Goal: Information Seeking & Learning: Learn about a topic

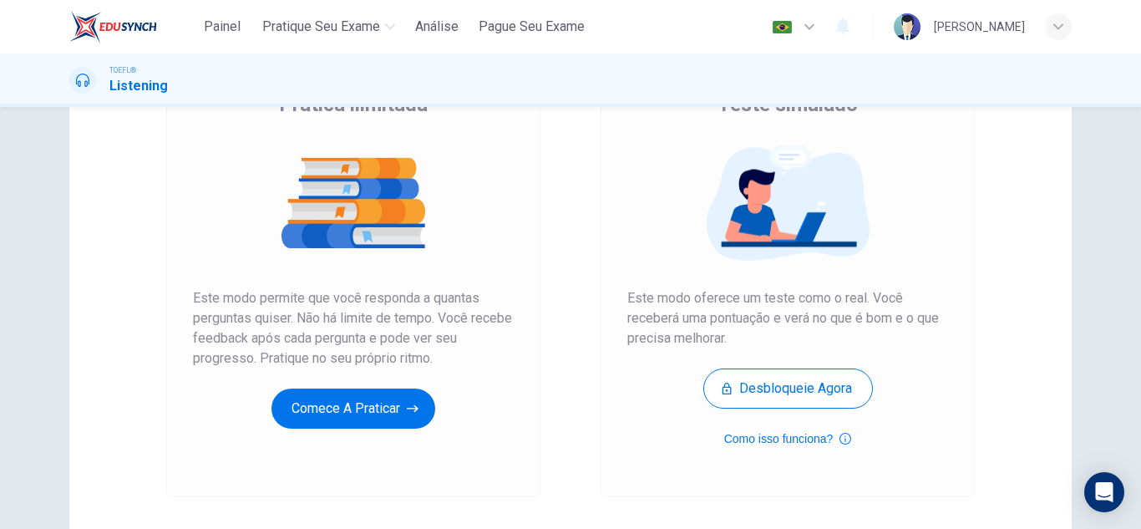
scroll to position [167, 0]
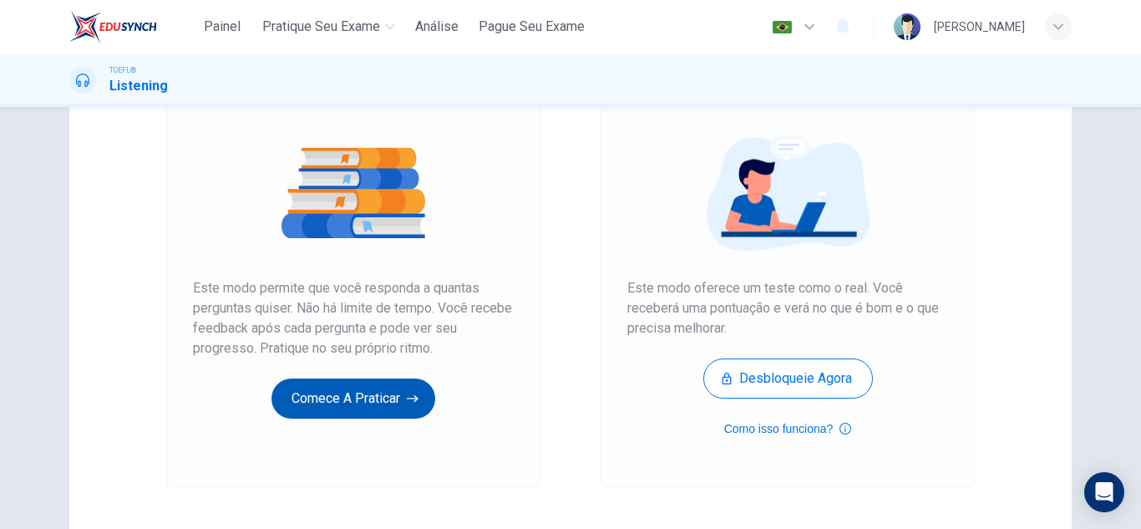
click at [403, 398] on div "Prática ilimitada Este modo permite que você responda a quantas perguntas quise…" at bounding box center [353, 249] width 321 height 337
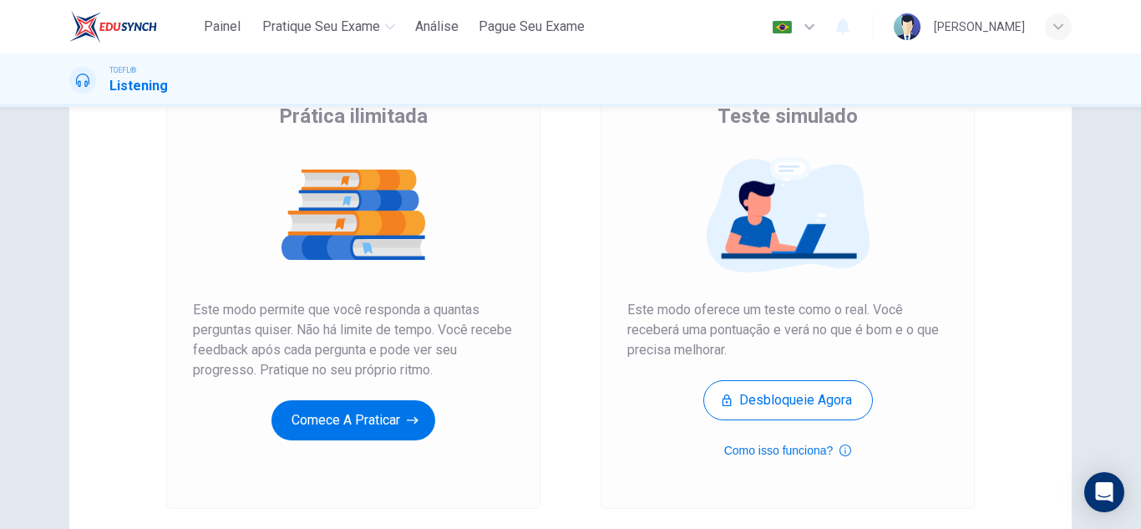
scroll to position [0, 0]
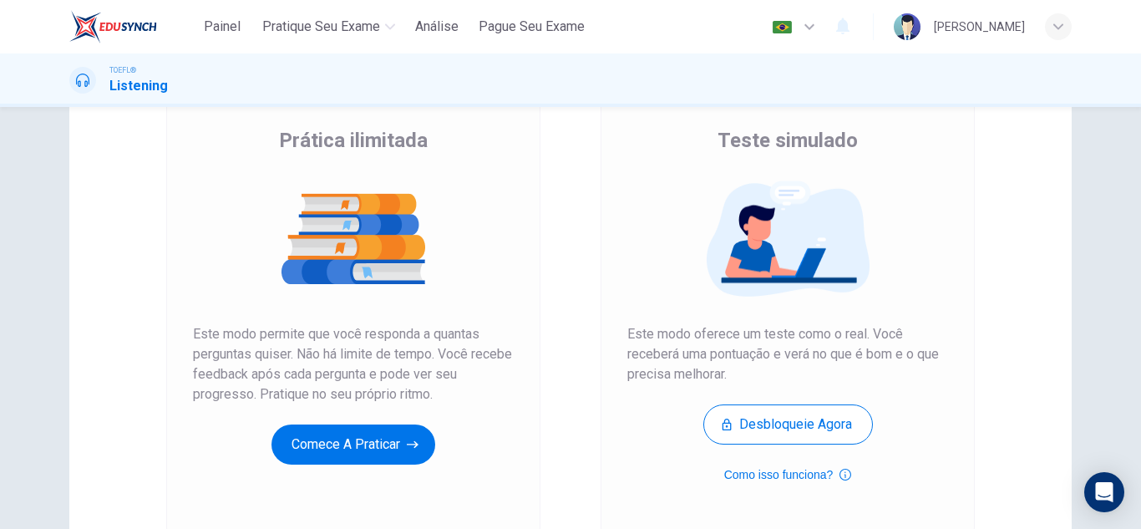
scroll to position [279, 0]
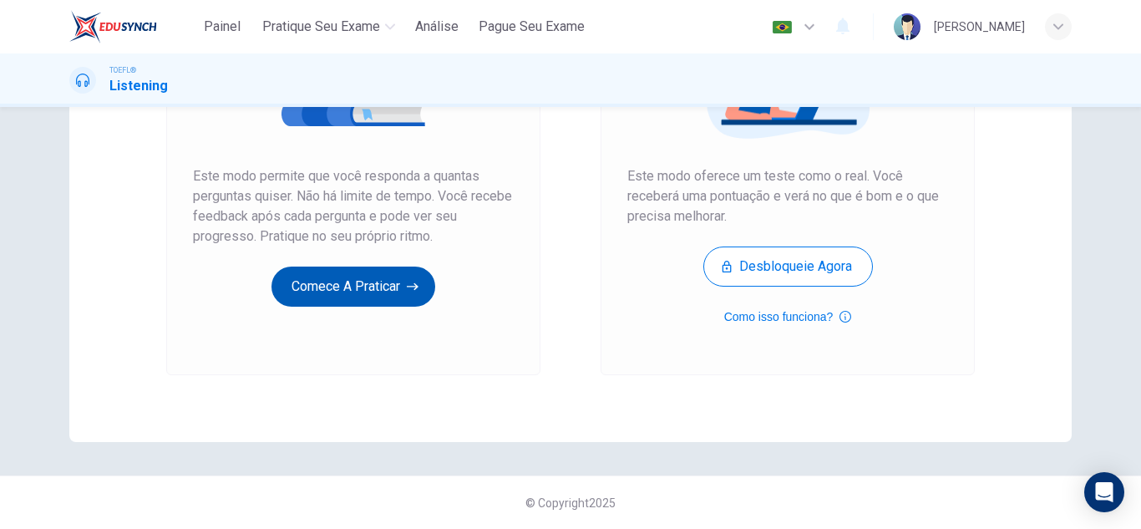
click at [305, 287] on button "Comece a praticar" at bounding box center [353, 286] width 164 height 40
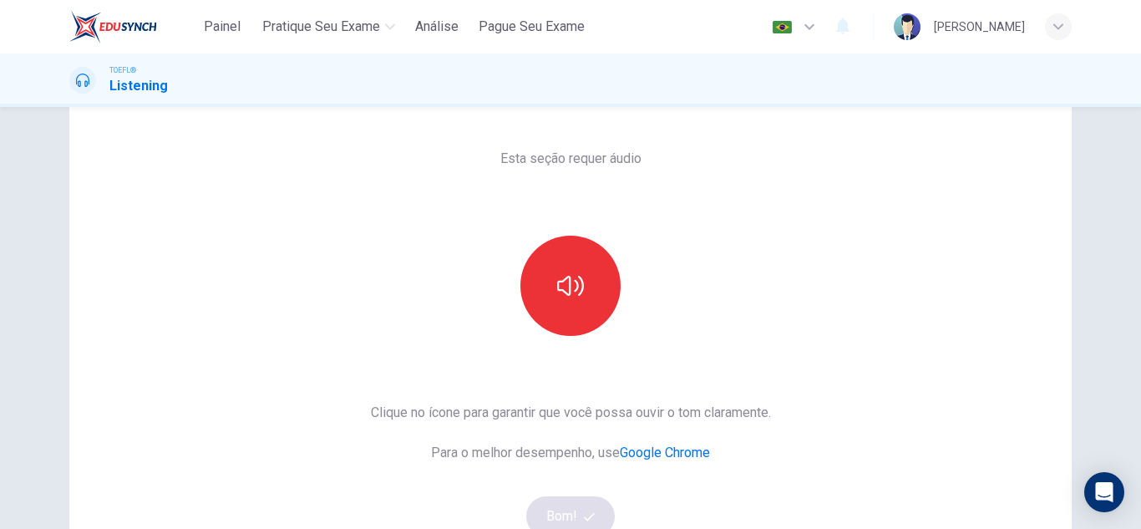
scroll to position [84, 0]
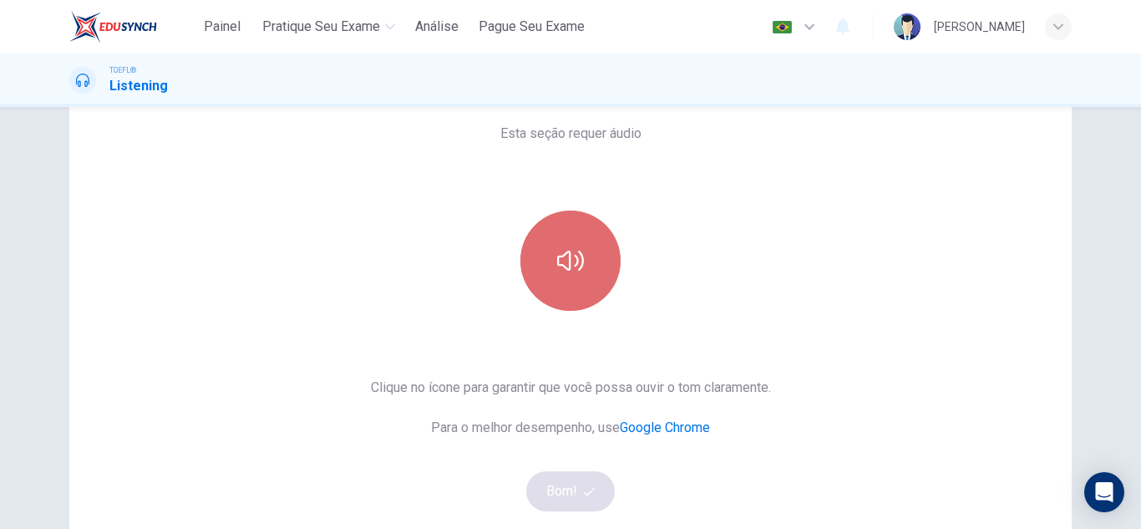
click at [585, 267] on button "button" at bounding box center [570, 261] width 100 height 100
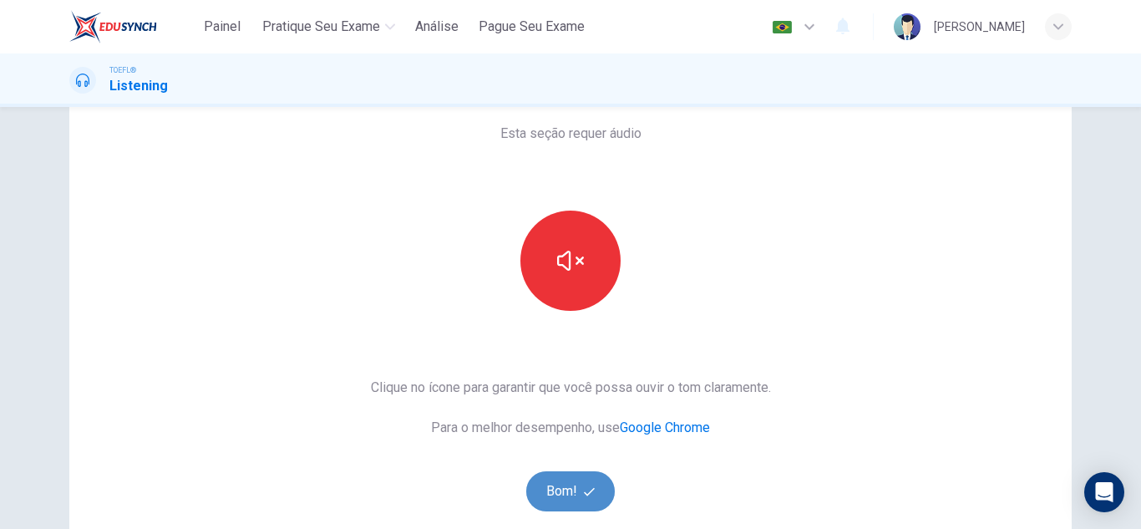
click at [594, 487] on span "button" at bounding box center [591, 491] width 15 height 11
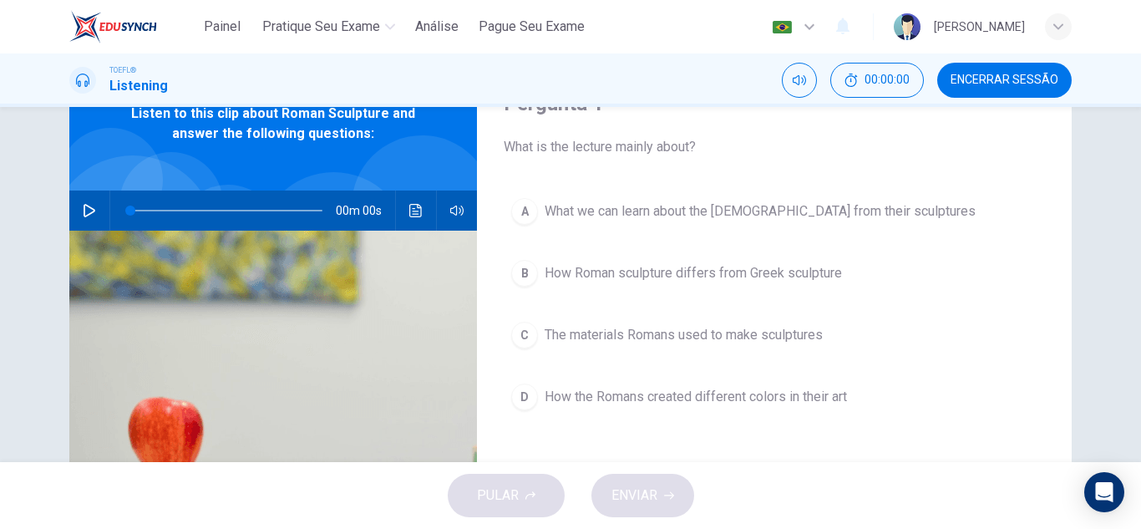
scroll to position [0, 0]
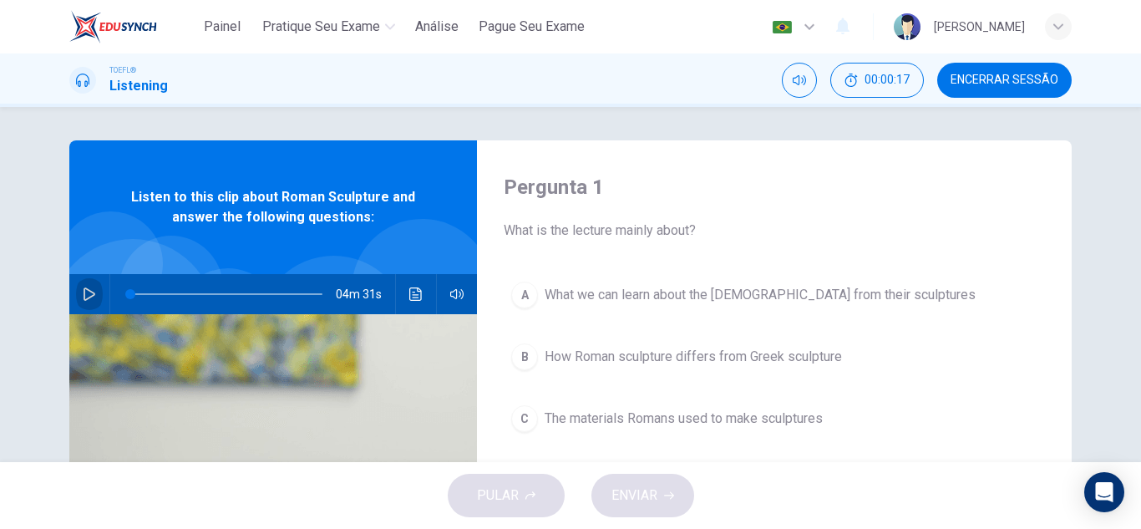
click at [76, 292] on button "button" at bounding box center [89, 294] width 27 height 40
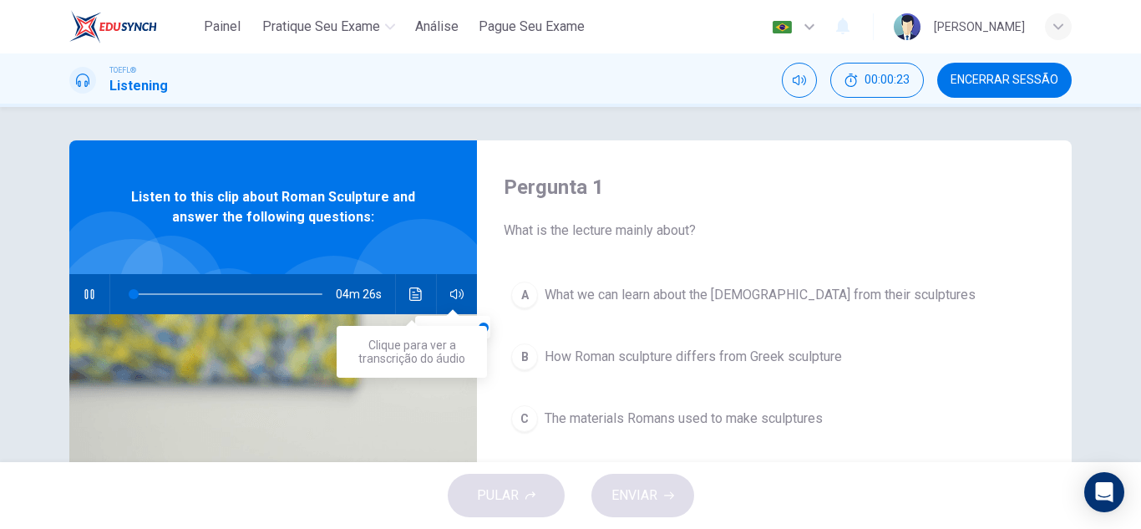
click at [409, 294] on icon "Clique para ver a transcrição do áudio" at bounding box center [415, 293] width 13 height 13
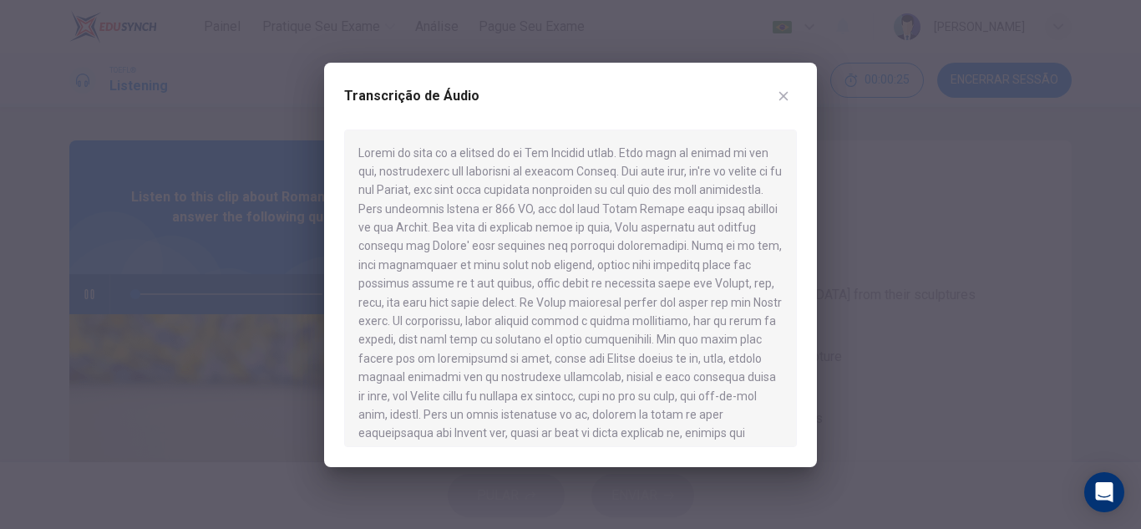
click at [795, 96] on button "button" at bounding box center [783, 96] width 27 height 27
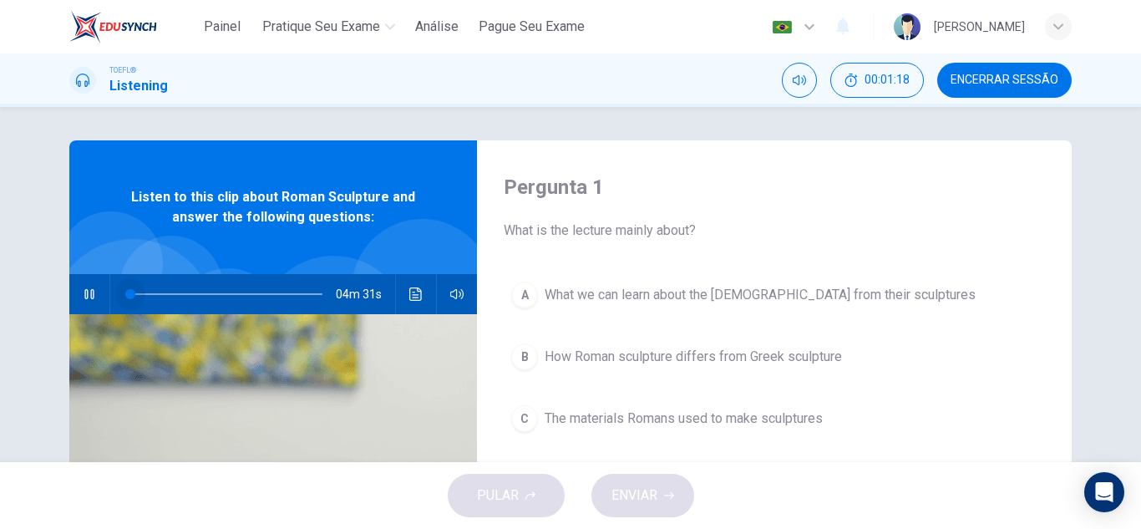
drag, startPoint x: 160, startPoint y: 292, endPoint x: -264, endPoint y: 273, distance: 424.0
click at [0, 273] on html "Painel Pratique seu exame Análise Pague Seu Exame Português pt ​ Diego Alonso C…" at bounding box center [570, 264] width 1141 height 529
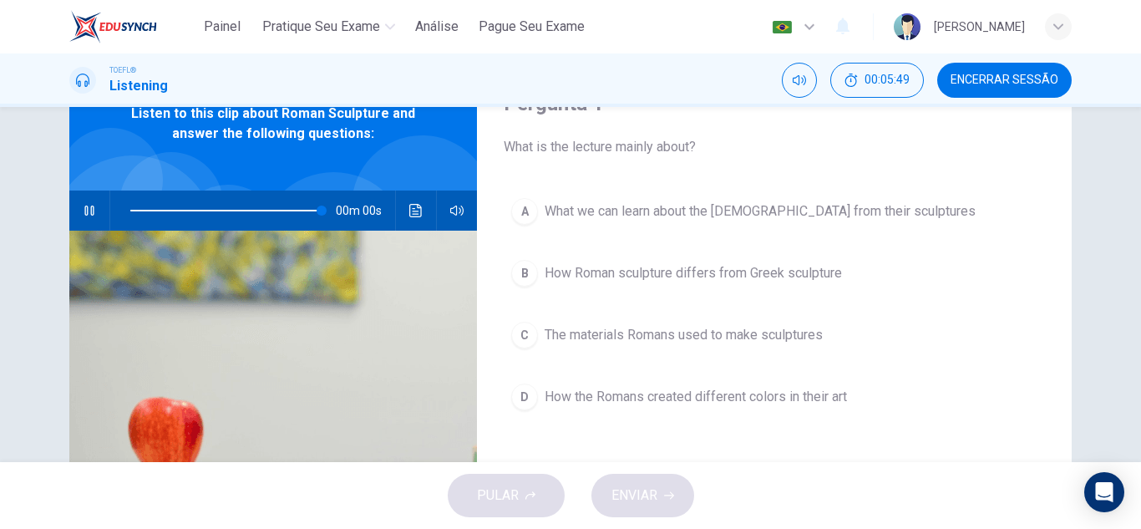
type input "0"
click at [679, 216] on span "What we can learn about the Romans from their sculptures" at bounding box center [760, 211] width 431 height 20
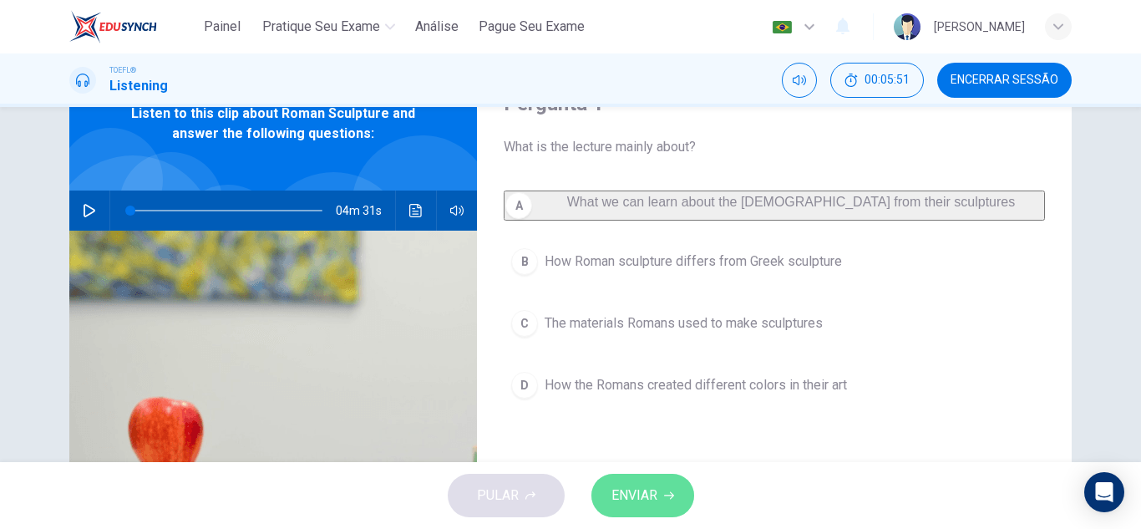
click at [638, 493] on span "ENVIAR" at bounding box center [634, 495] width 46 height 23
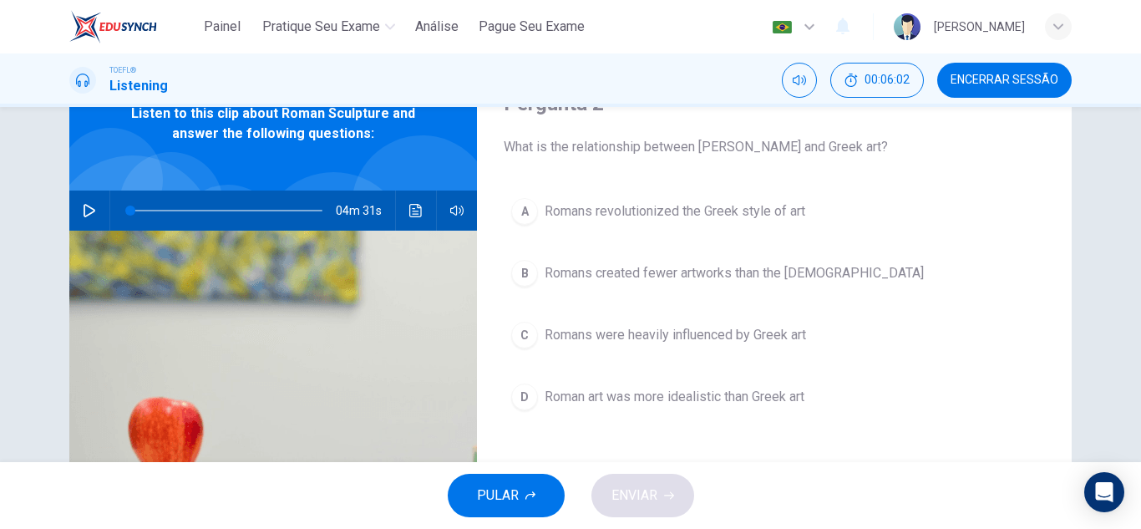
click at [710, 344] on span "Romans were heavily influenced by Greek art" at bounding box center [675, 335] width 261 height 20
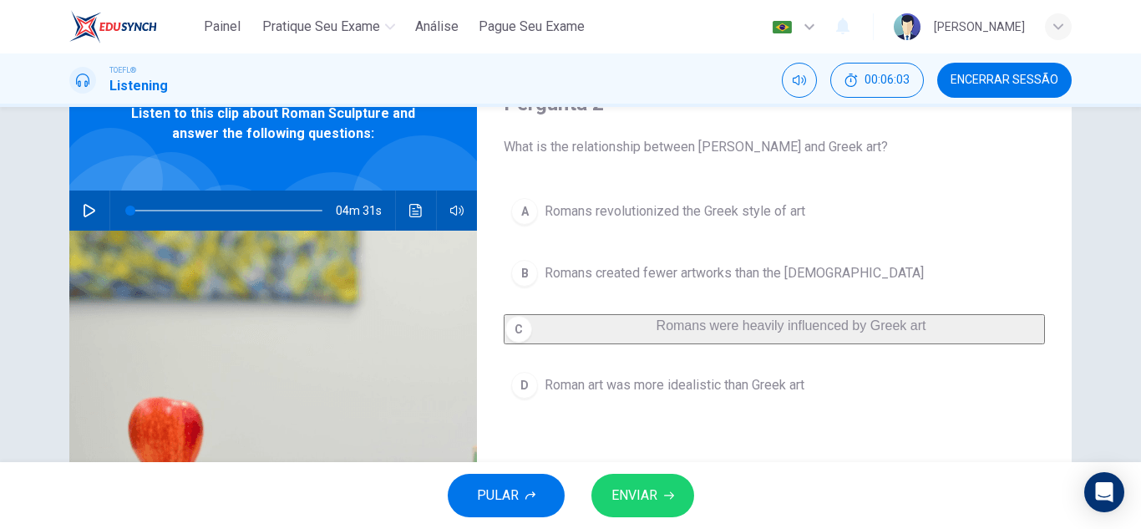
click at [660, 482] on button "ENVIAR" at bounding box center [642, 495] width 103 height 43
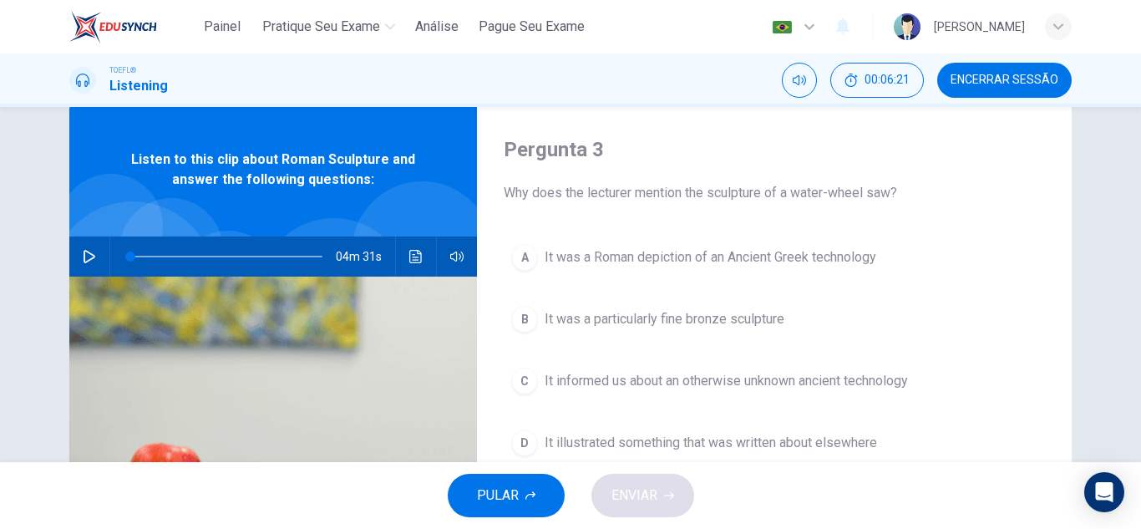
scroll to position [0, 0]
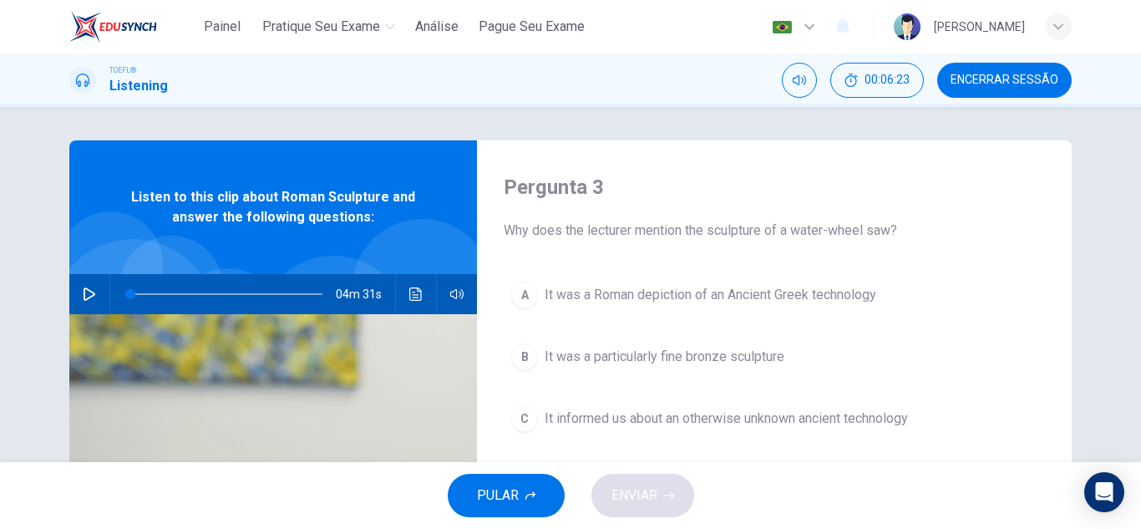
drag, startPoint x: 502, startPoint y: 228, endPoint x: 651, endPoint y: 236, distance: 148.9
click at [651, 236] on span "Why does the lecturer mention the sculpture of a water-wheel saw?" at bounding box center [774, 231] width 541 height 20
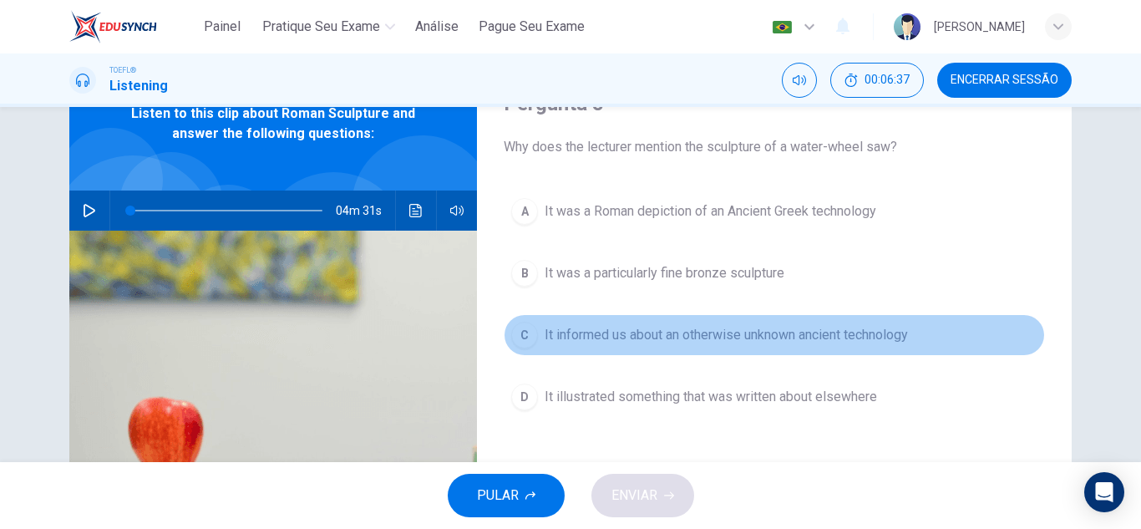
click at [801, 343] on span "It informed us about an otherwise unknown ancient technology" at bounding box center [726, 335] width 363 height 20
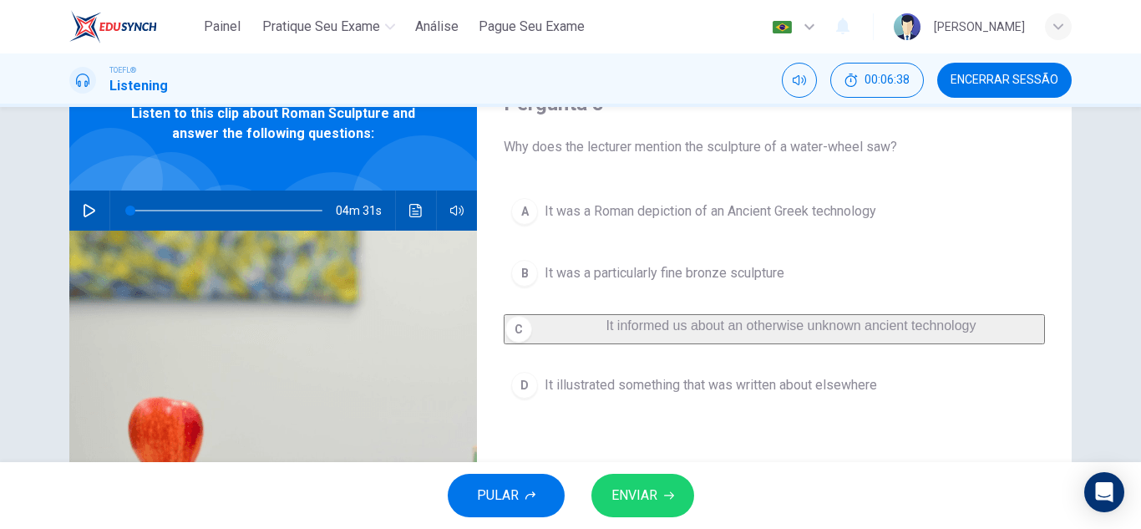
click at [670, 479] on button "ENVIAR" at bounding box center [642, 495] width 103 height 43
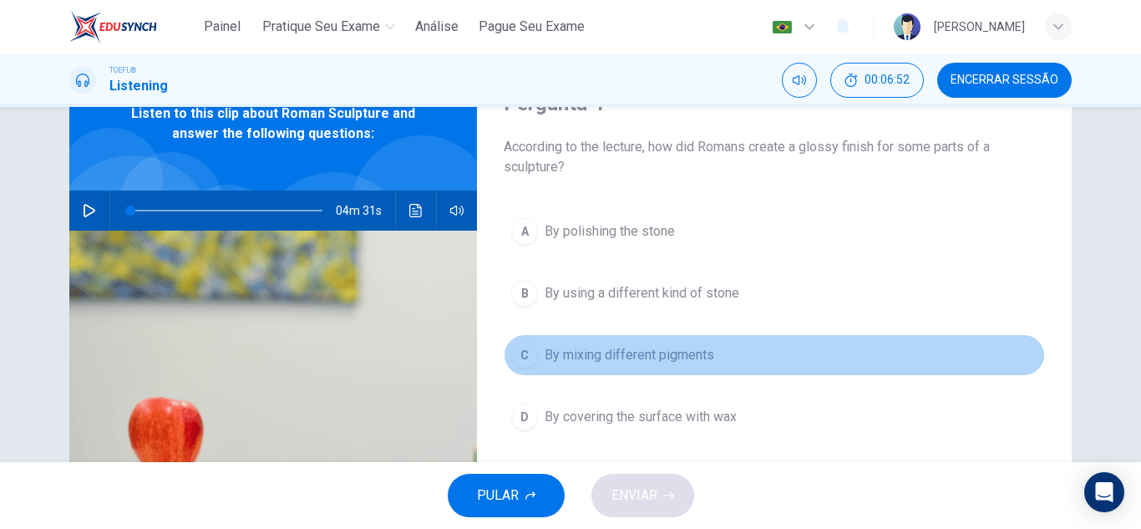
click at [656, 359] on span "By mixing different pigments" at bounding box center [630, 355] width 170 height 20
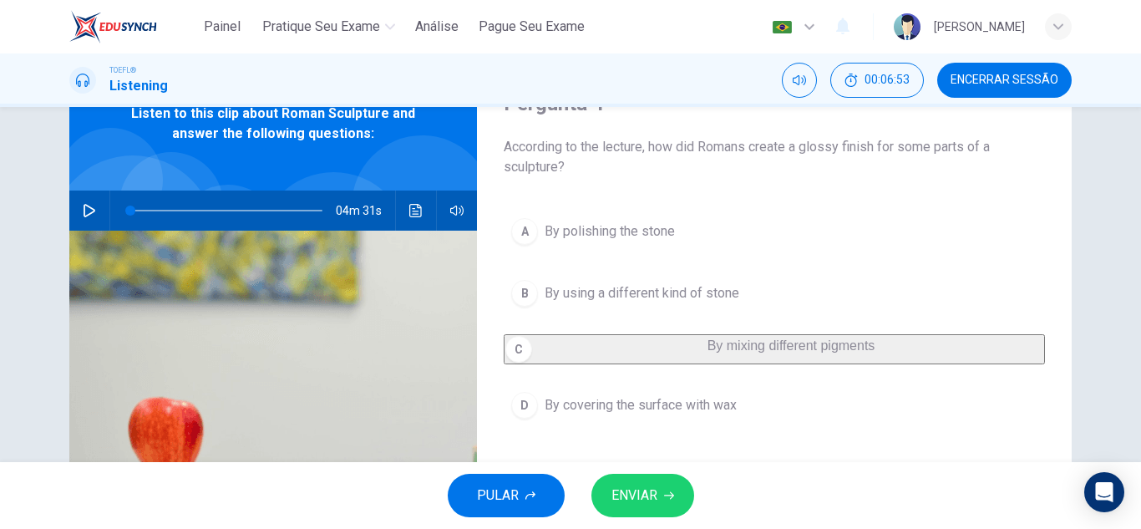
click at [652, 477] on button "ENVIAR" at bounding box center [642, 495] width 103 height 43
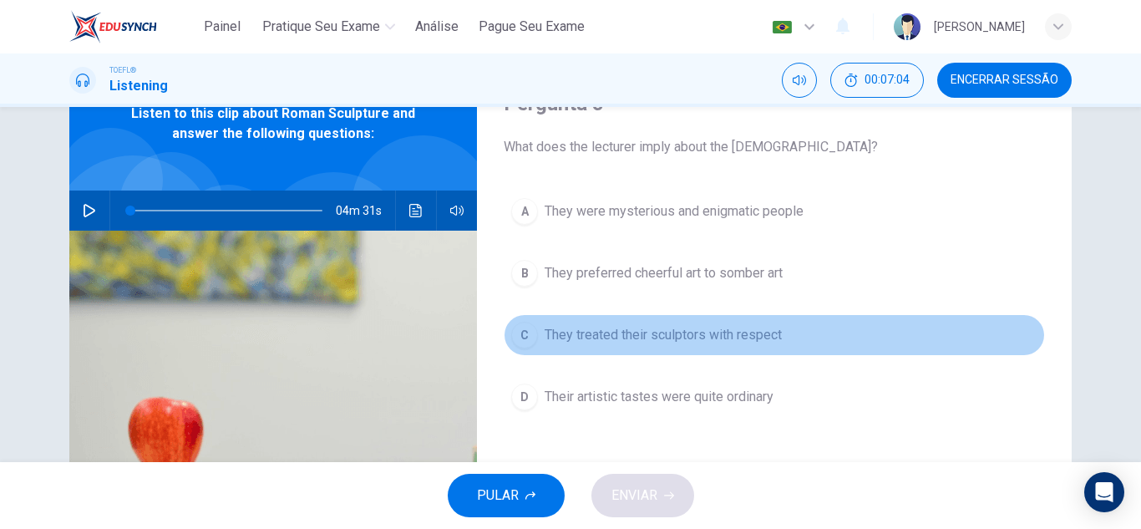
click at [777, 342] on span "They treated their sculptors with respect" at bounding box center [663, 335] width 237 height 20
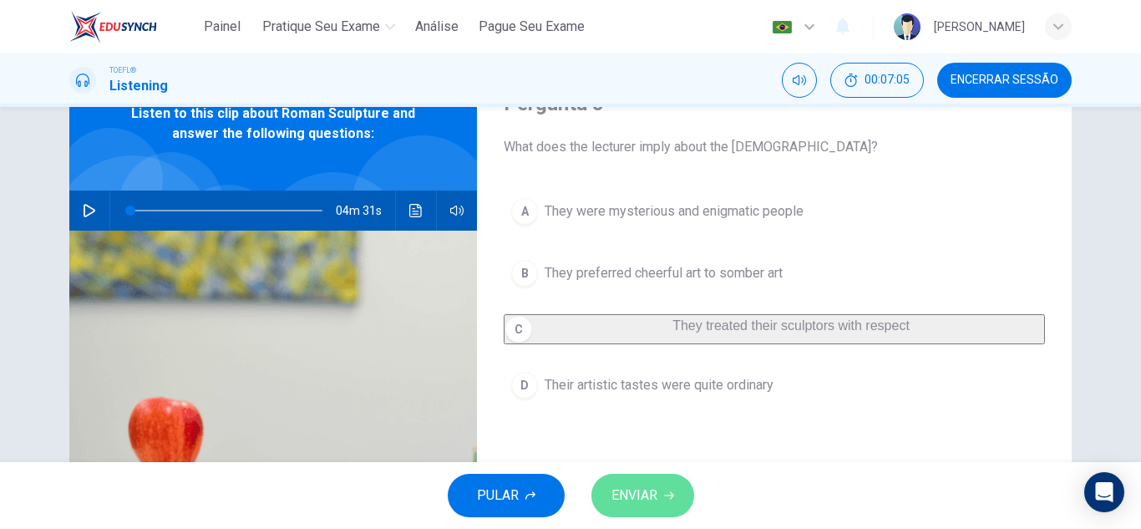
click at [652, 499] on span "ENVIAR" at bounding box center [634, 495] width 46 height 23
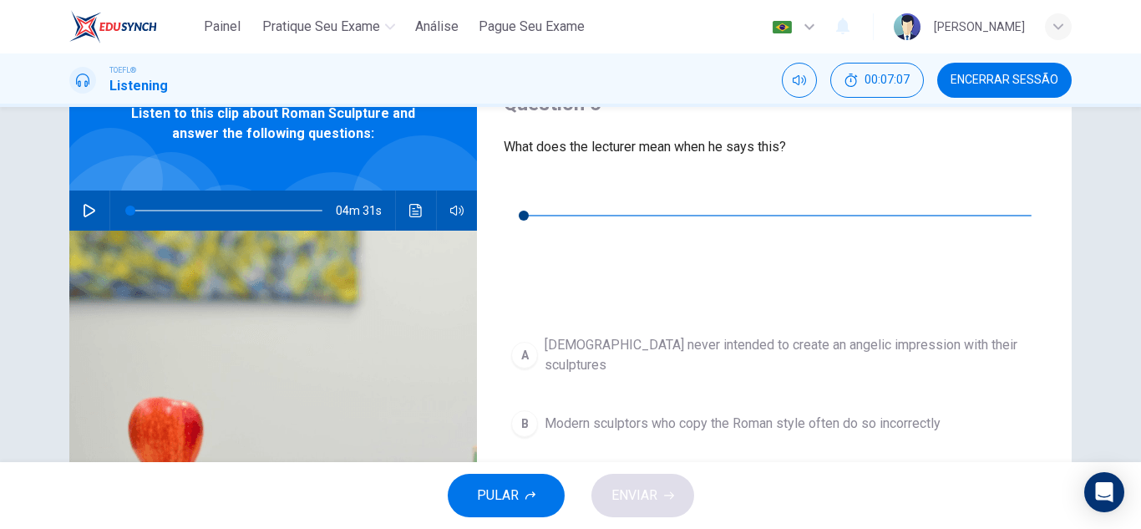
click at [515, 193] on icon "button" at bounding box center [516, 190] width 13 height 13
drag, startPoint x: 626, startPoint y: 193, endPoint x: 480, endPoint y: 191, distance: 145.4
click at [486, 191] on div "Question 6 What does the lecturer mean when he says this? 00m 10s A Romans neve…" at bounding box center [774, 347] width 595 height 581
click at [523, 194] on icon "button" at bounding box center [516, 190] width 13 height 13
click at [524, 247] on icon "Clique para ver a transcrição do áudio" at bounding box center [516, 253] width 13 height 13
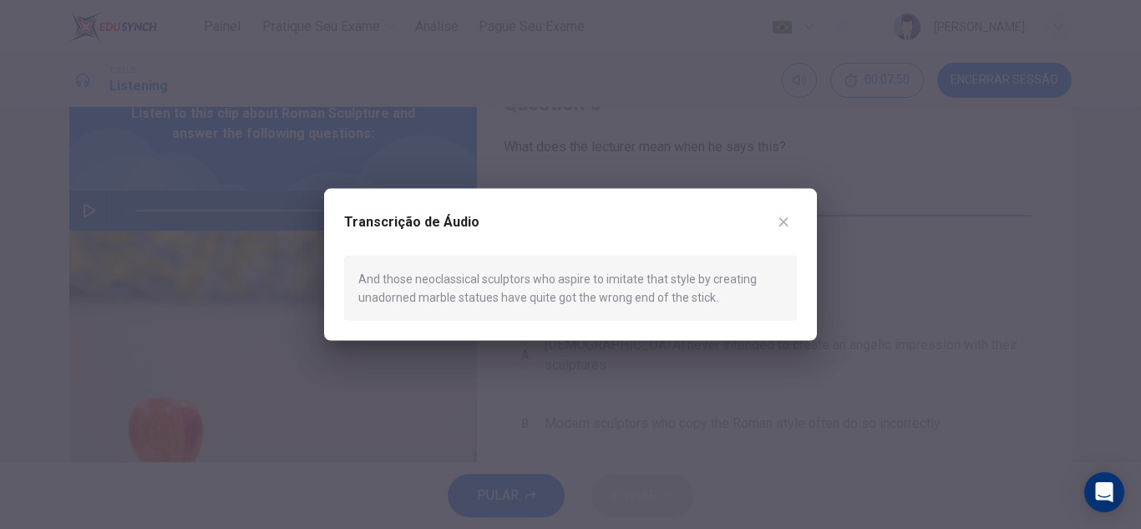
click at [400, 302] on div "And those neoclassical sculptors who aspire to imitate that style by creating u…" at bounding box center [570, 288] width 453 height 66
type input "0"
click at [791, 229] on button "button" at bounding box center [783, 221] width 27 height 27
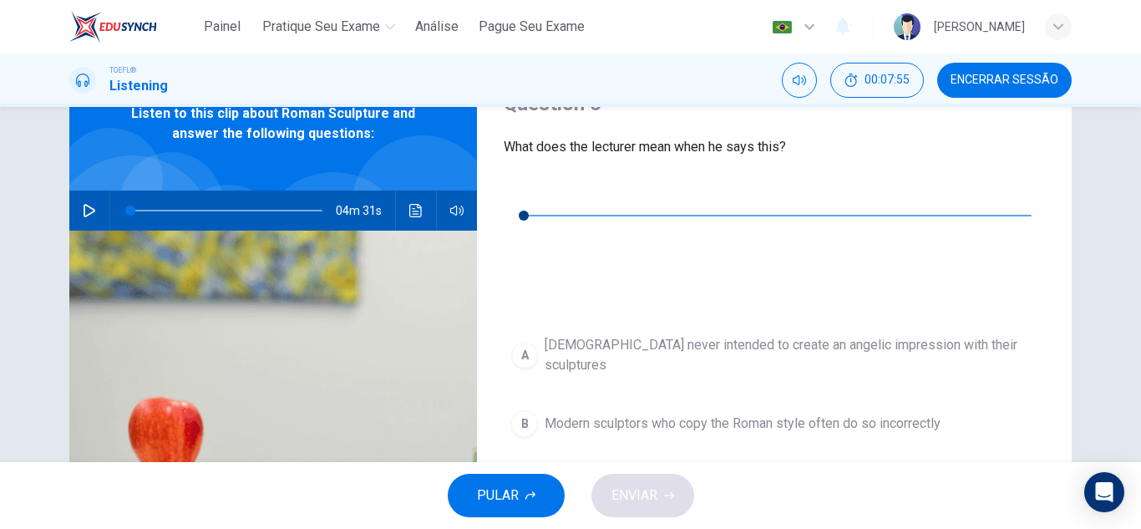
scroll to position [167, 0]
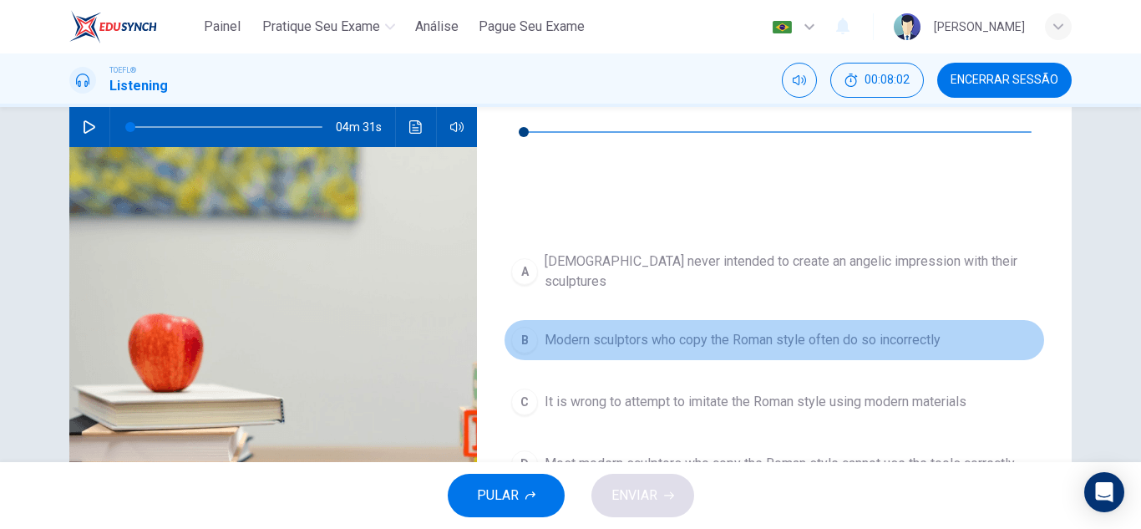
click at [847, 330] on span "Modern sculptors who copy the Roman style often do so incorrectly" at bounding box center [743, 340] width 396 height 20
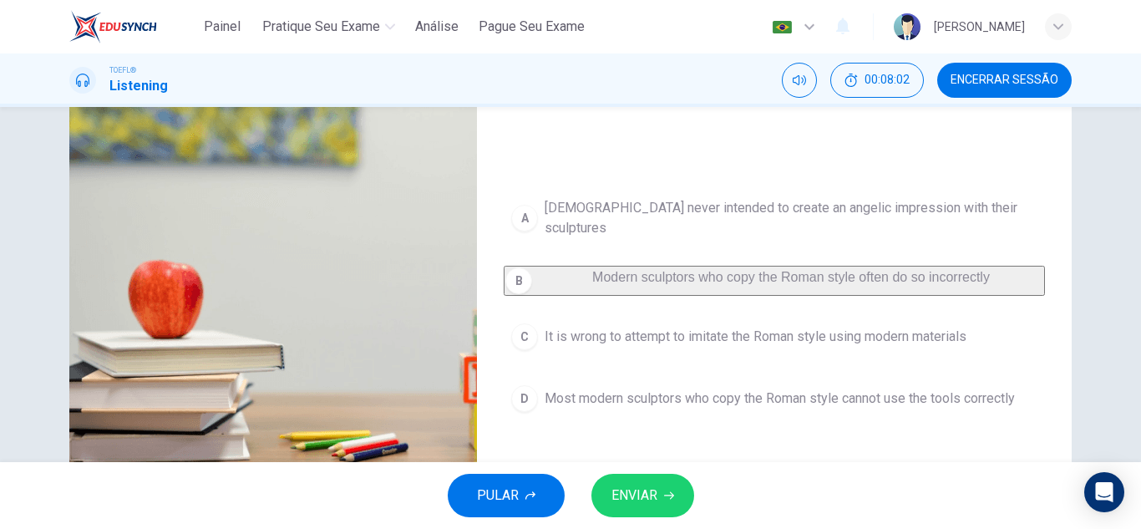
scroll to position [251, 0]
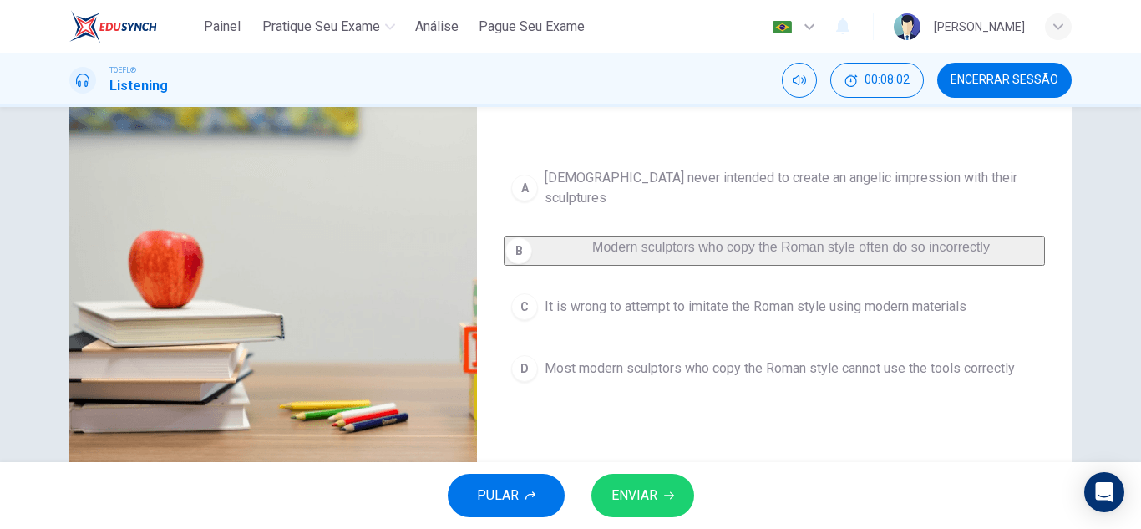
click at [642, 508] on button "ENVIAR" at bounding box center [642, 495] width 103 height 43
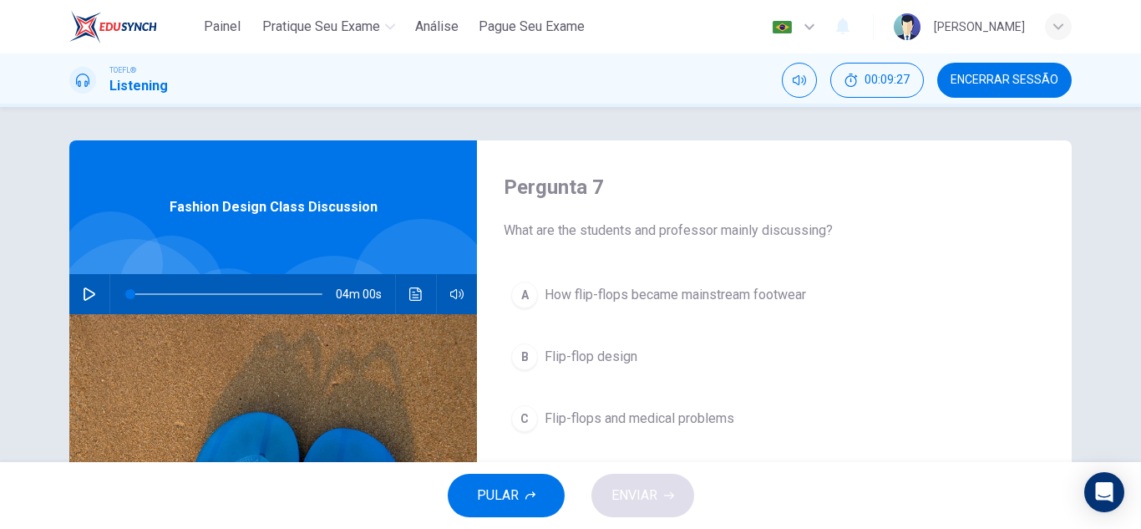
click at [102, 300] on div "04m 00s" at bounding box center [273, 294] width 408 height 40
click at [88, 294] on icon "button" at bounding box center [89, 293] width 13 height 13
click at [403, 292] on button "Clique para ver a transcrição do áudio" at bounding box center [416, 294] width 27 height 40
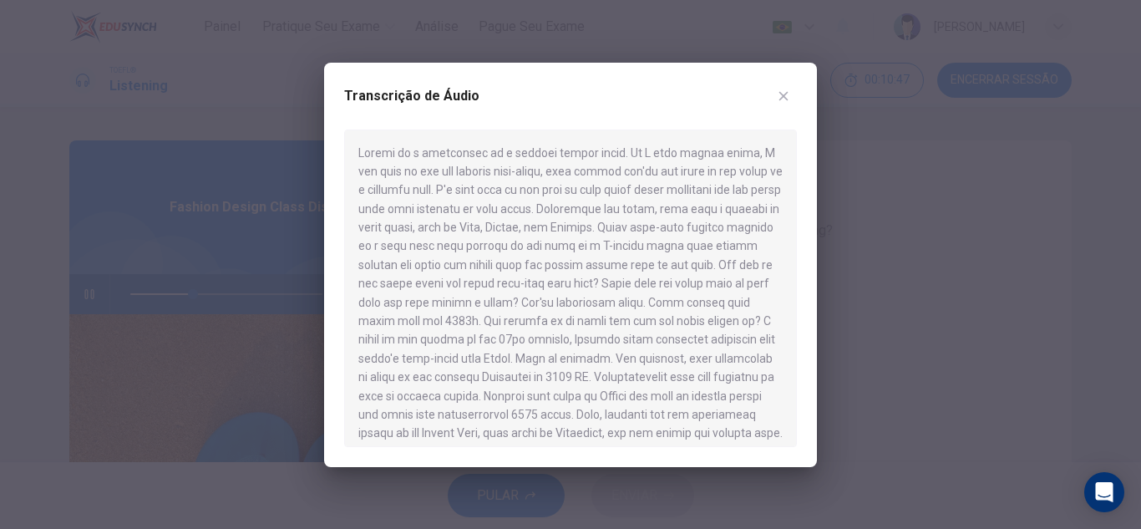
scroll to position [84, 0]
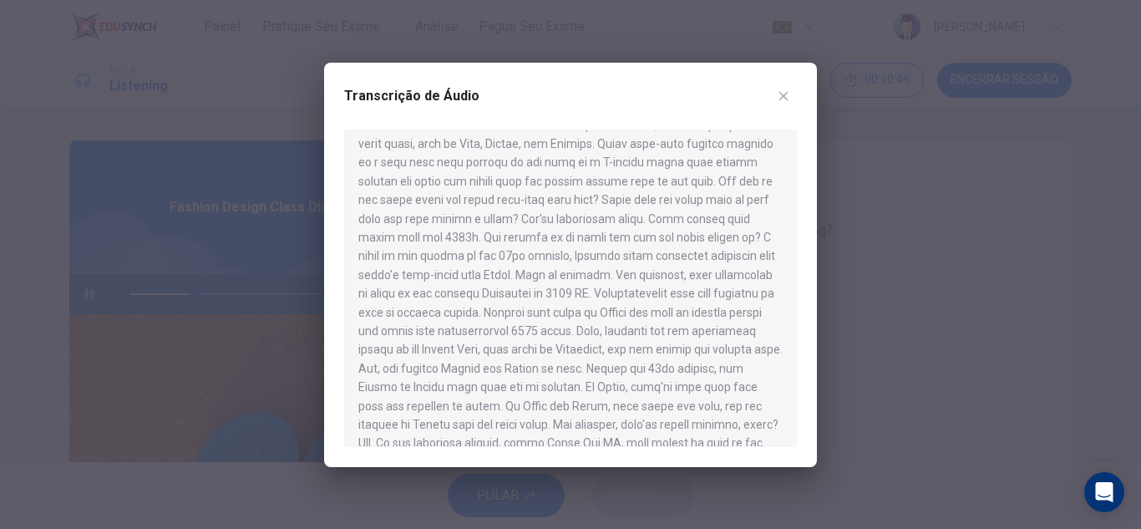
click at [859, 213] on div at bounding box center [570, 264] width 1141 height 529
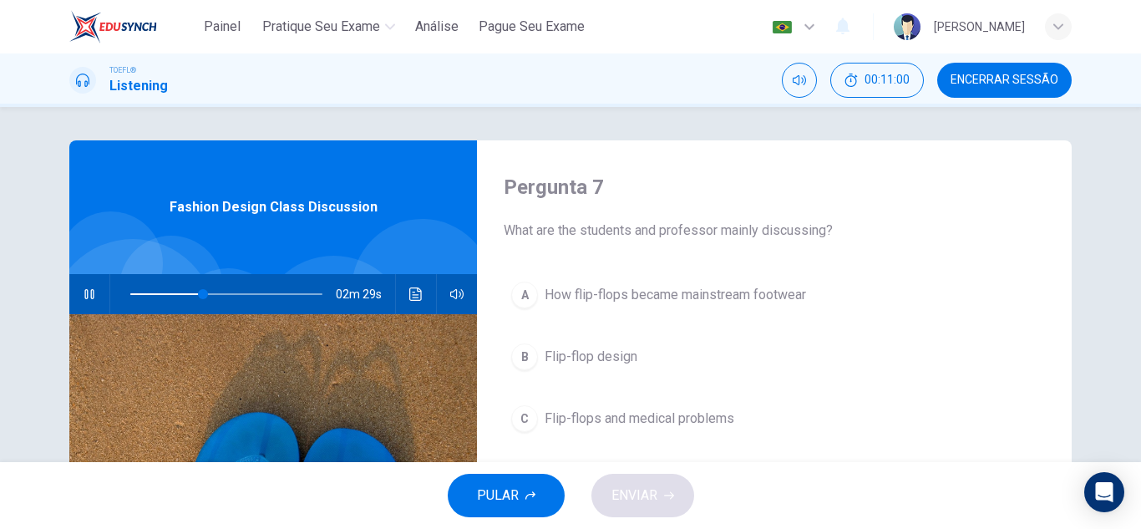
click at [395, 301] on div "02m 29s" at bounding box center [273, 294] width 408 height 40
click at [409, 297] on icon "Clique para ver a transcrição do áudio" at bounding box center [415, 293] width 13 height 13
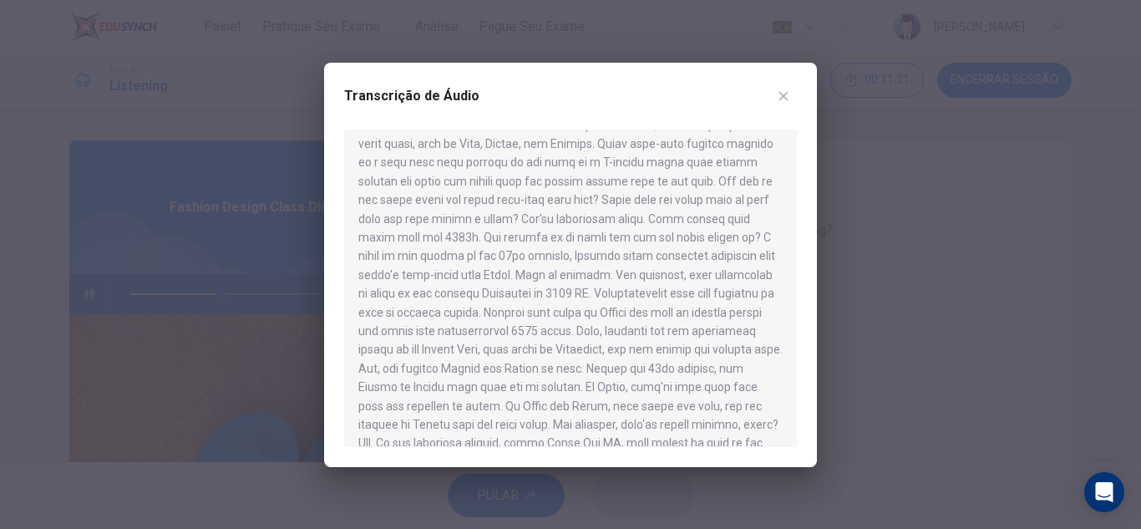
click at [789, 98] on icon "button" at bounding box center [783, 95] width 13 height 13
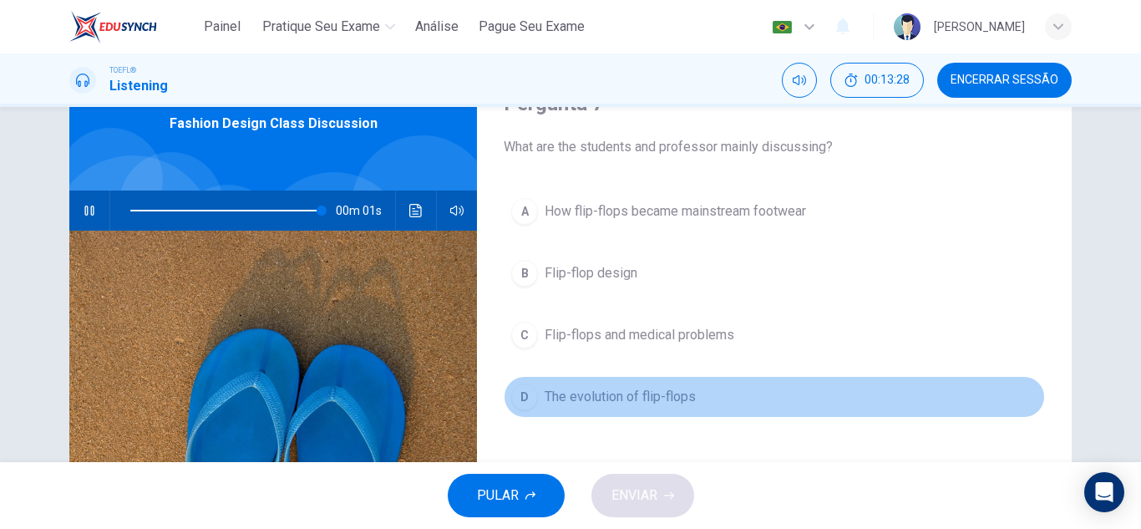
click at [656, 390] on span "The evolution of flip-flops" at bounding box center [620, 397] width 151 height 20
type input "0"
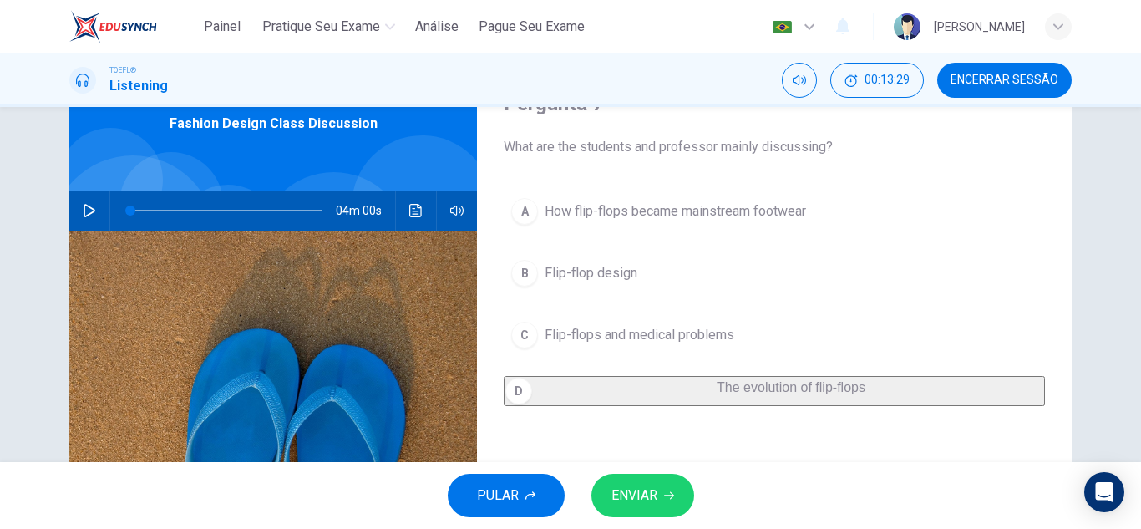
click at [664, 505] on button "ENVIAR" at bounding box center [642, 495] width 103 height 43
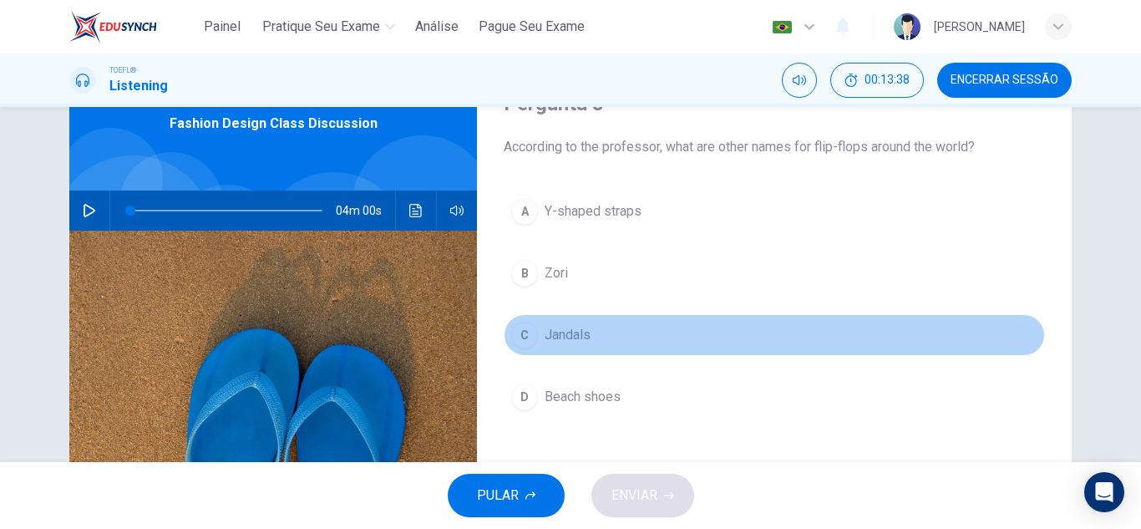
click at [632, 326] on button "C Jandals" at bounding box center [774, 335] width 541 height 42
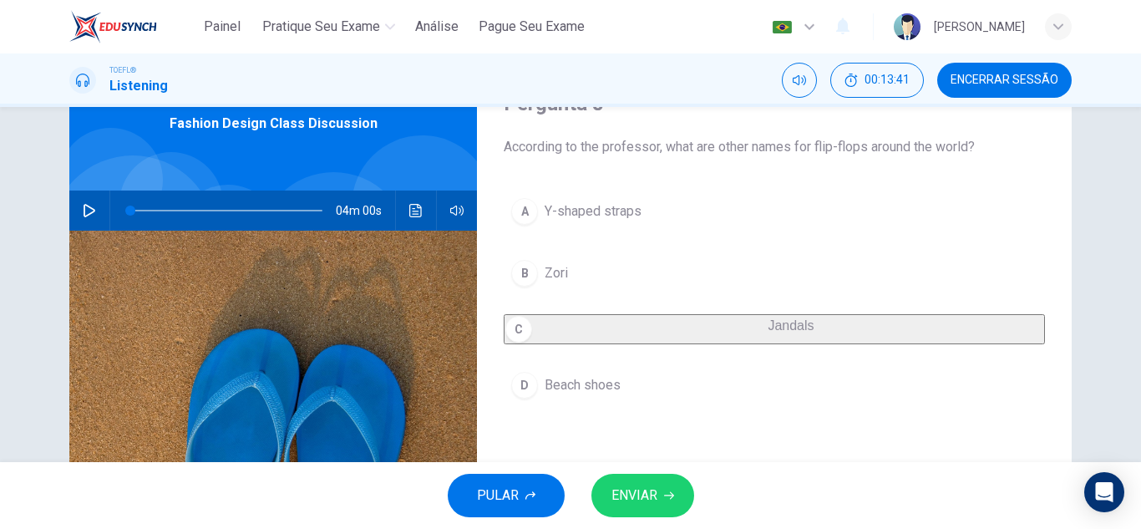
click at [662, 202] on button "A Y-shaped straps" at bounding box center [774, 211] width 541 height 42
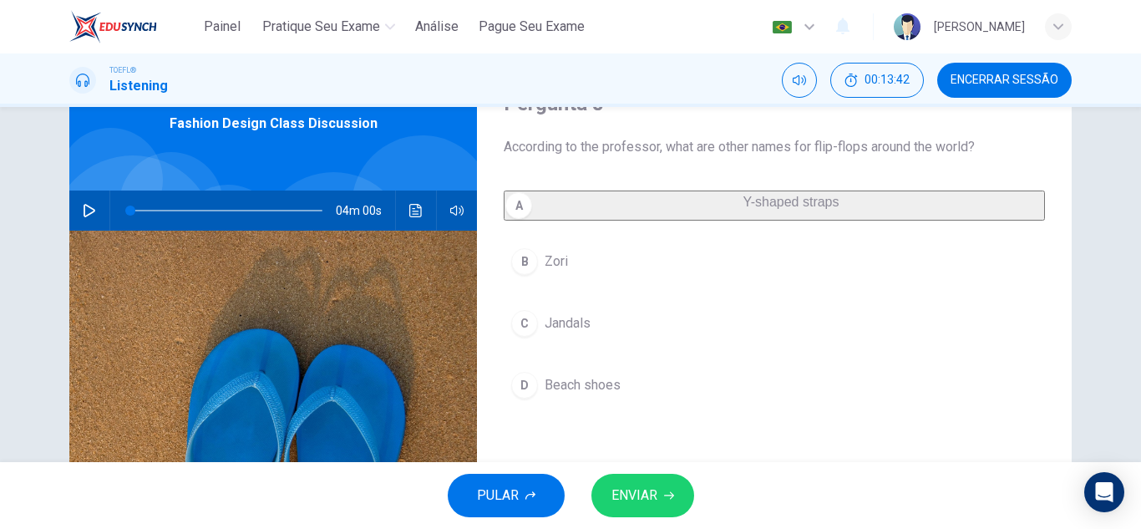
click at [666, 498] on icon "button" at bounding box center [669, 495] width 10 height 10
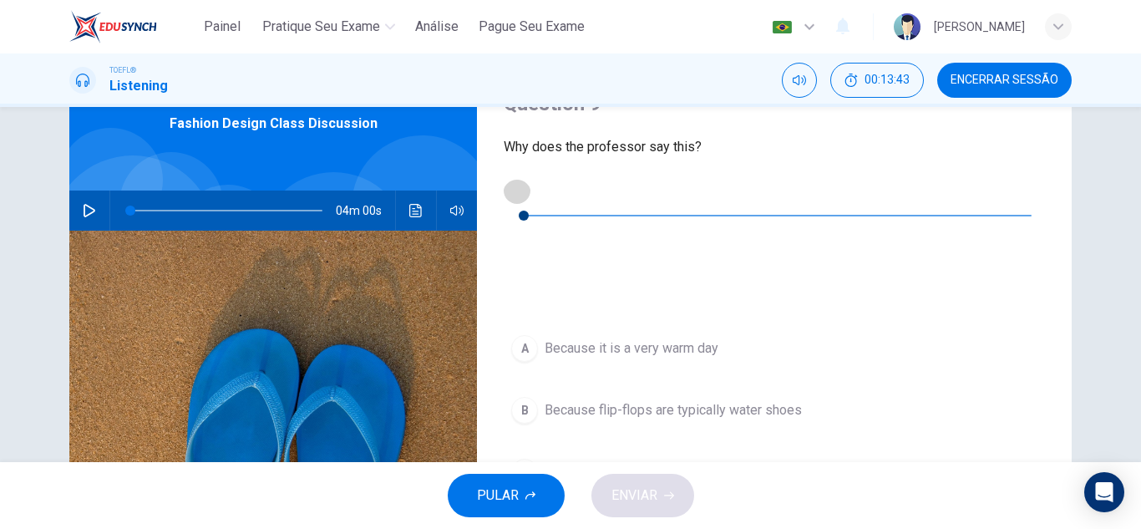
click at [520, 191] on icon "button" at bounding box center [516, 190] width 13 height 13
type input "0"
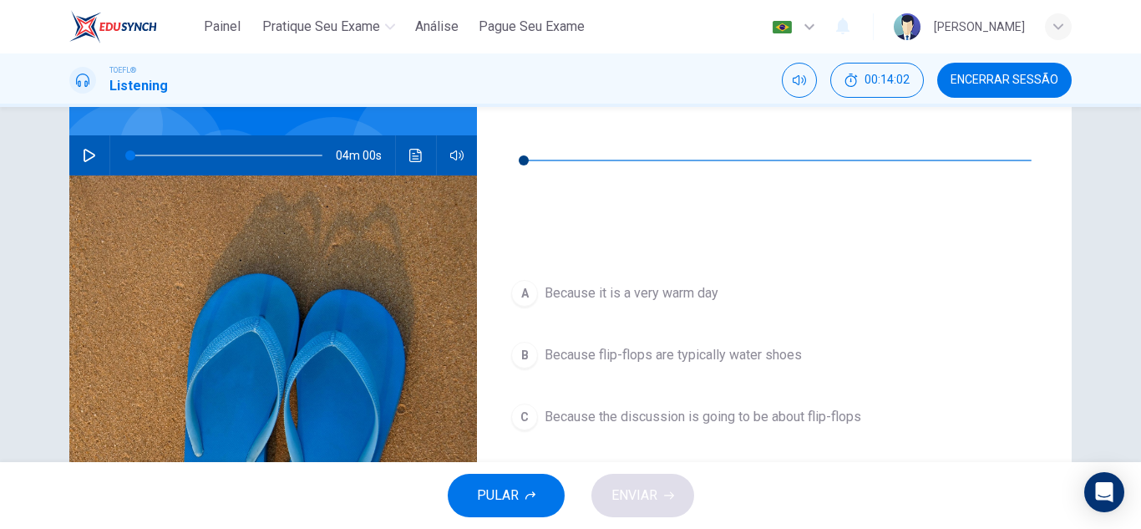
scroll to position [167, 0]
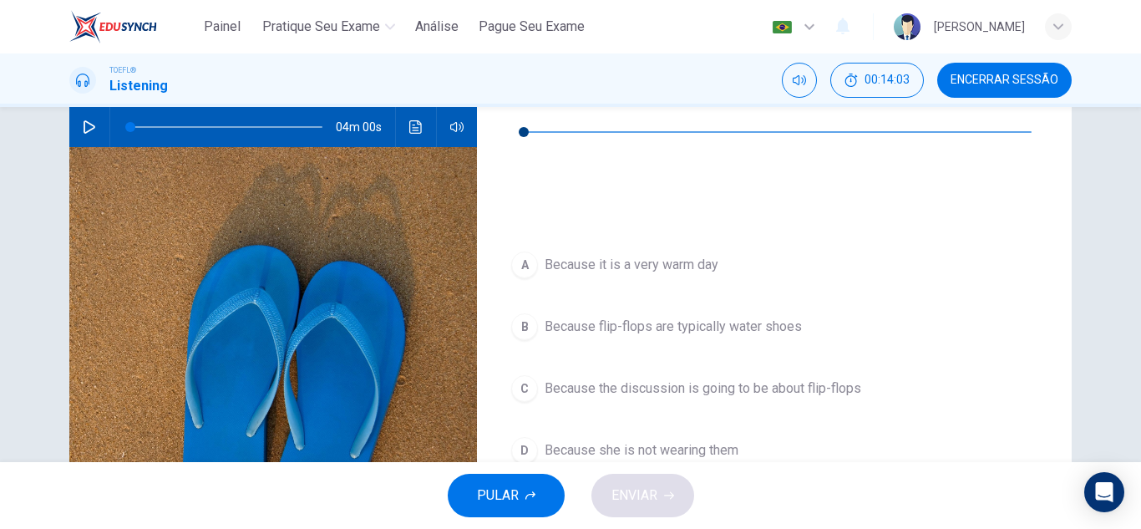
click at [832, 378] on span "Because the discussion is going to be about flip-flops" at bounding box center [703, 388] width 317 height 20
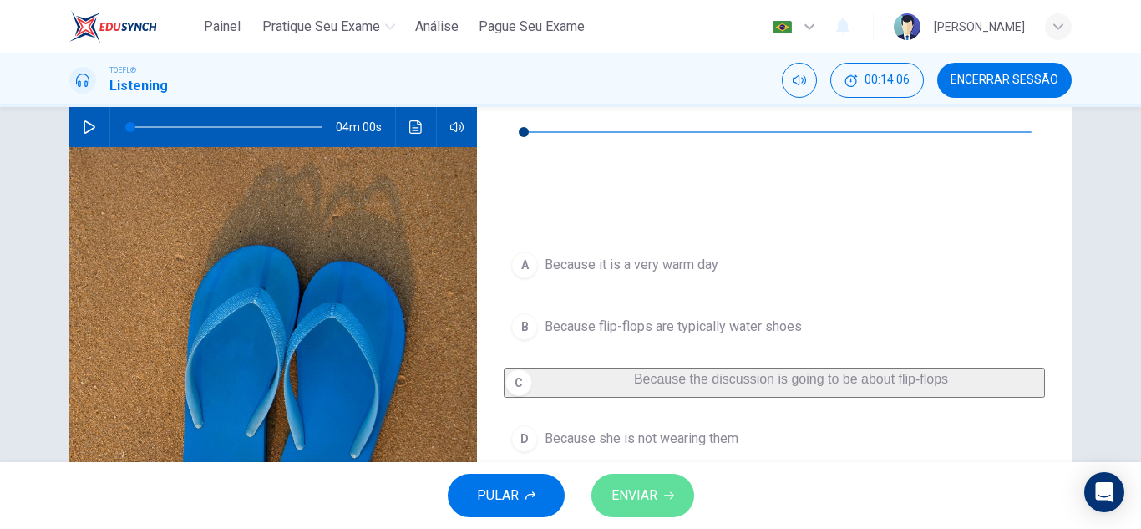
click at [669, 495] on icon "button" at bounding box center [669, 496] width 10 height 8
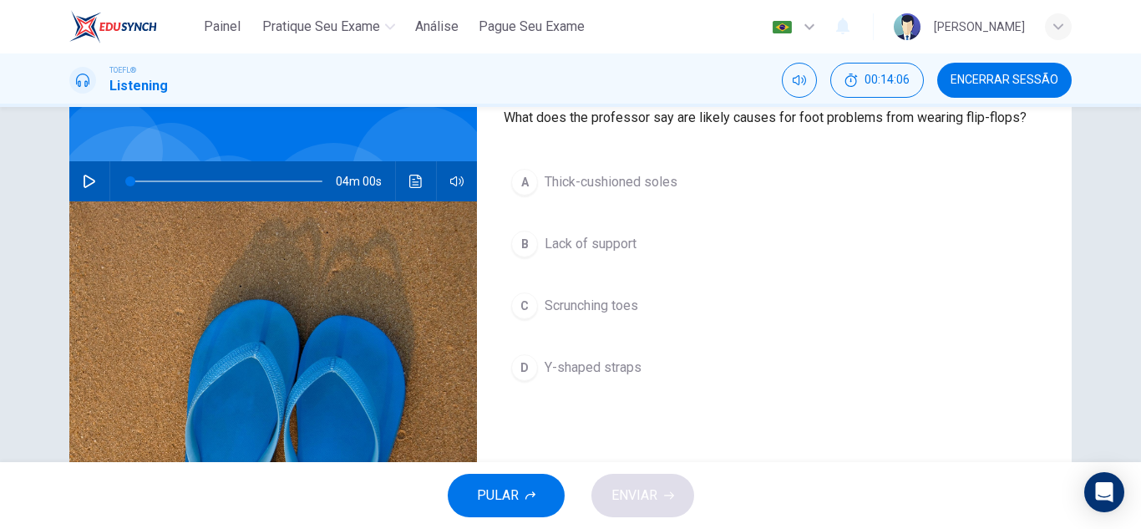
scroll to position [84, 0]
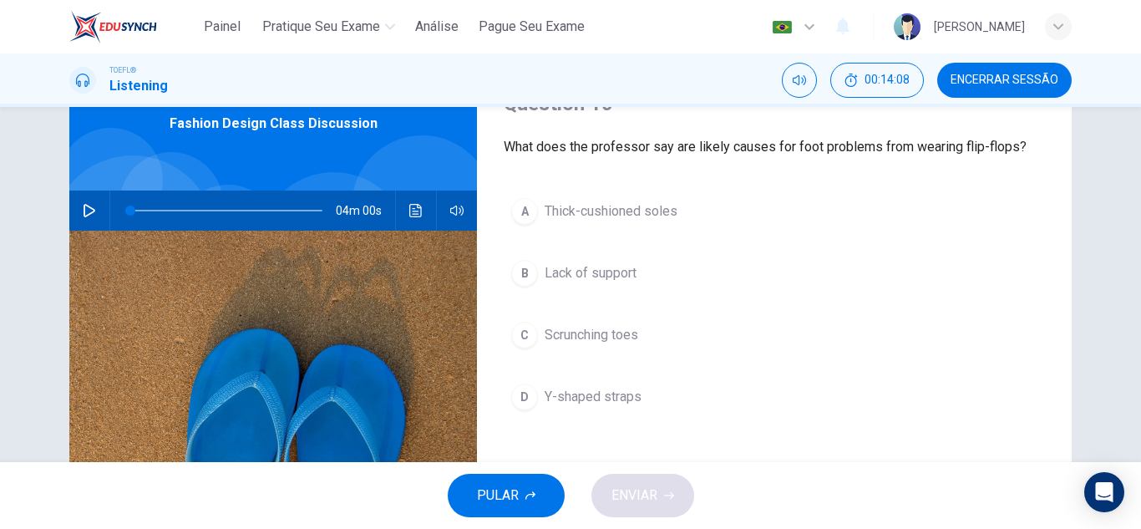
drag, startPoint x: 499, startPoint y: 140, endPoint x: 671, endPoint y: 146, distance: 172.2
click at [671, 146] on div "Question 10 What does the professor say are likely causes for foot problems fro…" at bounding box center [774, 347] width 595 height 581
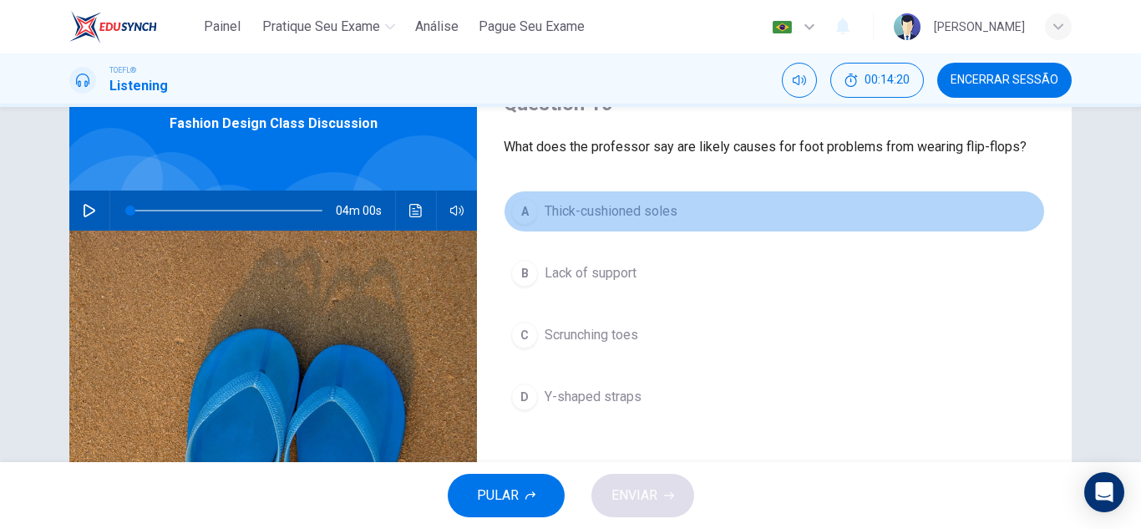
click at [621, 212] on span "Thick-cushioned soles" at bounding box center [611, 211] width 133 height 20
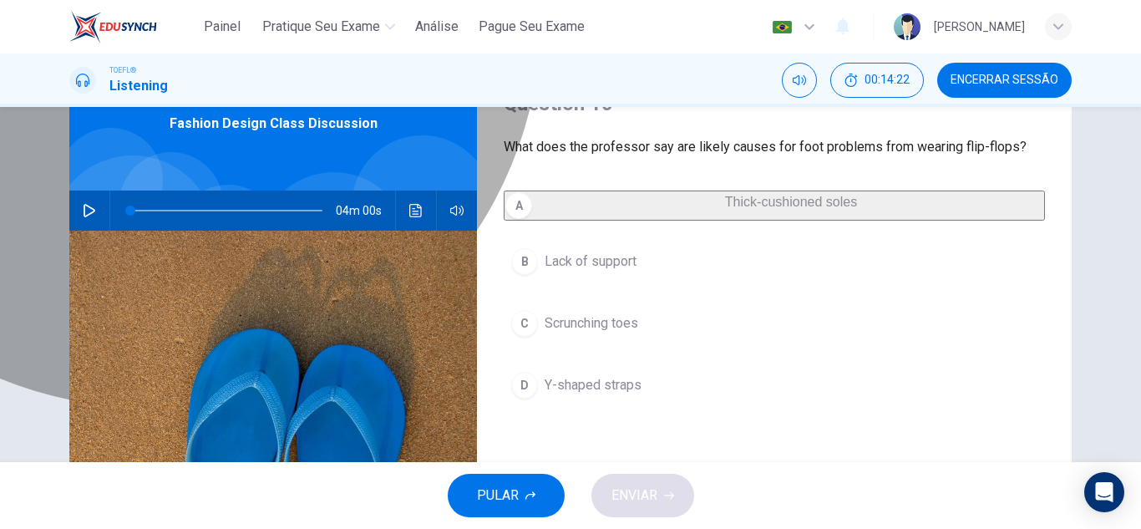
click at [725, 206] on span "Thick-cushioned soles" at bounding box center [791, 202] width 132 height 14
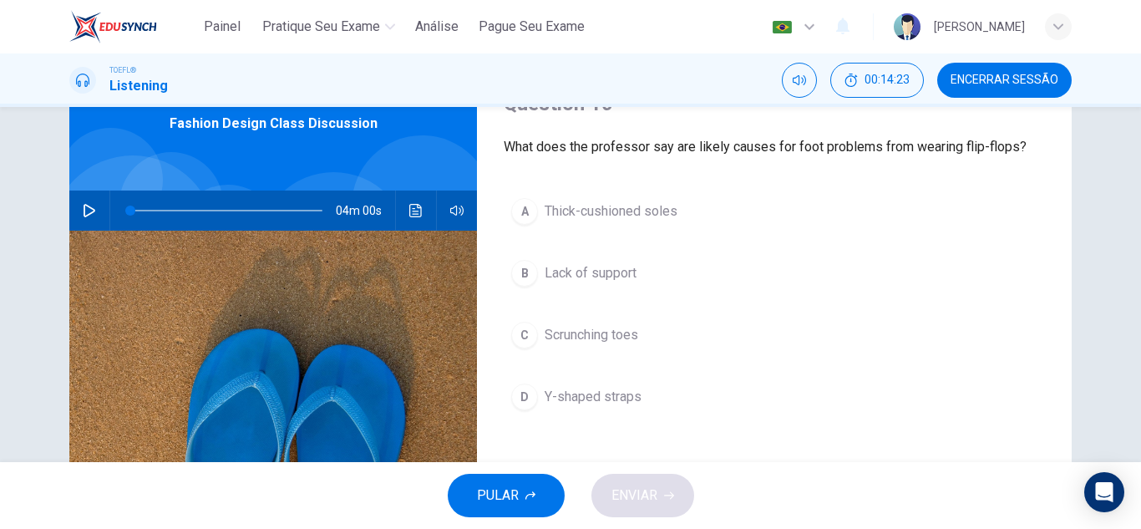
click at [627, 404] on span "Y-shaped straps" at bounding box center [593, 397] width 97 height 20
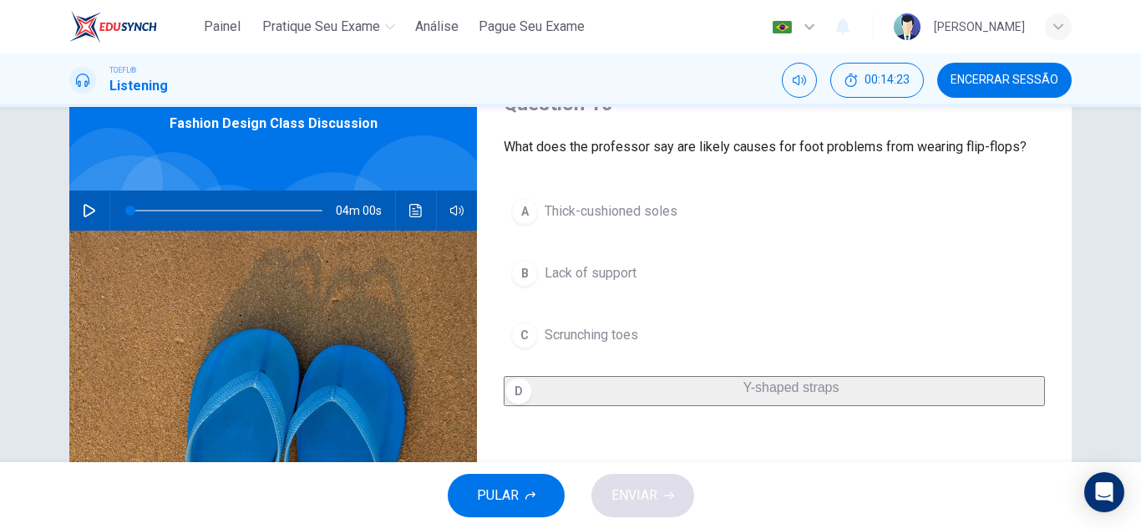
click at [614, 342] on span "Scrunching toes" at bounding box center [592, 335] width 94 height 20
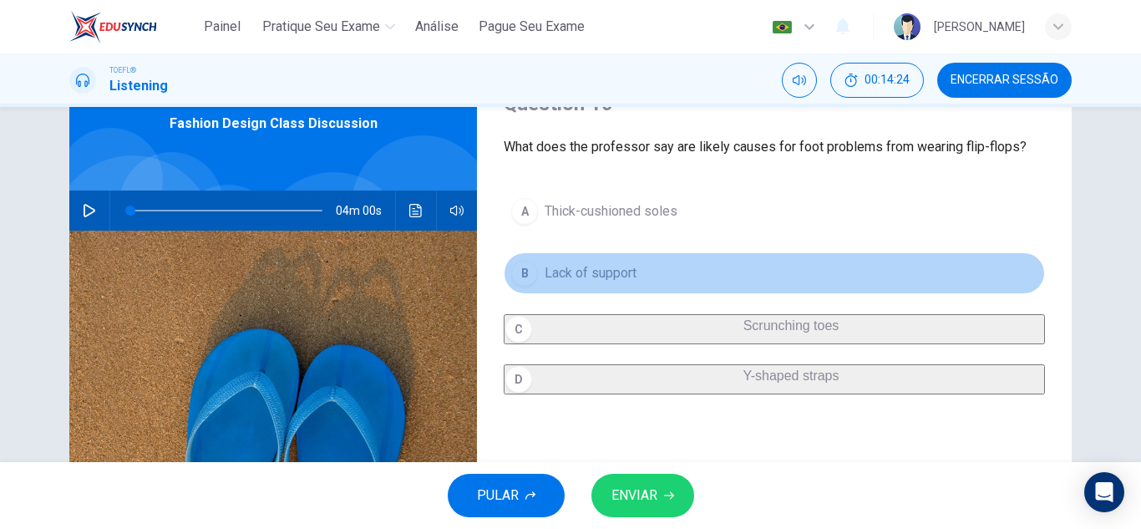
click at [621, 272] on span "Lack of support" at bounding box center [591, 273] width 92 height 20
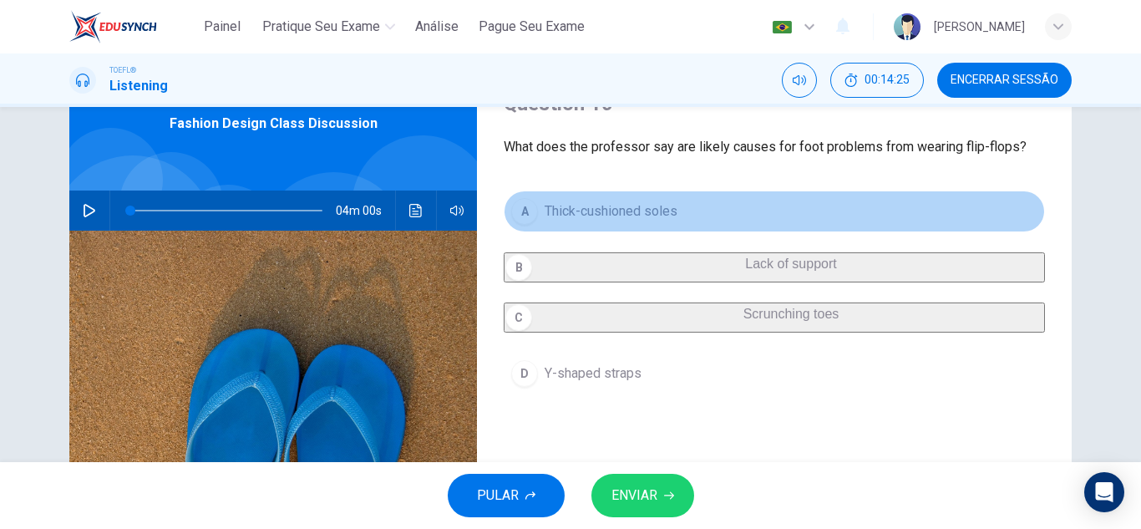
click at [637, 202] on span "Thick-cushioned soles" at bounding box center [611, 211] width 133 height 20
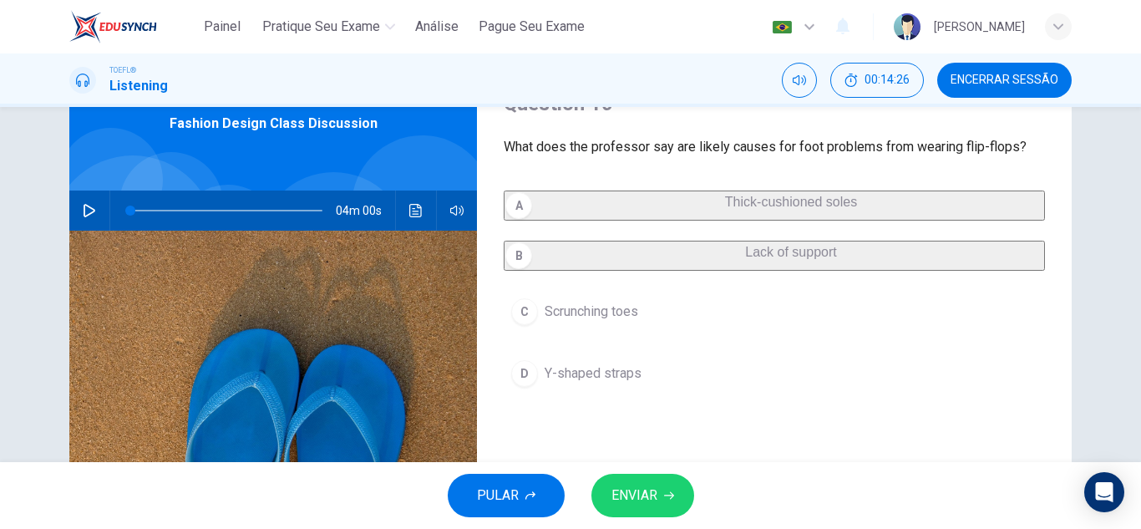
click at [745, 259] on span "Lack of support" at bounding box center [790, 252] width 91 height 14
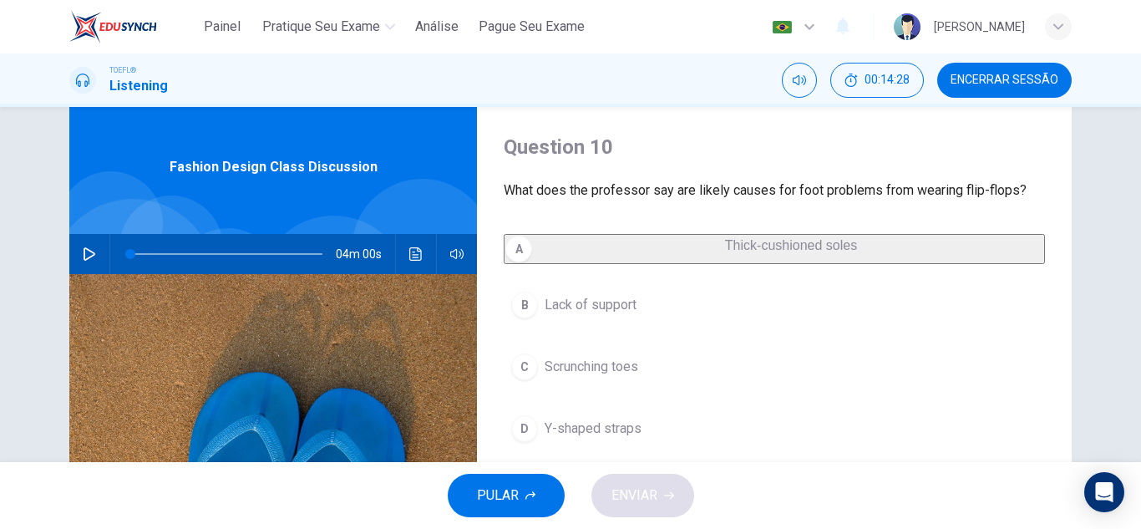
scroll to position [0, 0]
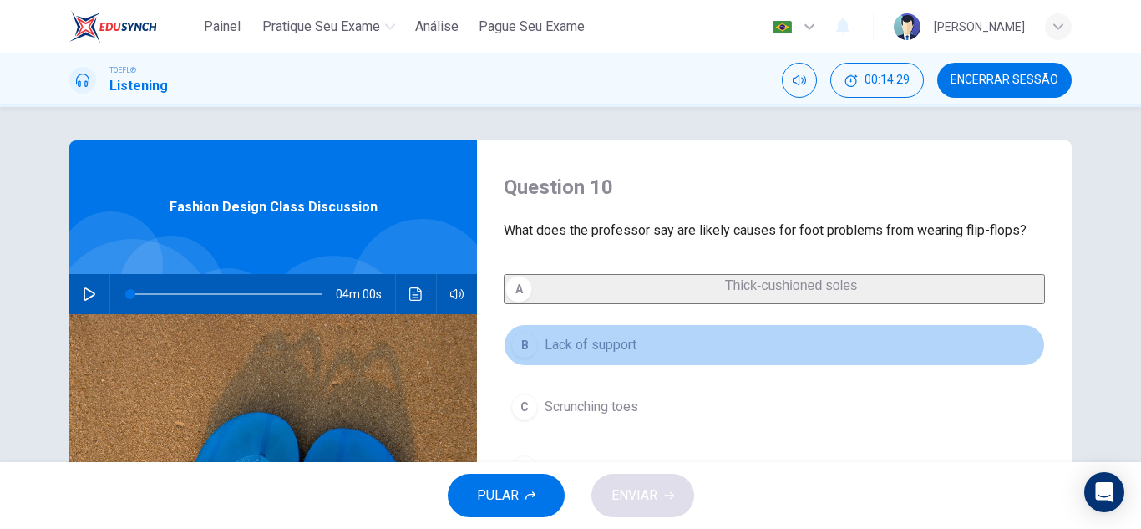
click at [677, 353] on button "B Lack of support" at bounding box center [774, 345] width 541 height 42
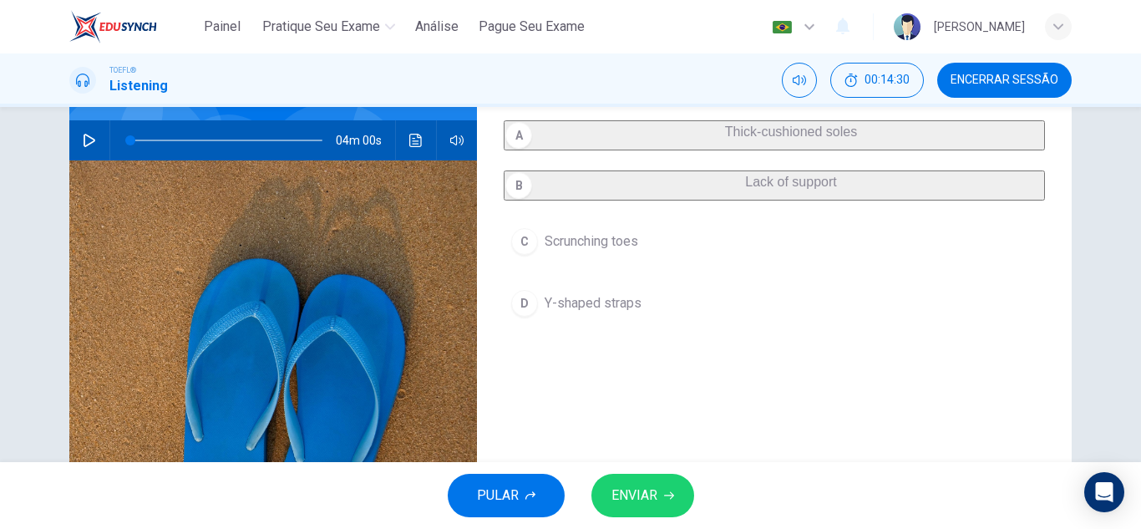
scroll to position [167, 0]
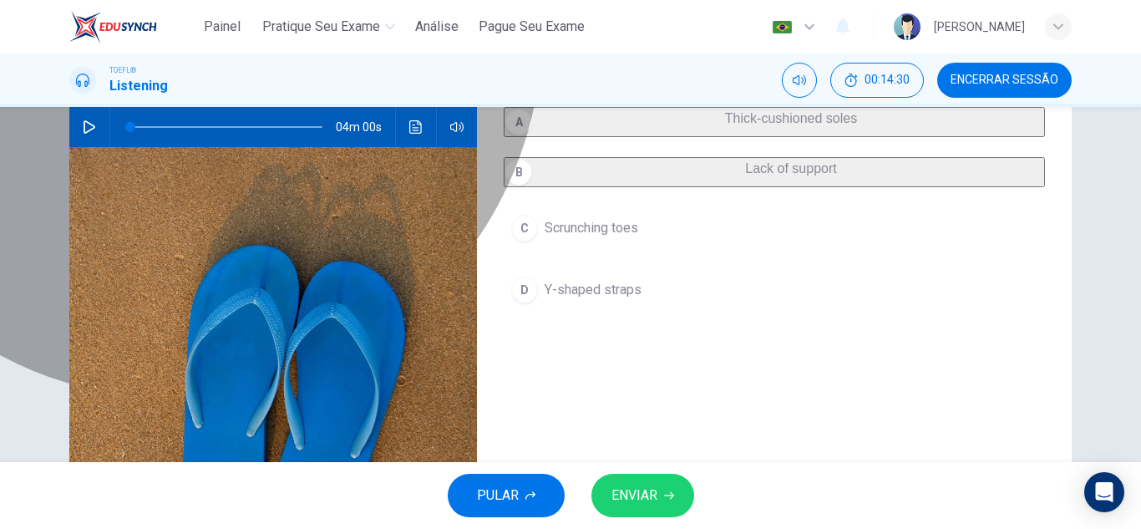
click at [674, 187] on button "B Lack of support" at bounding box center [774, 172] width 541 height 30
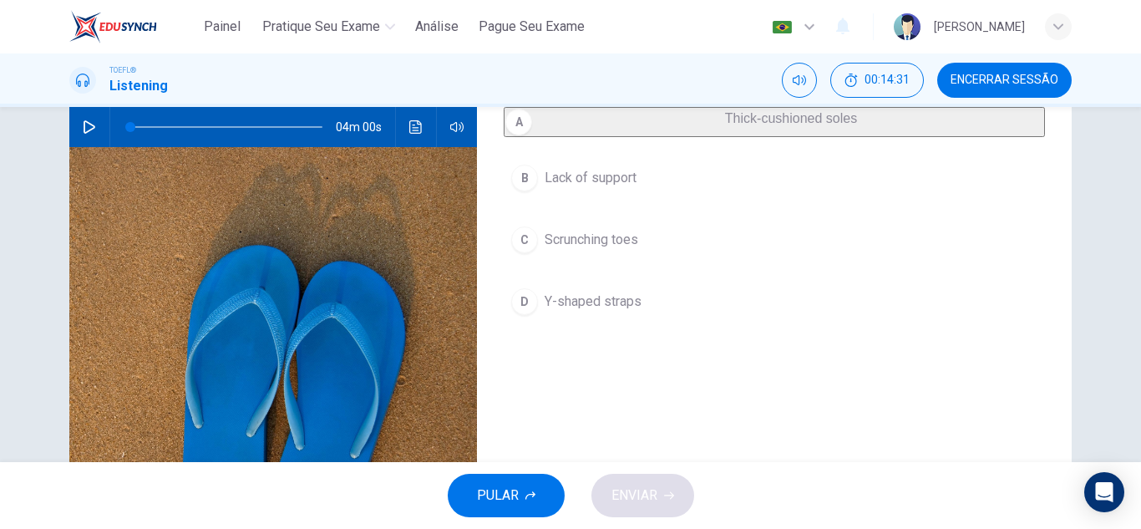
scroll to position [84, 0]
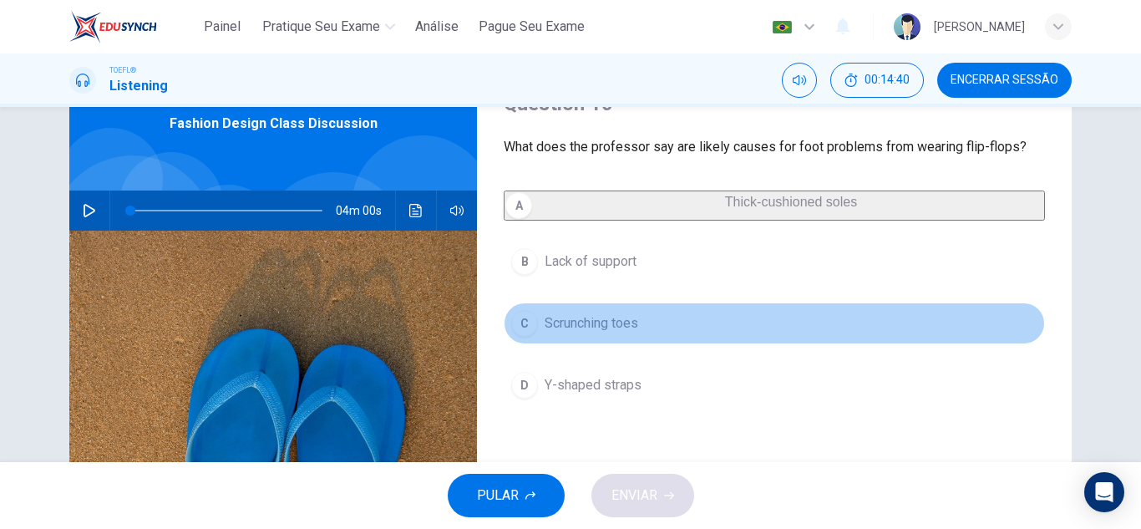
click at [802, 342] on button "C Scrunching toes" at bounding box center [774, 323] width 541 height 42
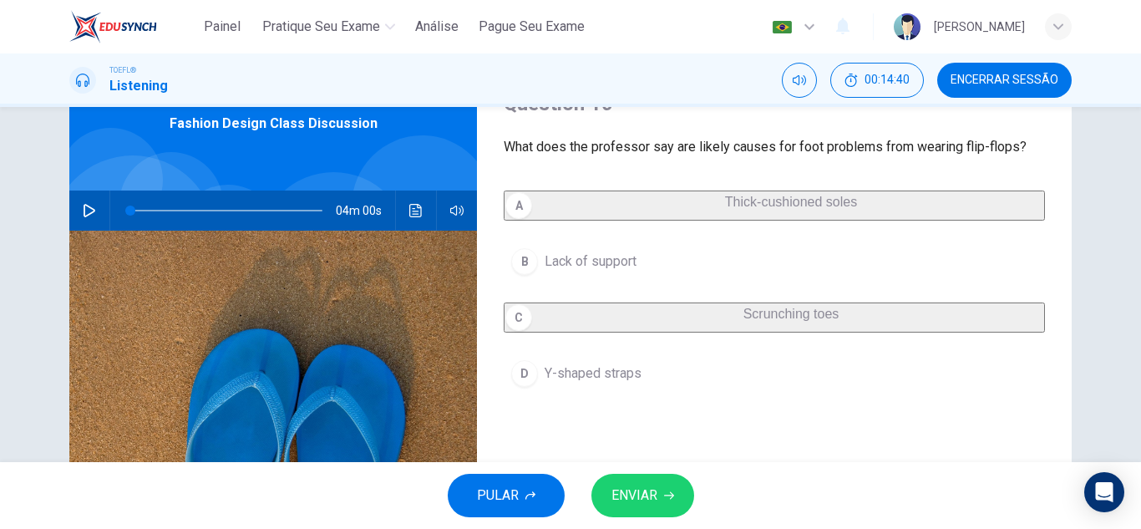
click at [644, 501] on span "ENVIAR" at bounding box center [634, 495] width 46 height 23
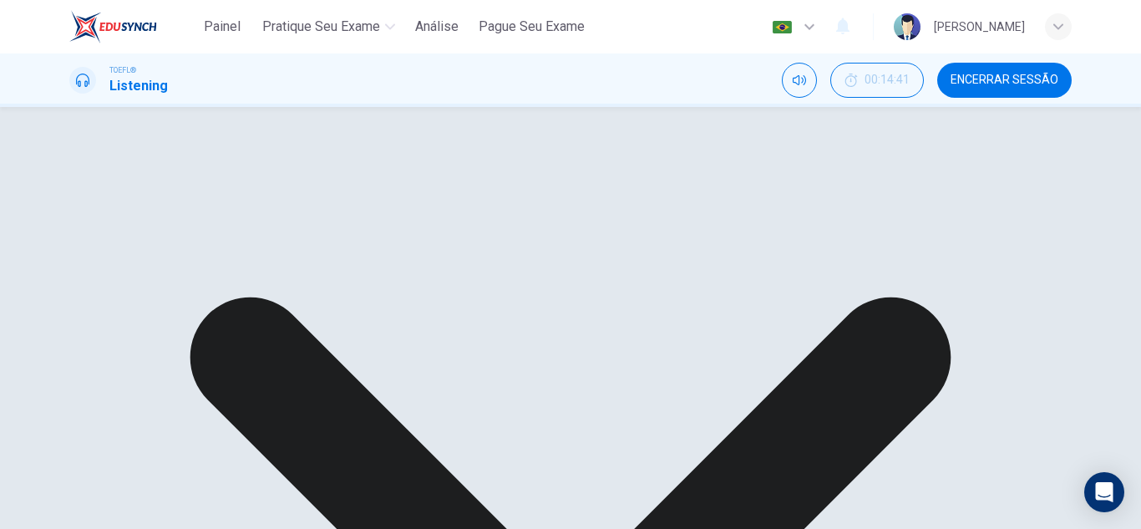
scroll to position [167, 0]
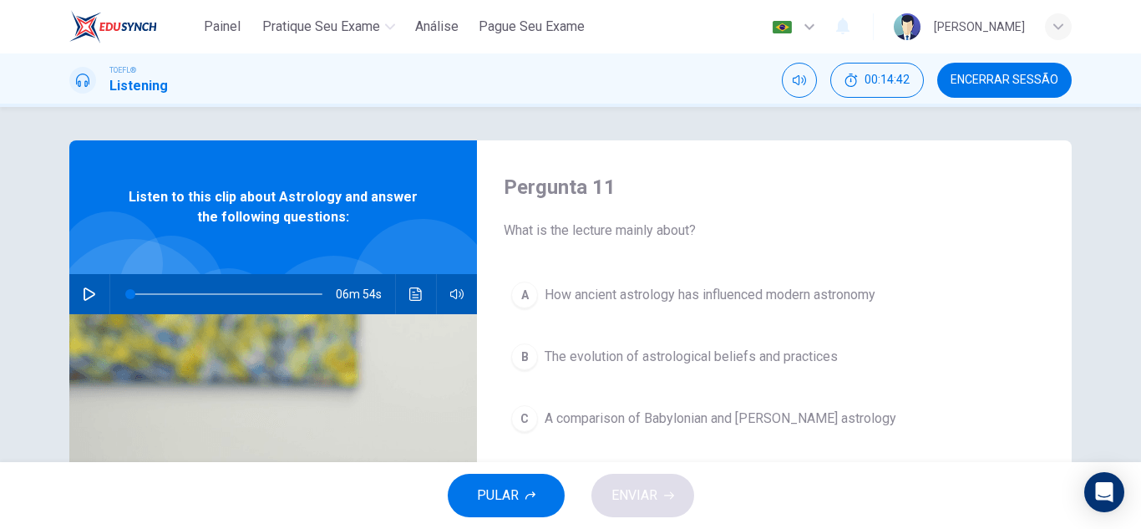
click at [1038, 74] on span "Encerrar Sessão" at bounding box center [1005, 80] width 108 height 13
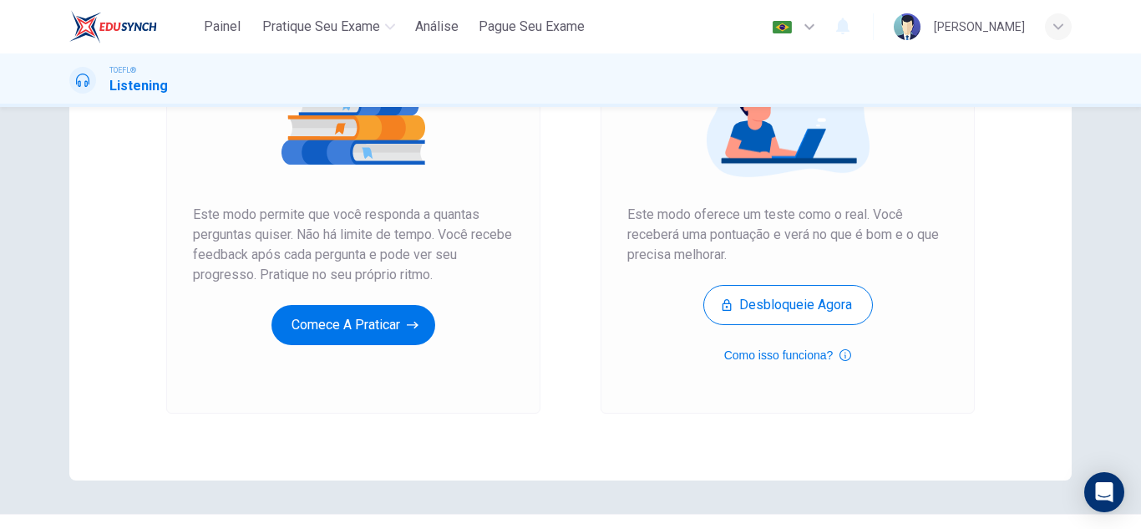
scroll to position [251, 0]
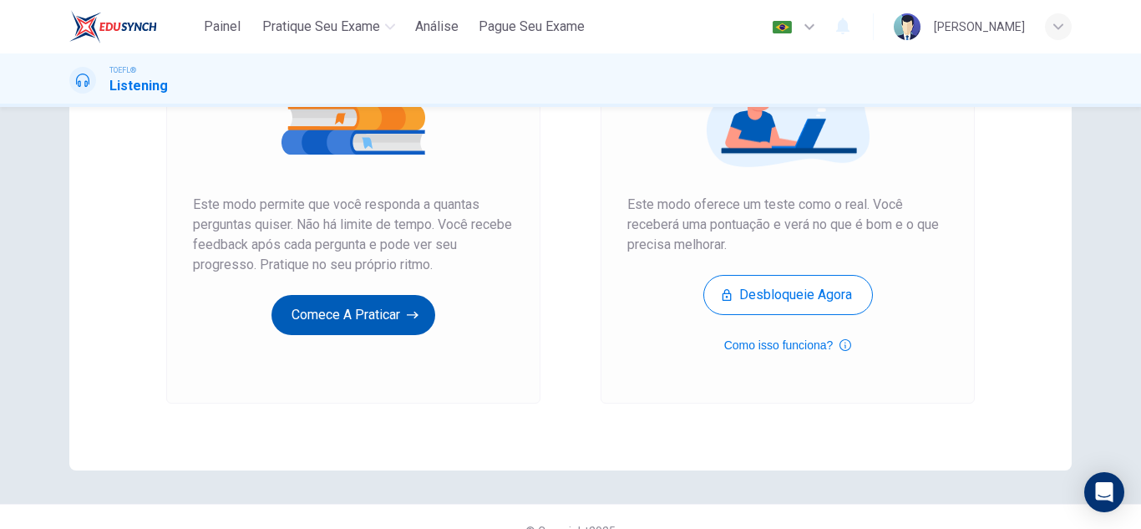
click at [363, 334] on button "Comece a praticar" at bounding box center [353, 315] width 164 height 40
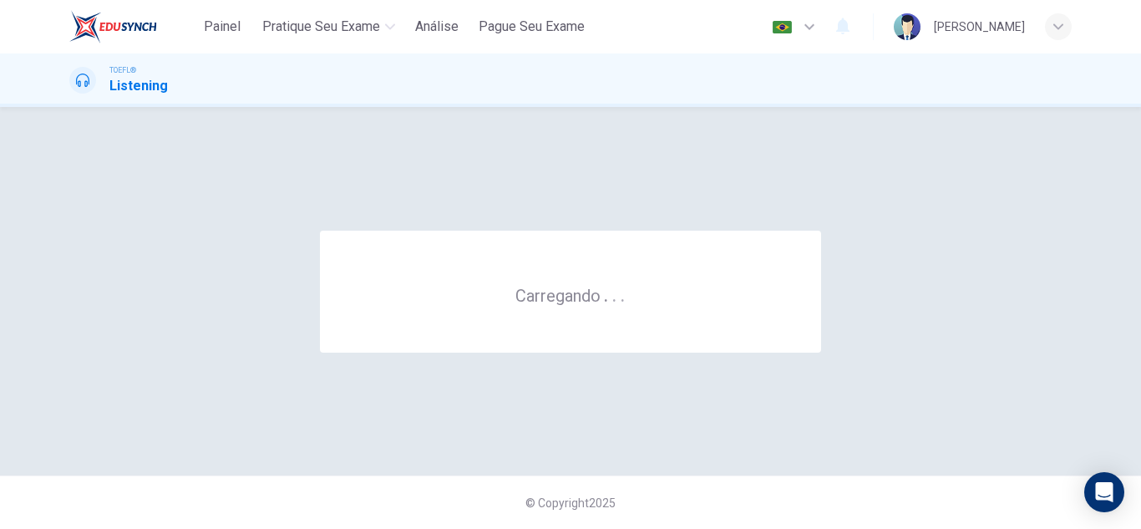
scroll to position [0, 0]
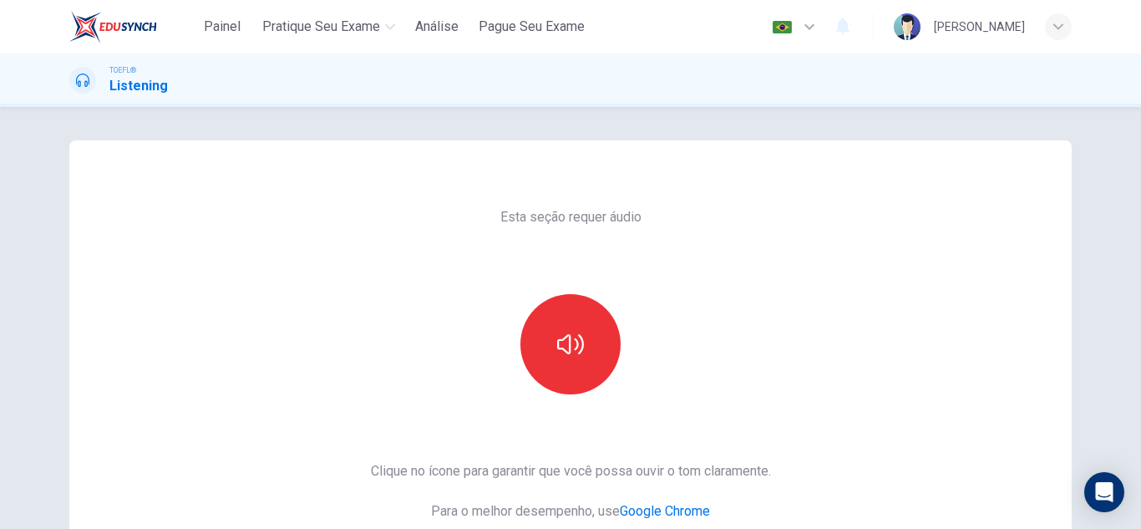
click at [589, 400] on div "Esta seção requer áudio Clique no ícone para garantir que você possa ouvir o [P…" at bounding box center [571, 430] width 427 height 581
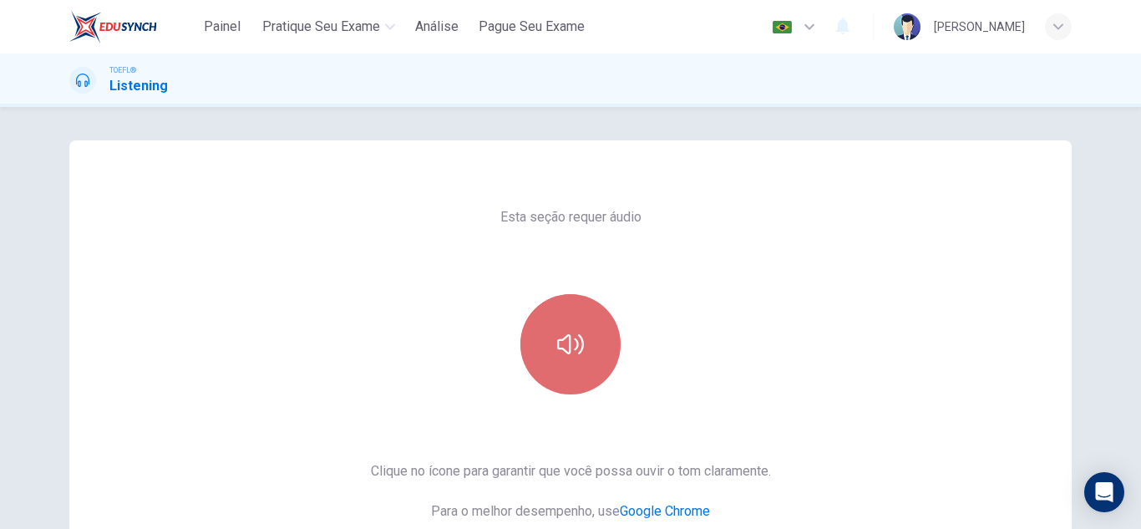
click at [585, 378] on button "button" at bounding box center [570, 344] width 100 height 100
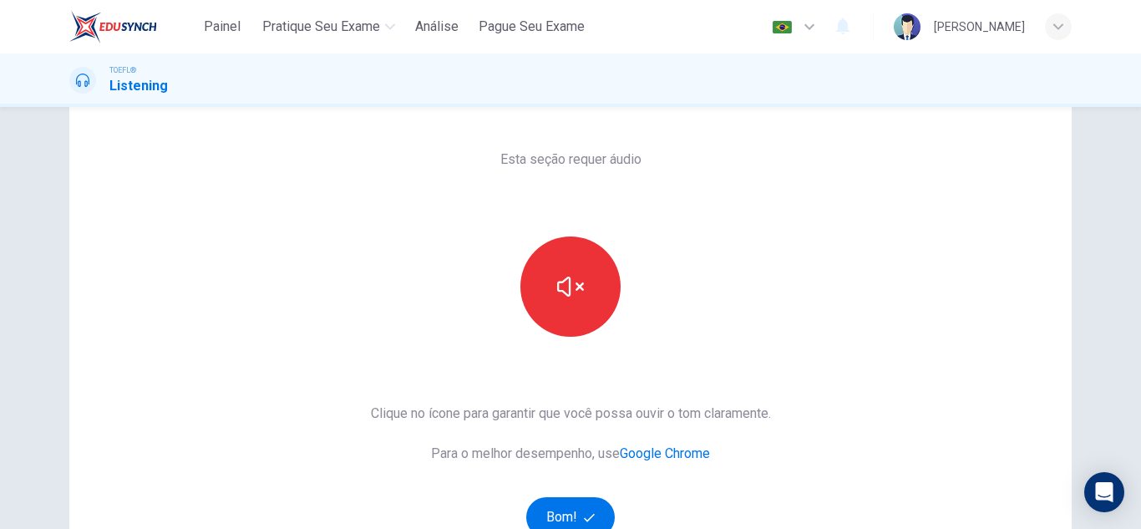
scroll to position [167, 0]
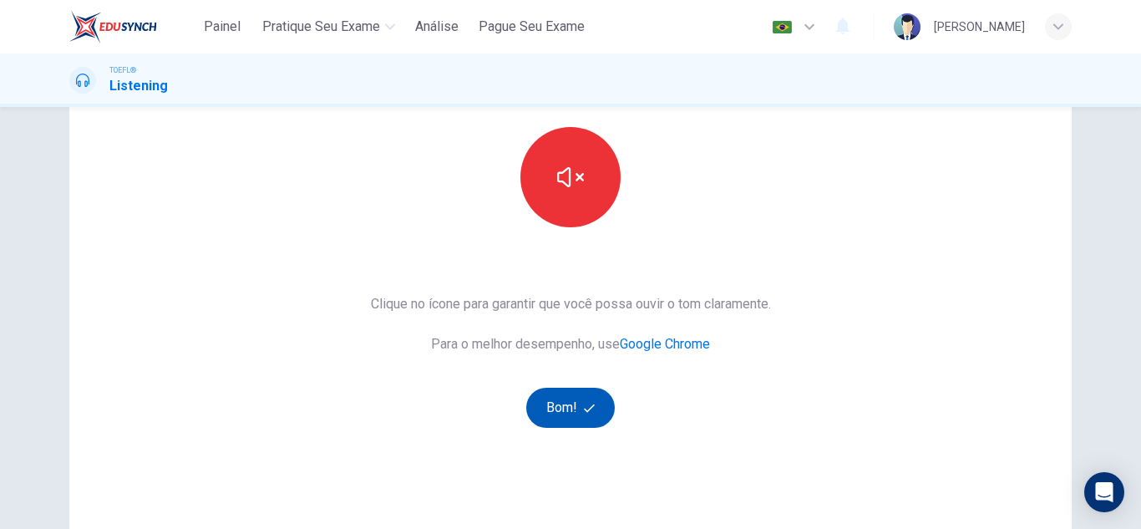
click at [587, 403] on icon "button" at bounding box center [589, 408] width 11 height 11
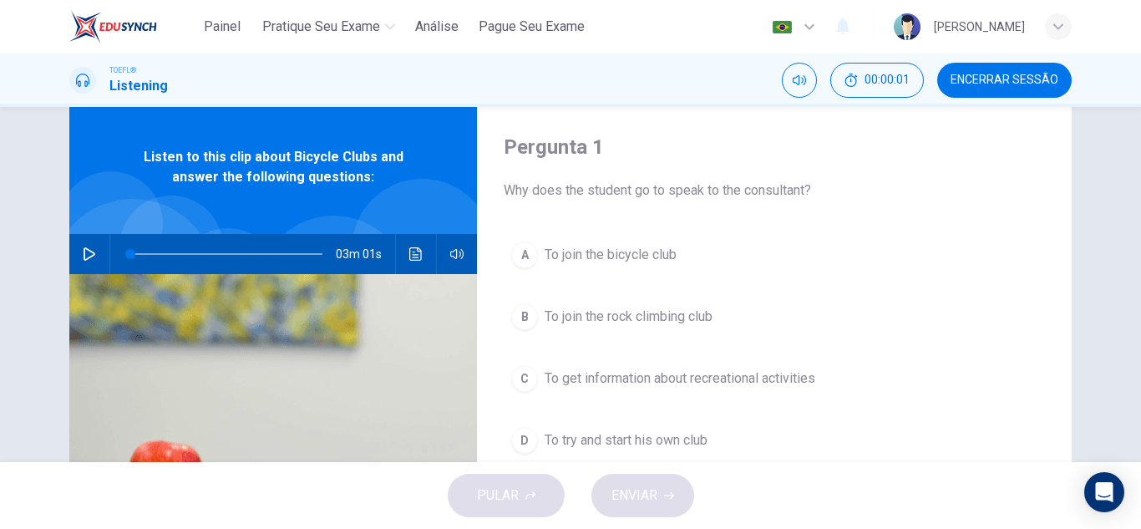
scroll to position [0, 0]
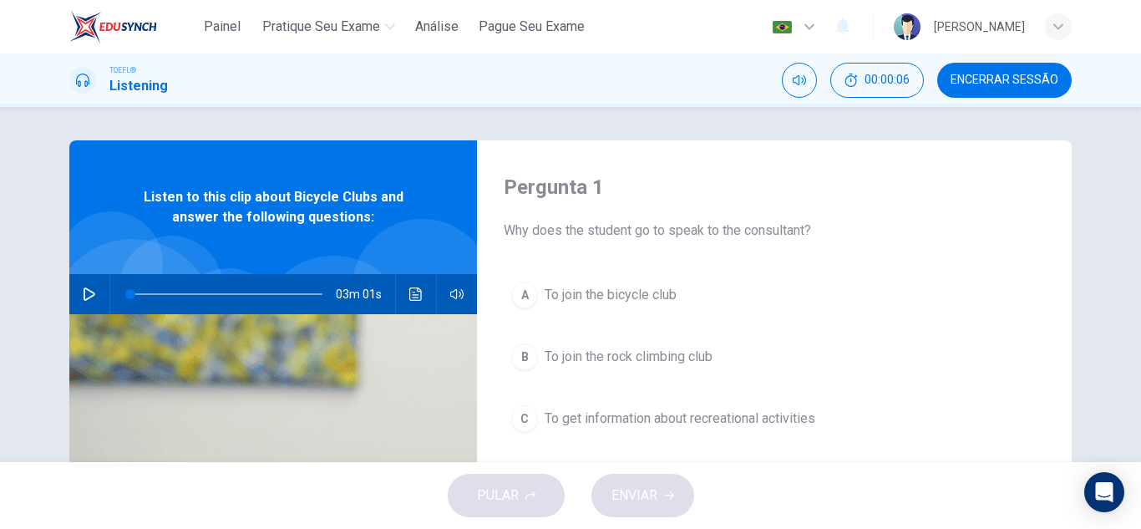
click at [84, 297] on icon "button" at bounding box center [89, 293] width 13 height 13
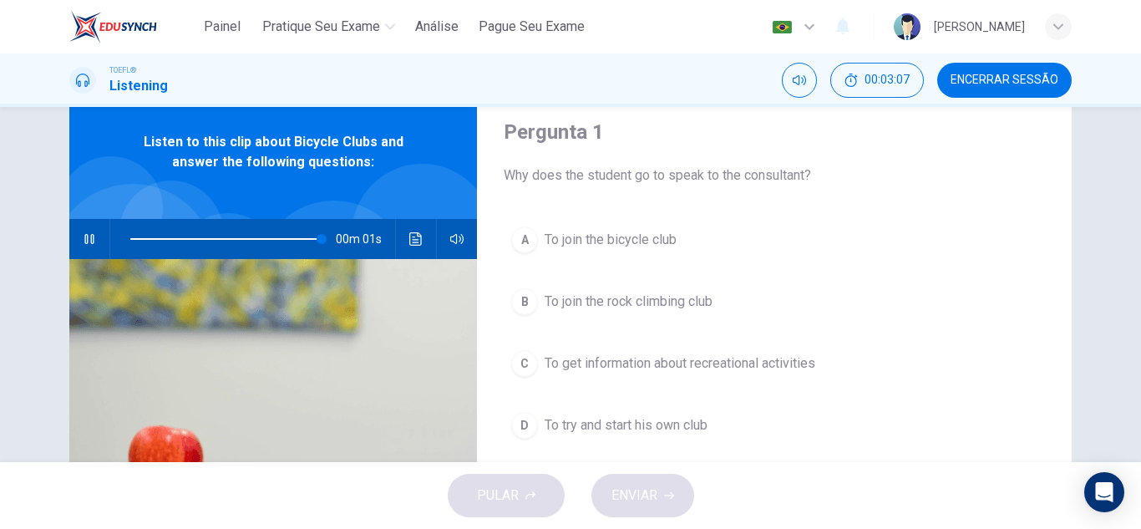
scroll to position [84, 0]
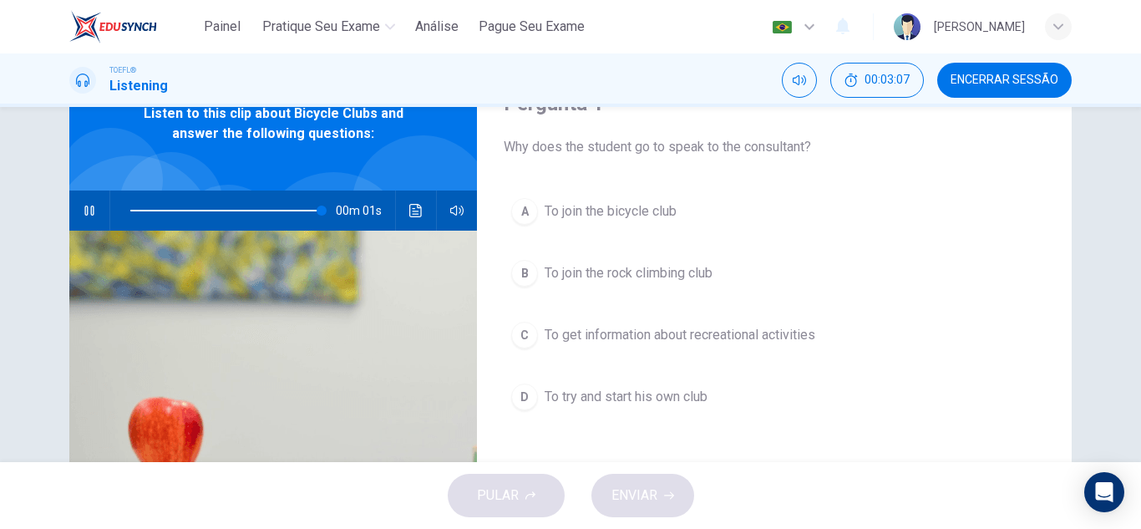
type input "0"
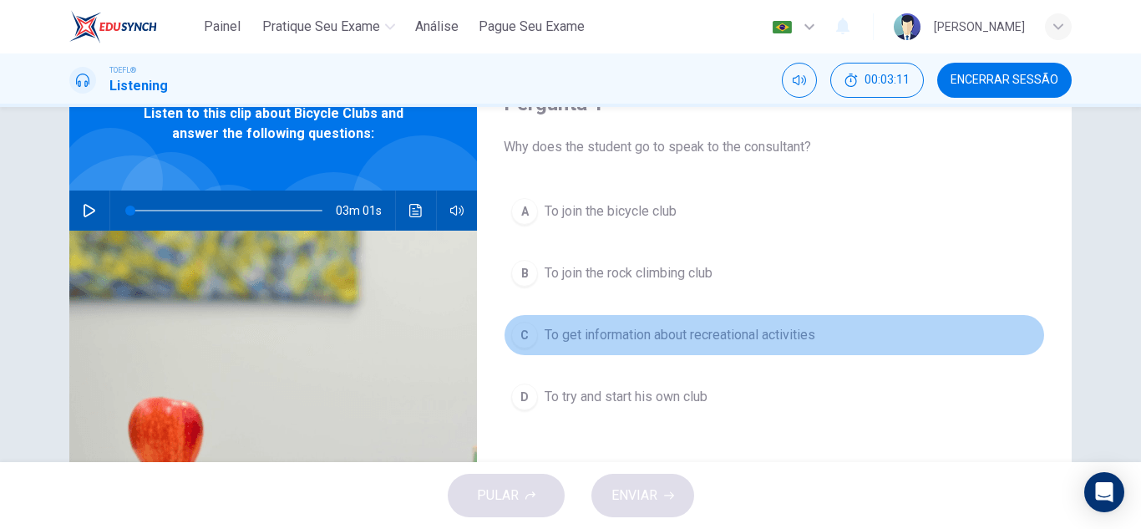
click at [621, 339] on span "To get information about recreational activities" at bounding box center [680, 335] width 271 height 20
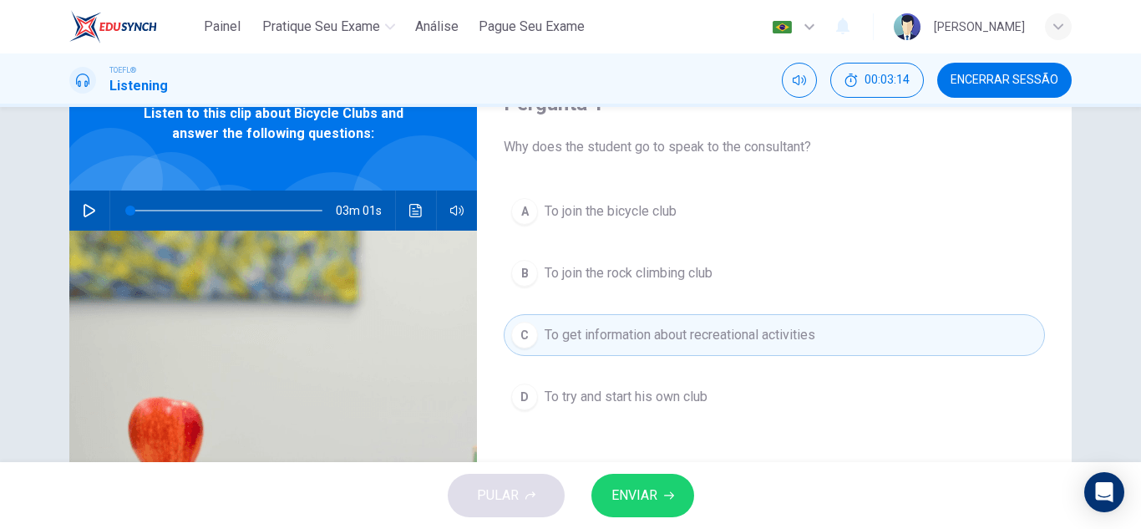
click at [733, 234] on div "A To join the bicycle club B To join the rock climbing club C To get informatio…" at bounding box center [774, 320] width 541 height 261
click at [738, 221] on button "A To join the bicycle club" at bounding box center [774, 211] width 541 height 42
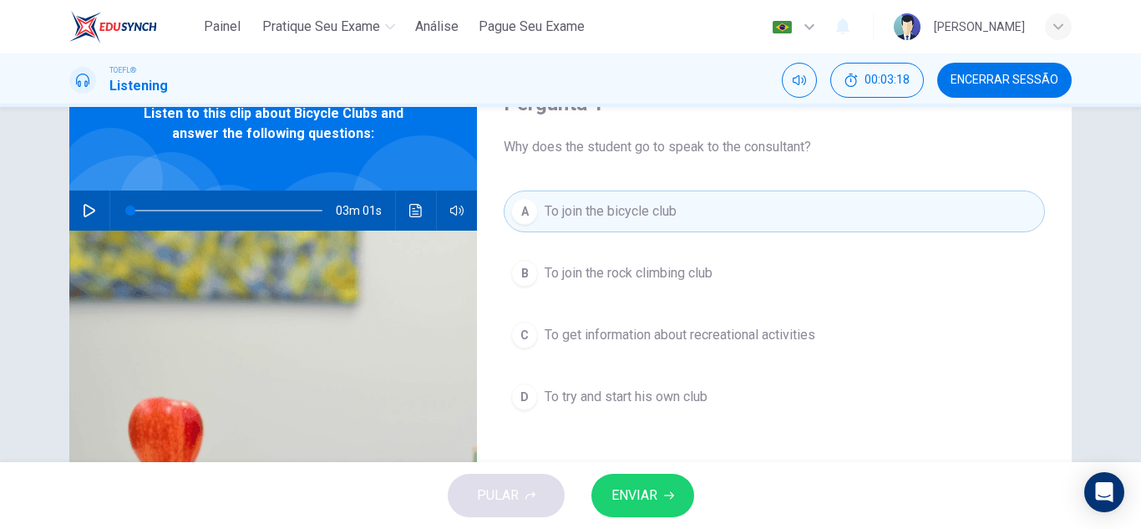
click at [654, 495] on span "ENVIAR" at bounding box center [634, 495] width 46 height 23
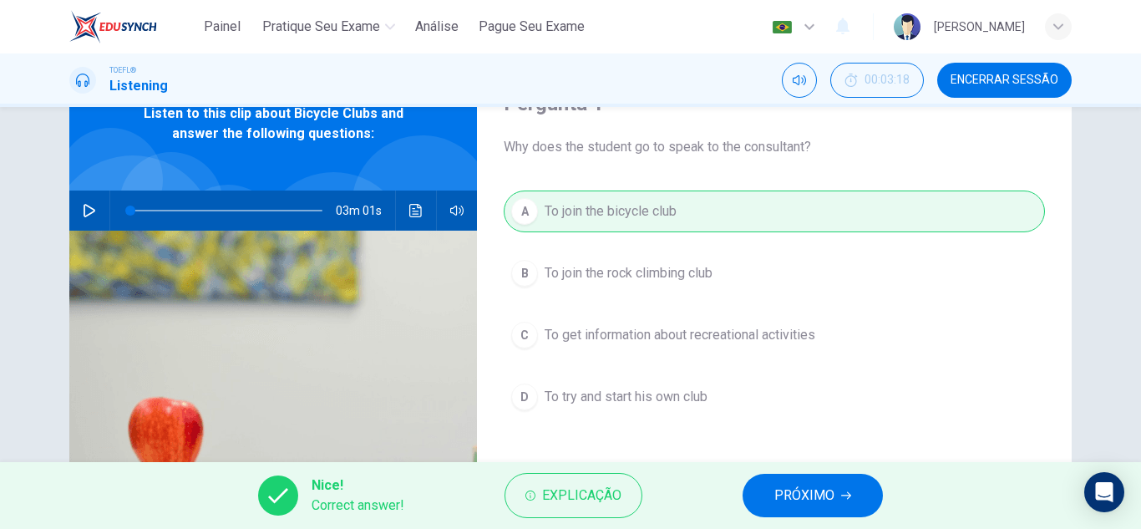
click at [795, 500] on span "PRÓXIMO" at bounding box center [804, 495] width 60 height 23
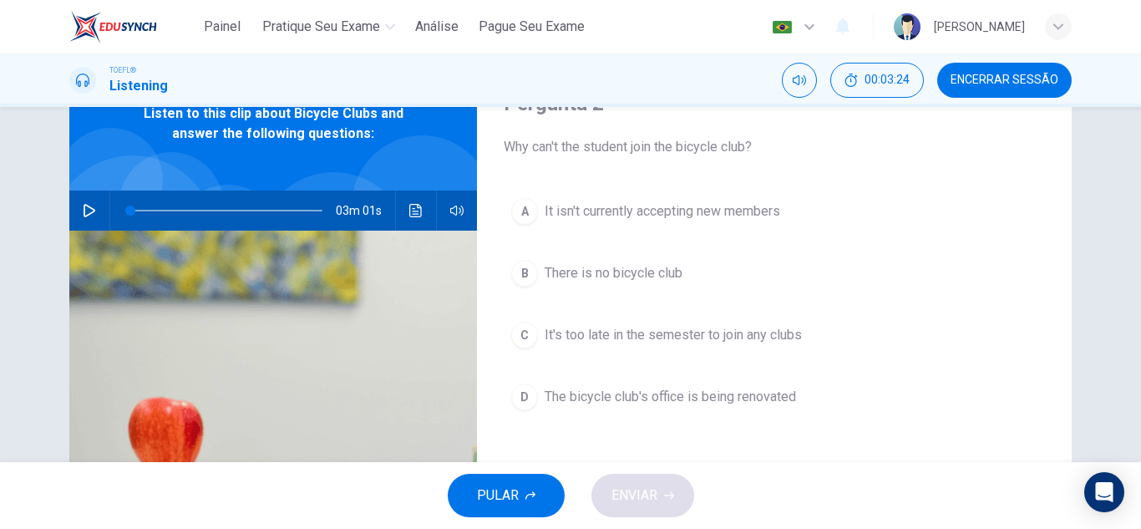
click at [686, 406] on span "The bicycle club's office is being renovated" at bounding box center [670, 397] width 251 height 20
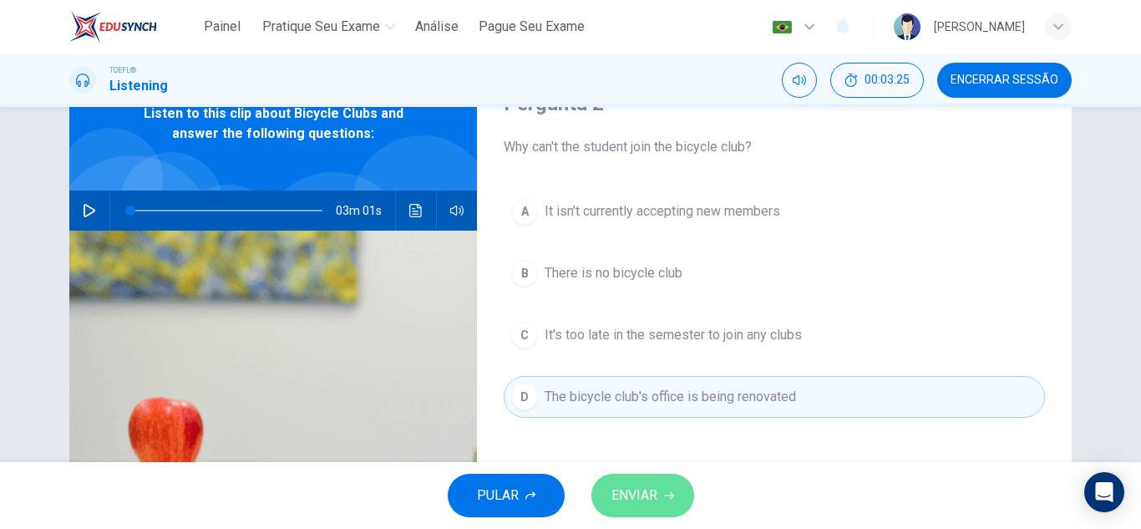
click at [649, 498] on span "ENVIAR" at bounding box center [634, 495] width 46 height 23
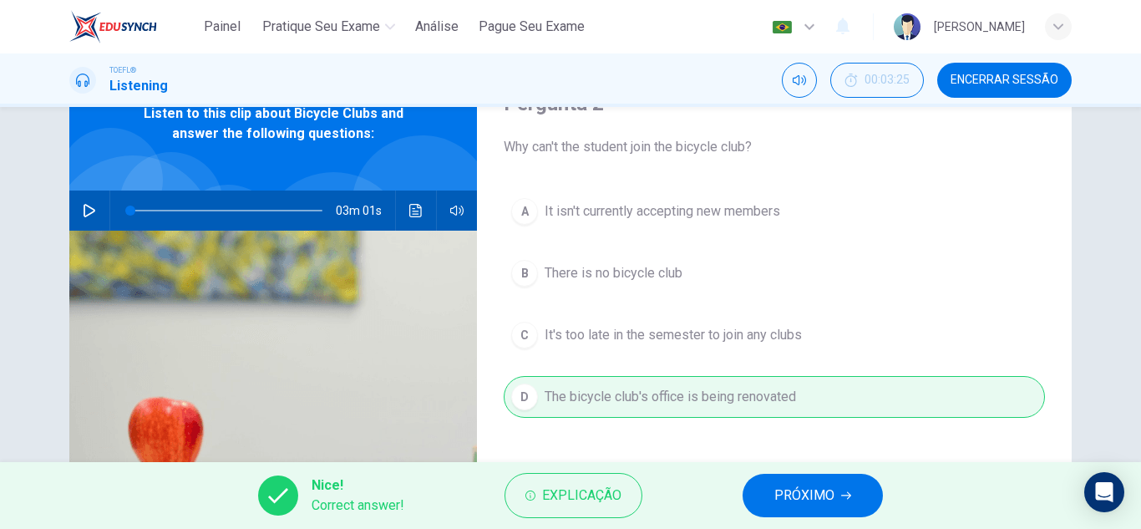
click at [820, 494] on span "PRÓXIMO" at bounding box center [804, 495] width 60 height 23
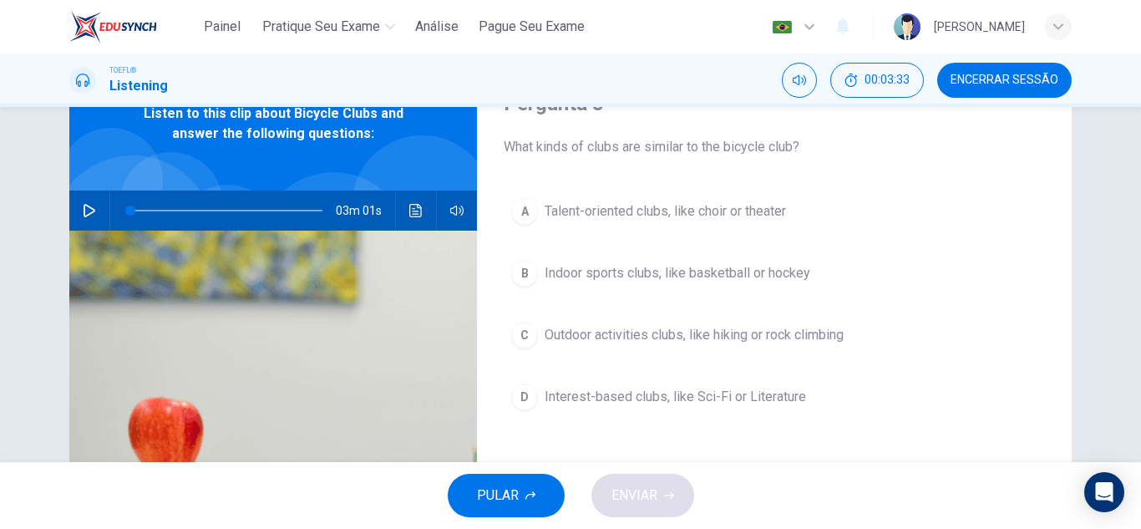
click at [811, 345] on button "C Outdoor activities clubs, like hiking or rock climbing" at bounding box center [774, 335] width 541 height 42
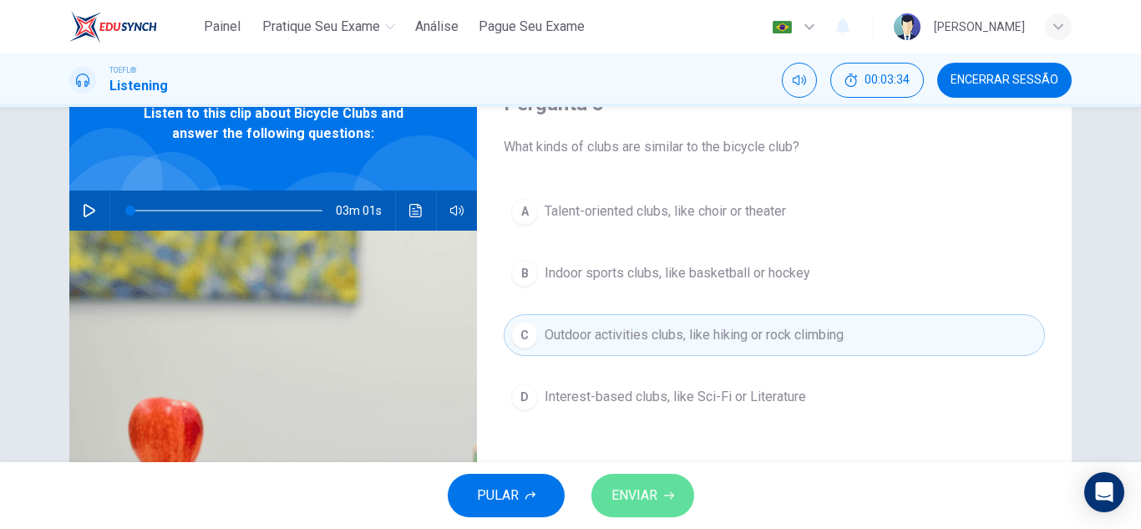
click at [678, 494] on button "ENVIAR" at bounding box center [642, 495] width 103 height 43
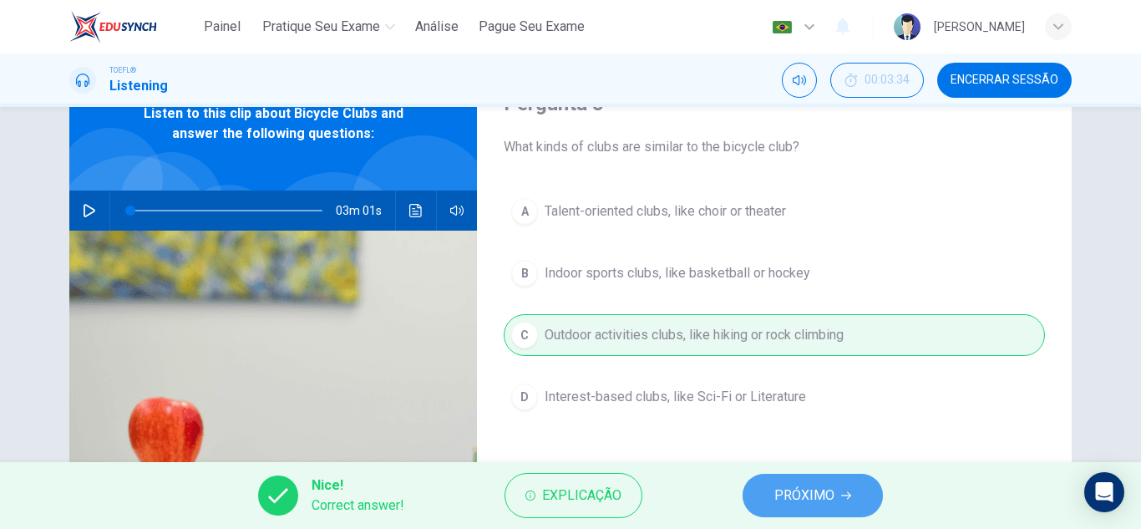
click at [877, 497] on button "PRÓXIMO" at bounding box center [813, 495] width 140 height 43
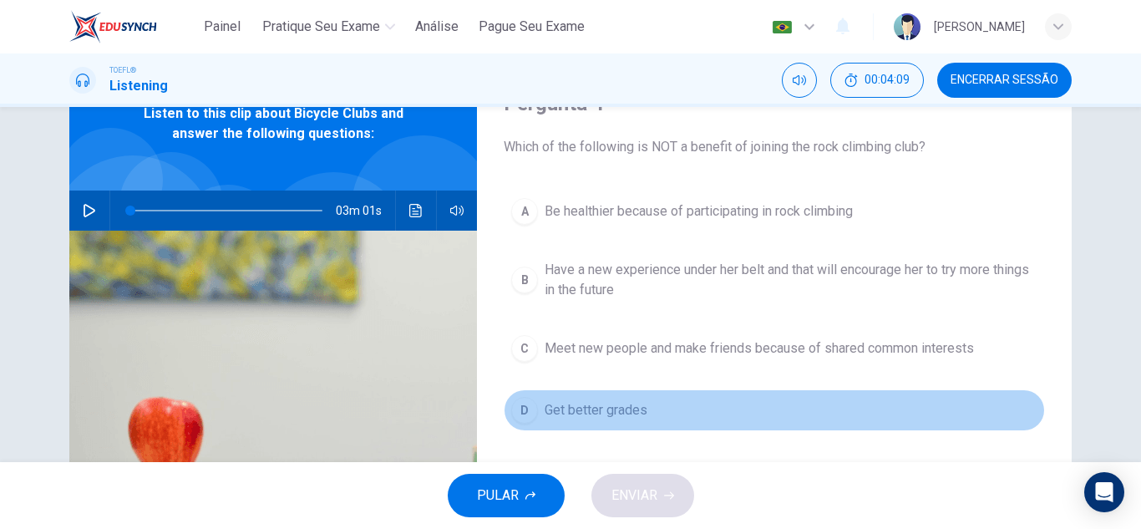
click at [601, 415] on span "Get better grades" at bounding box center [596, 410] width 103 height 20
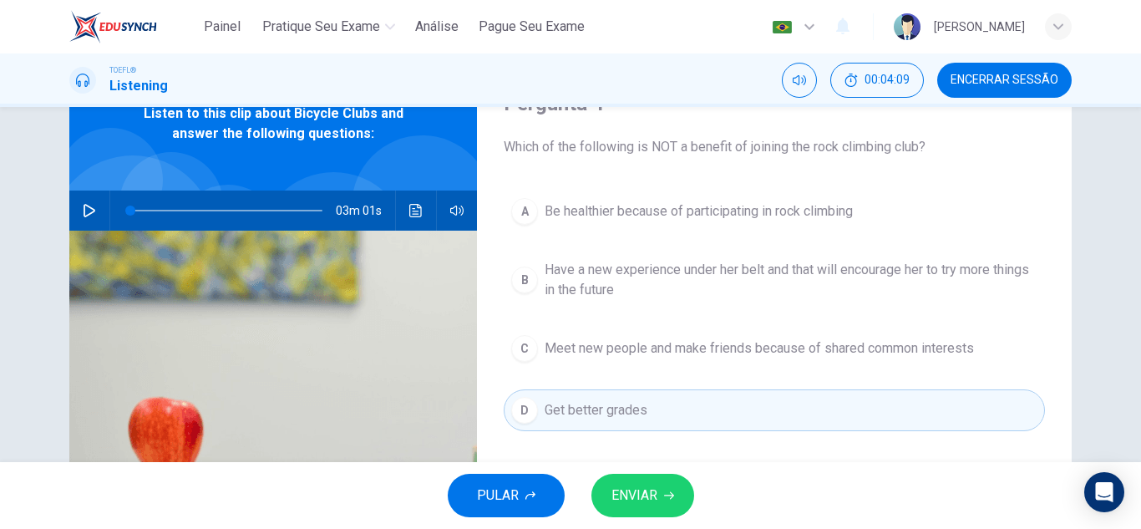
click at [616, 479] on button "ENVIAR" at bounding box center [642, 495] width 103 height 43
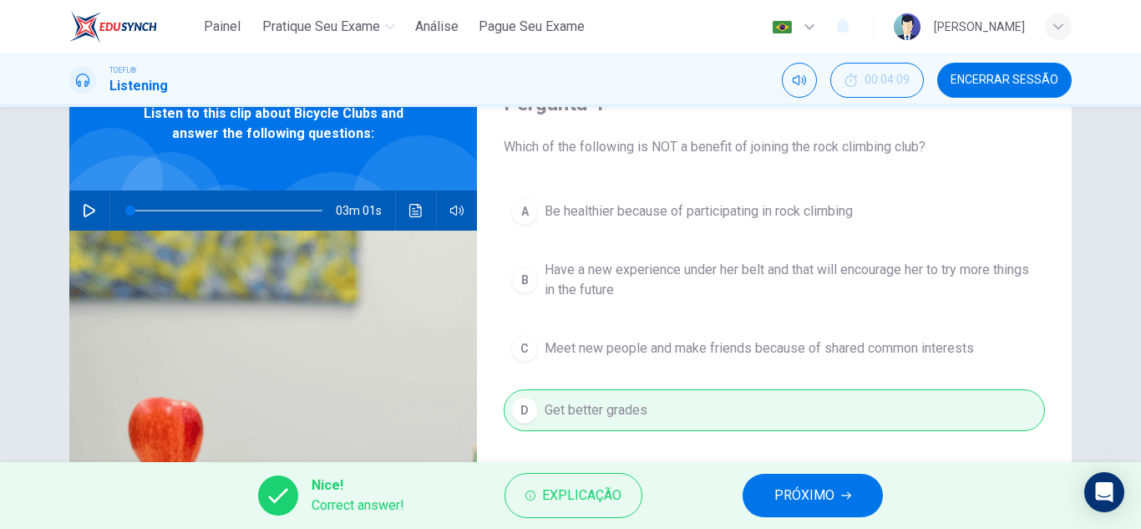
click at [786, 495] on span "PRÓXIMO" at bounding box center [804, 495] width 60 height 23
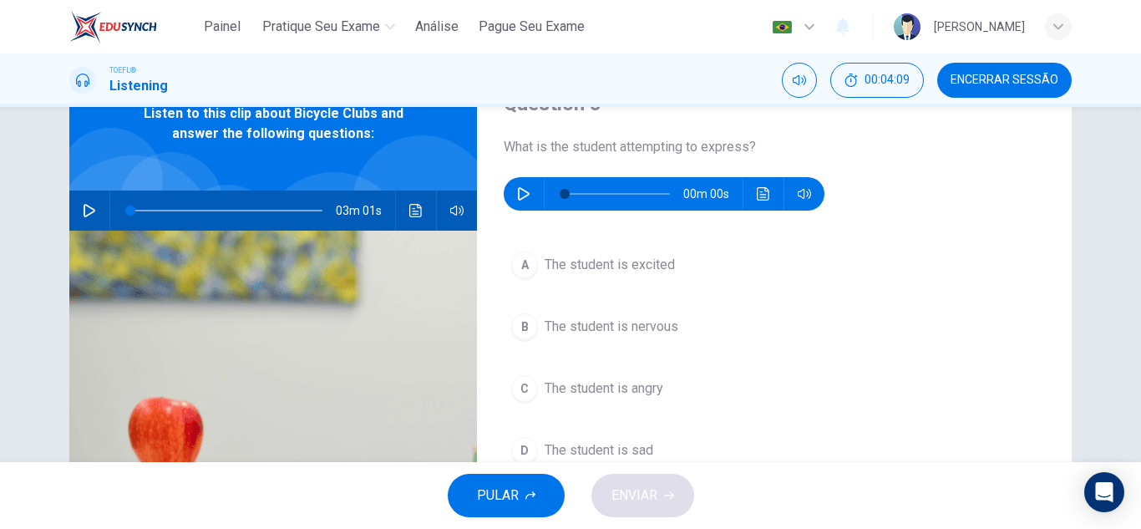
click at [512, 189] on button "button" at bounding box center [523, 193] width 27 height 33
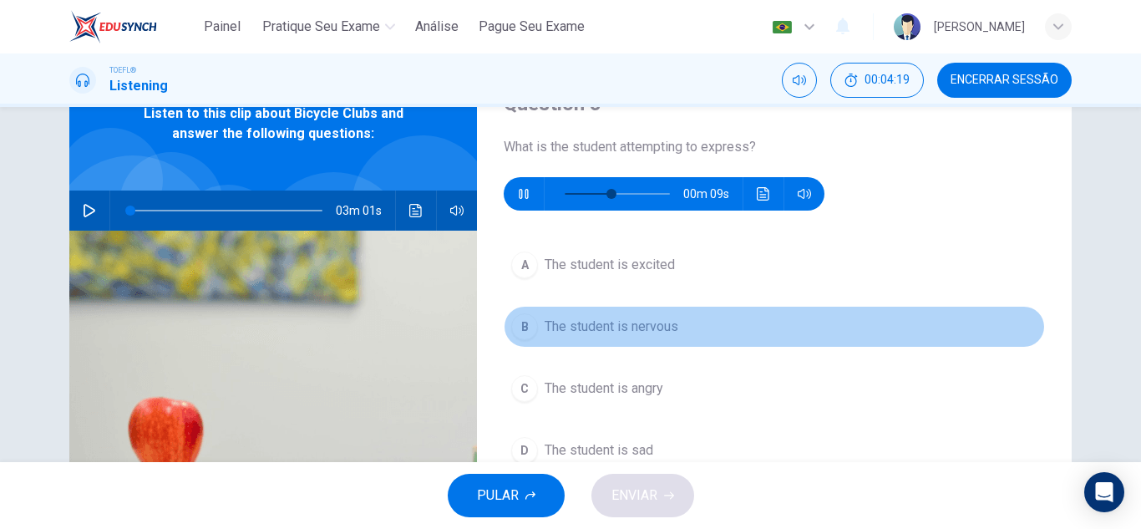
click at [584, 323] on span "The student is nervous" at bounding box center [612, 327] width 134 height 20
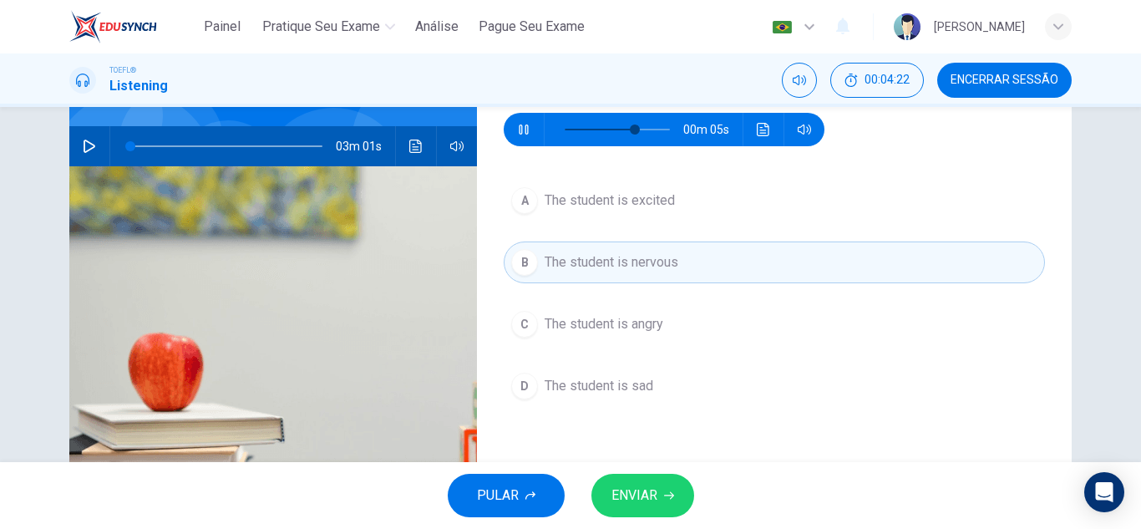
scroll to position [167, 0]
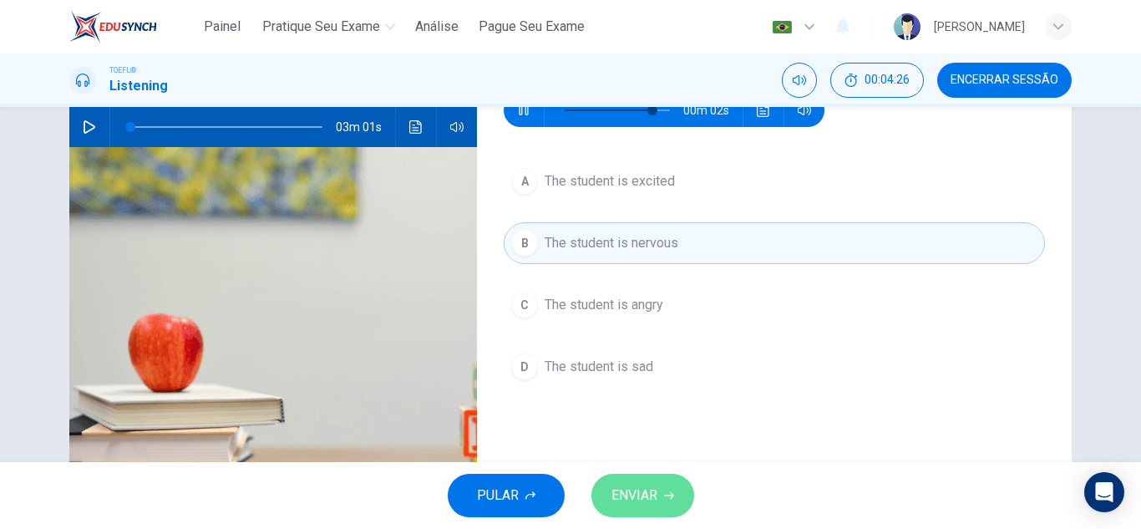
click at [664, 492] on icon "button" at bounding box center [669, 495] width 10 height 10
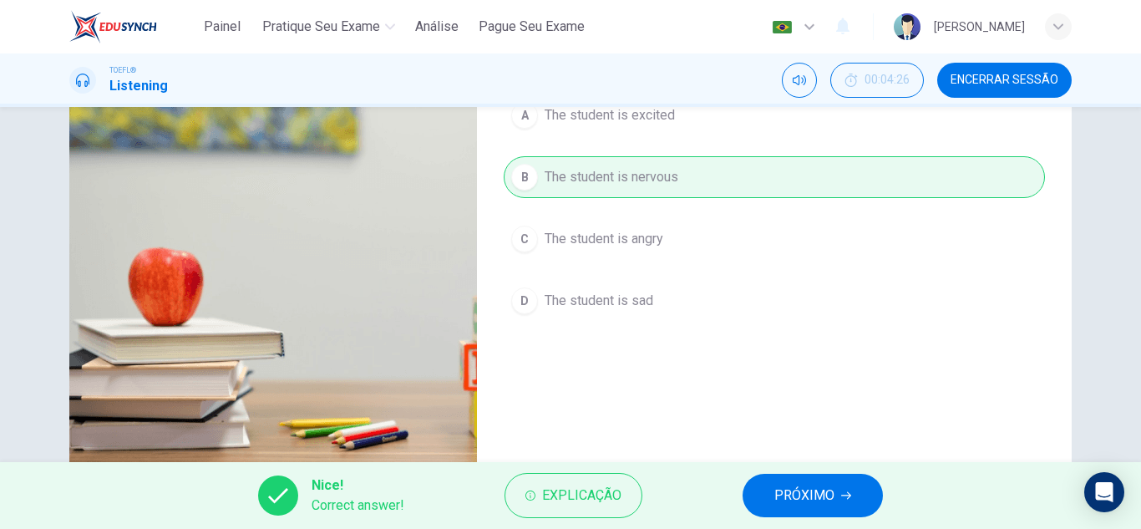
scroll to position [251, 0]
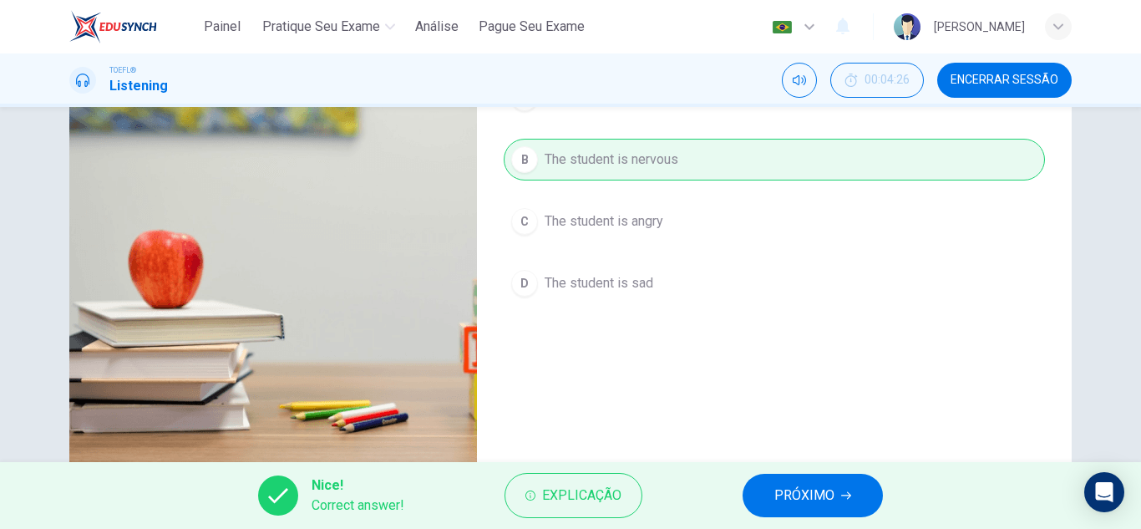
type input "95"
click at [813, 476] on button "PRÓXIMO" at bounding box center [813, 495] width 140 height 43
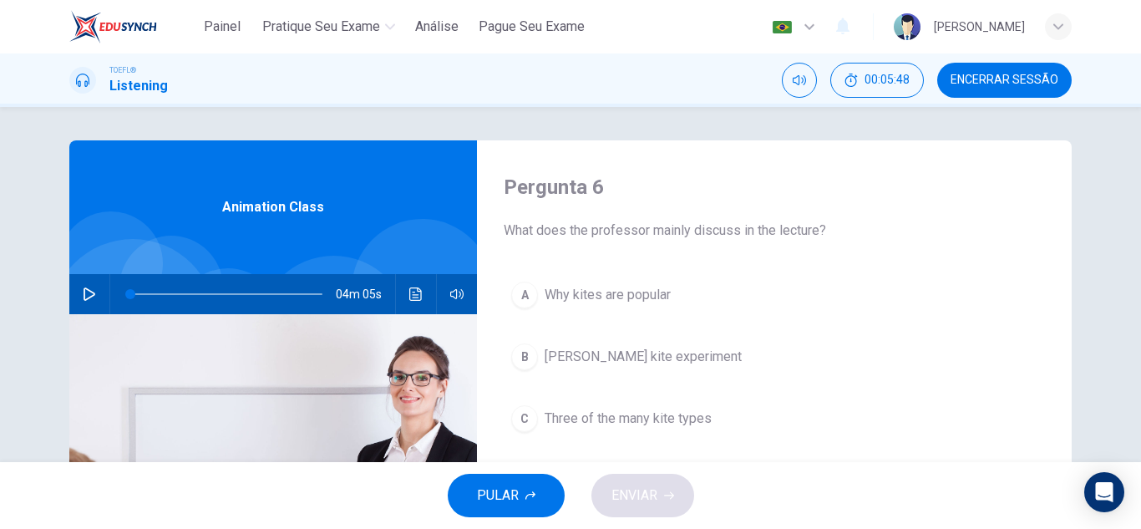
click at [344, 236] on div "Animation Class" at bounding box center [273, 207] width 408 height 134
click at [83, 297] on icon "button" at bounding box center [89, 293] width 13 height 13
click at [94, 285] on button "button" at bounding box center [89, 294] width 27 height 40
click at [94, 292] on button "button" at bounding box center [89, 294] width 27 height 40
click at [87, 296] on icon "button" at bounding box center [88, 294] width 9 height 10
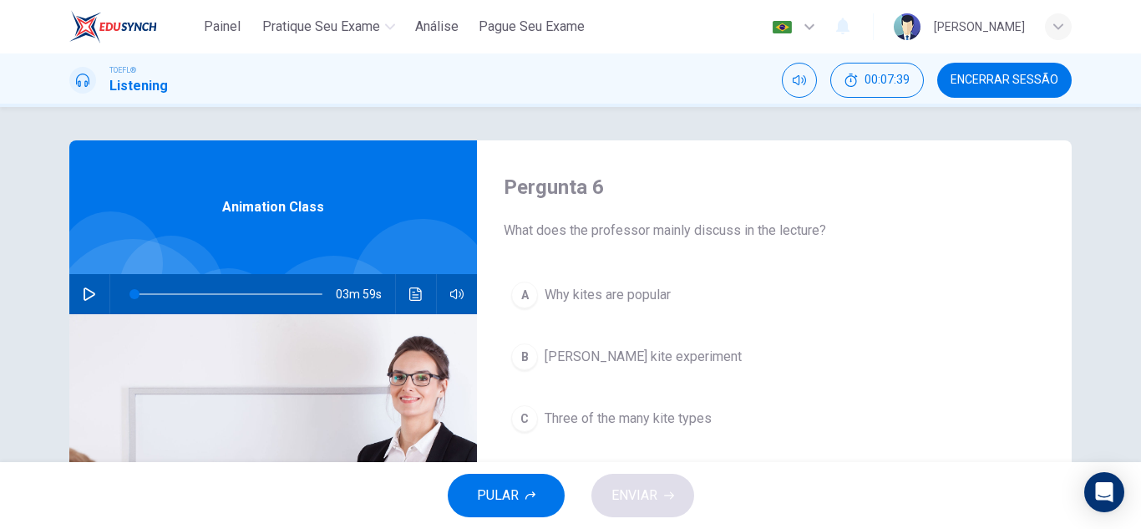
drag, startPoint x: 45, startPoint y: 289, endPoint x: 9, endPoint y: 287, distance: 36.0
click at [9, 287] on div "Pergunta 6 What does the professor mainly discuss in the lecture? A Why kites a…" at bounding box center [570, 284] width 1141 height 355
click at [140, 236] on div at bounding box center [110, 263] width 104 height 104
click at [85, 280] on button "button" at bounding box center [89, 294] width 27 height 40
type input "0"
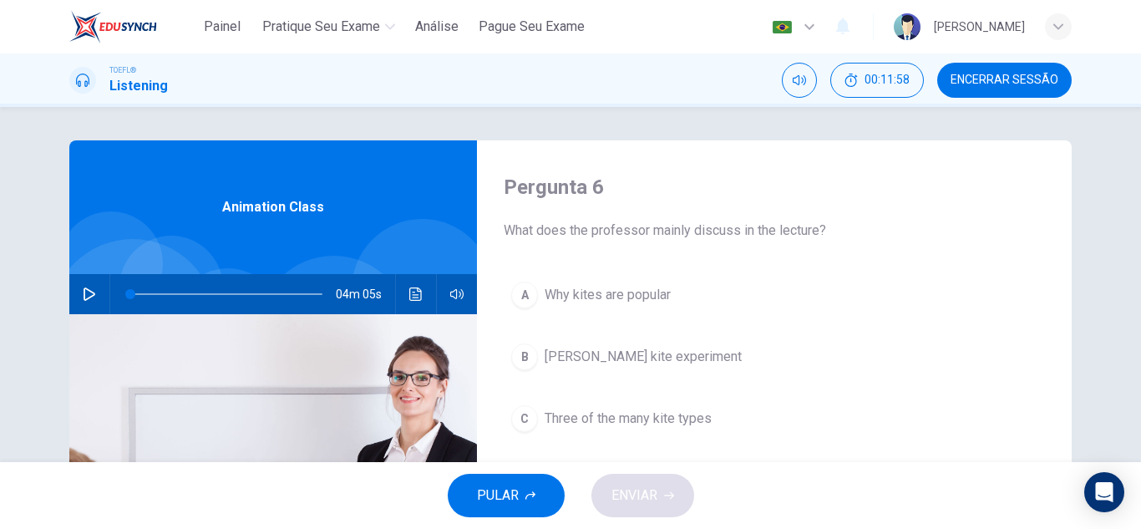
scroll to position [84, 0]
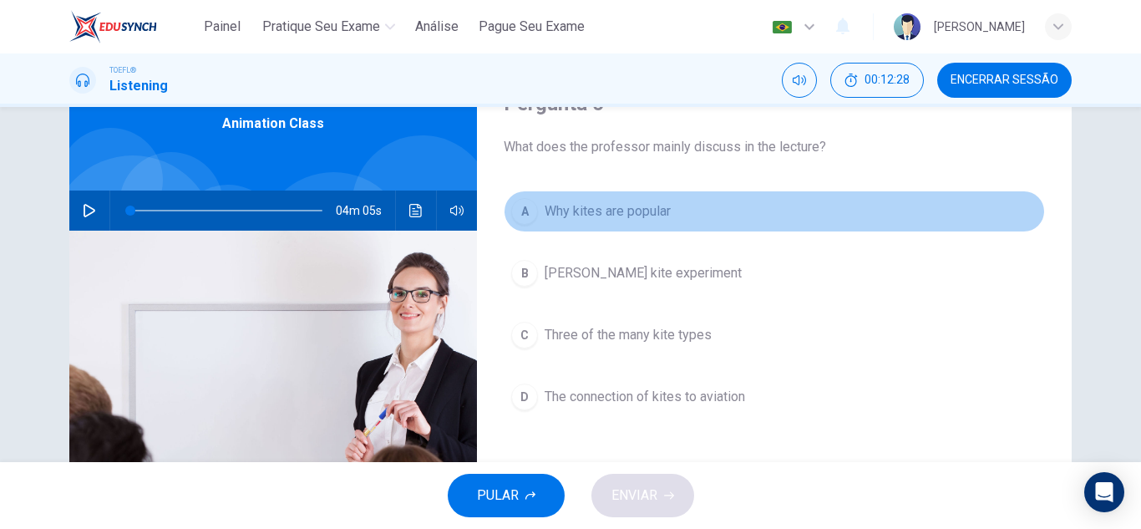
click at [660, 218] on span "Why kites are popular" at bounding box center [608, 211] width 126 height 20
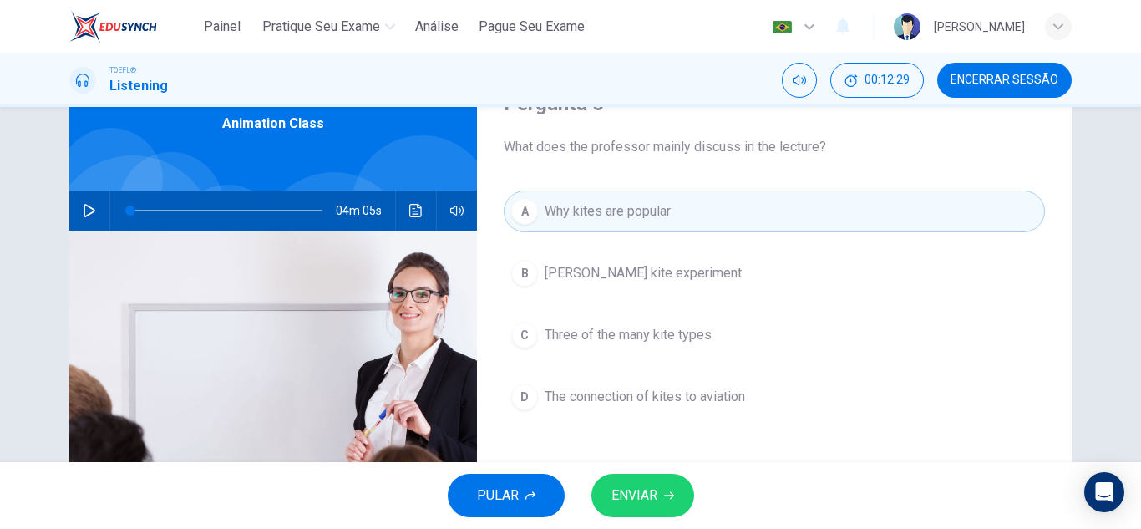
click at [642, 490] on span "ENVIAR" at bounding box center [634, 495] width 46 height 23
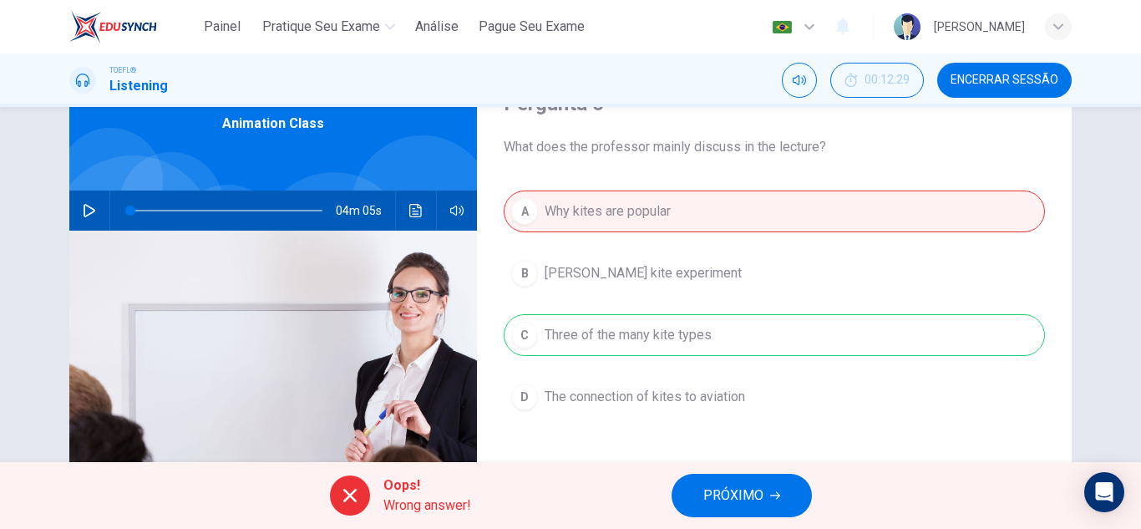
click at [750, 490] on span "PRÓXIMO" at bounding box center [733, 495] width 60 height 23
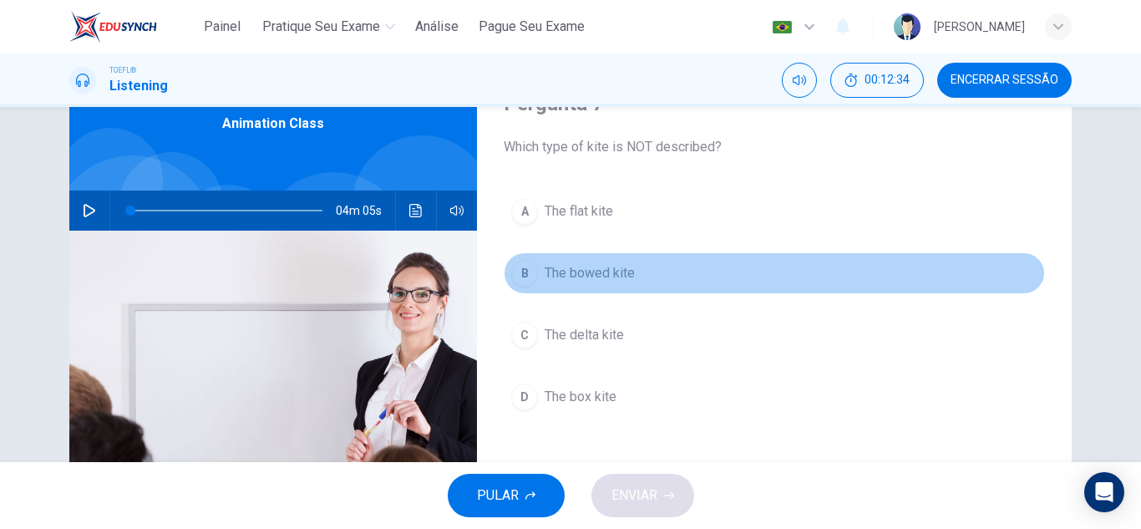
click at [626, 291] on button "B The bowed kite" at bounding box center [774, 273] width 541 height 42
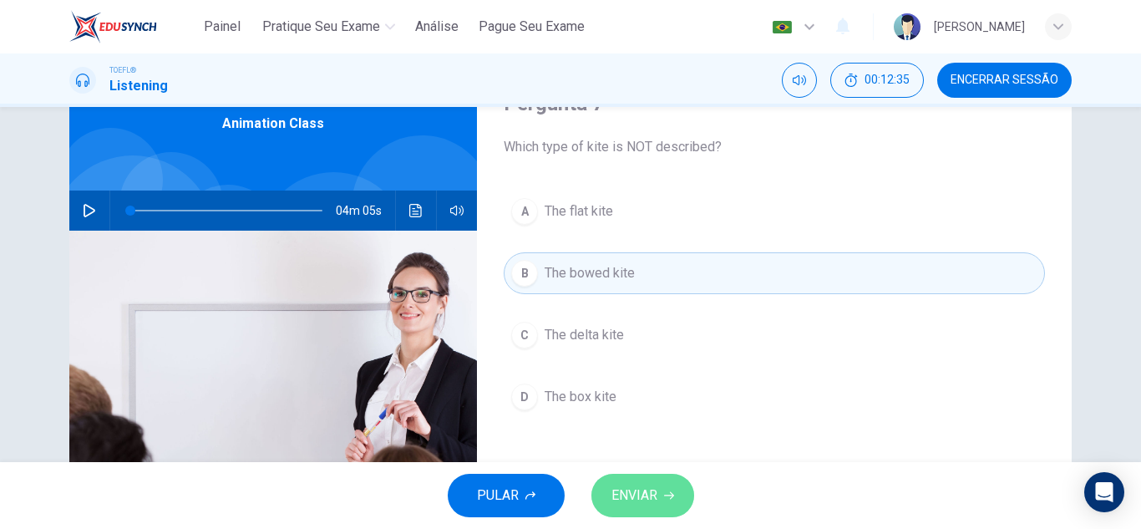
click at [647, 481] on button "ENVIAR" at bounding box center [642, 495] width 103 height 43
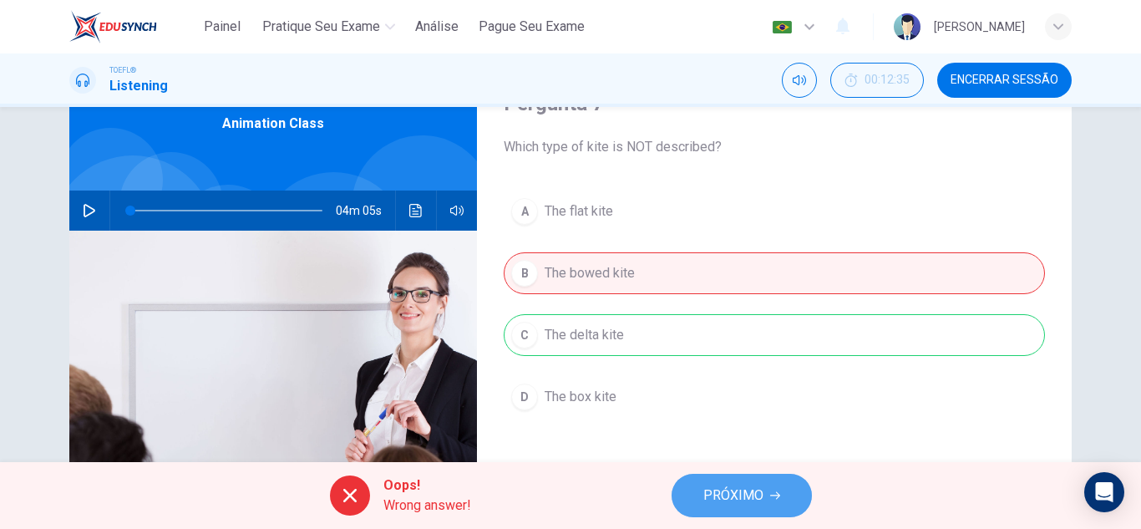
click at [768, 508] on button "PRÓXIMO" at bounding box center [742, 495] width 140 height 43
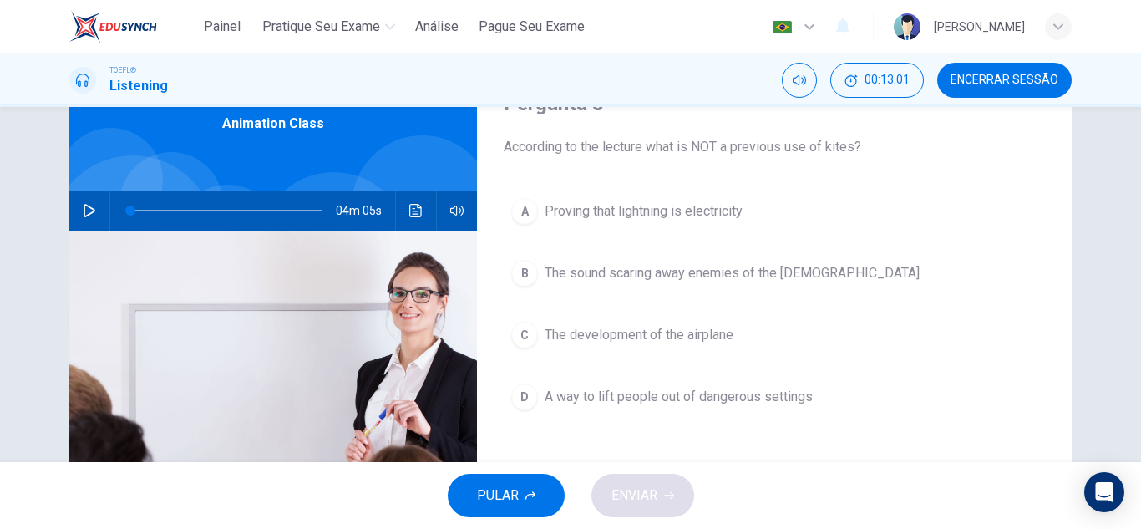
click at [640, 408] on button "D A way to lift people out of dangerous settings" at bounding box center [774, 397] width 541 height 42
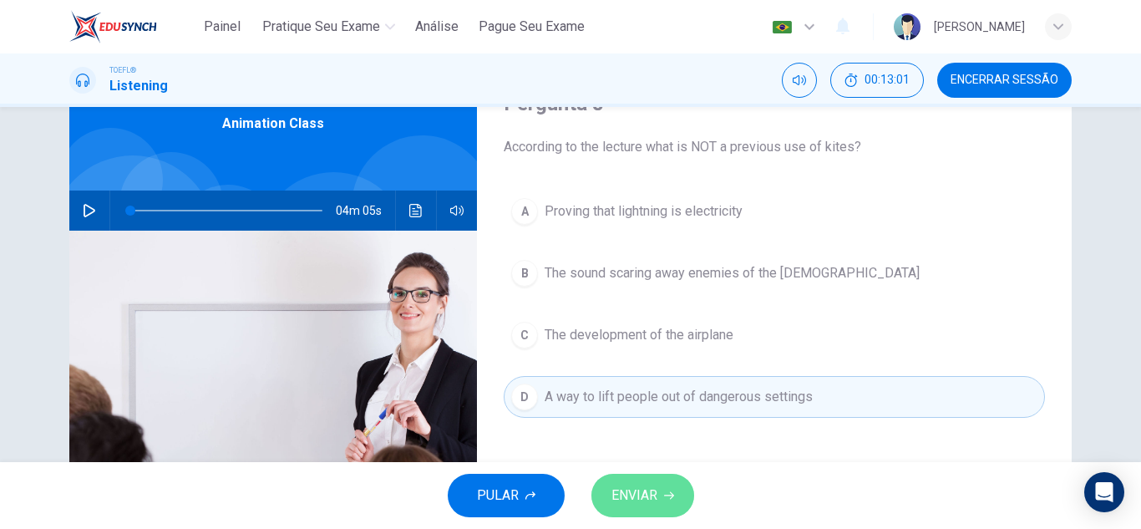
click at [665, 500] on button "ENVIAR" at bounding box center [642, 495] width 103 height 43
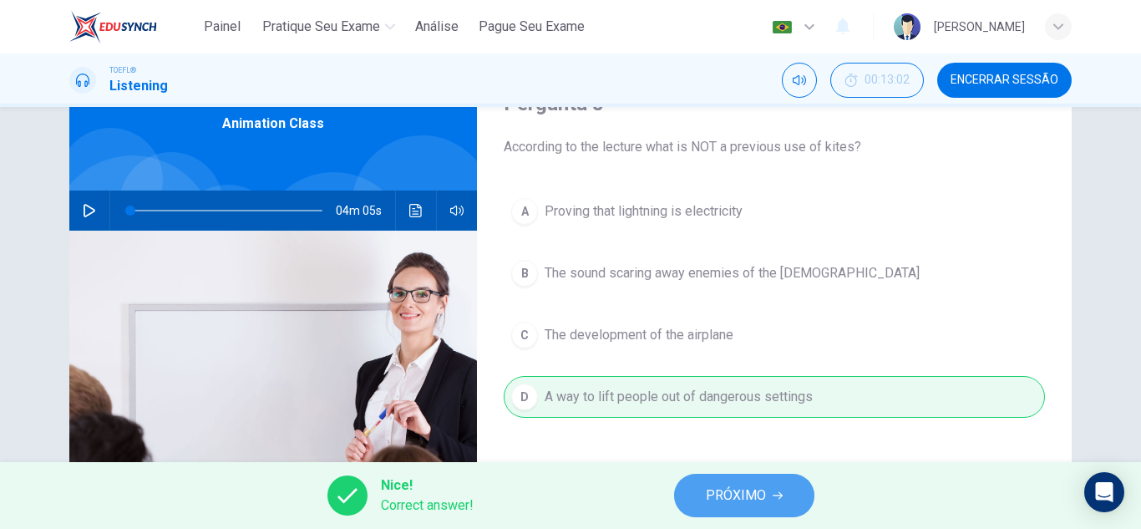
click at [725, 495] on span "PRÓXIMO" at bounding box center [736, 495] width 60 height 23
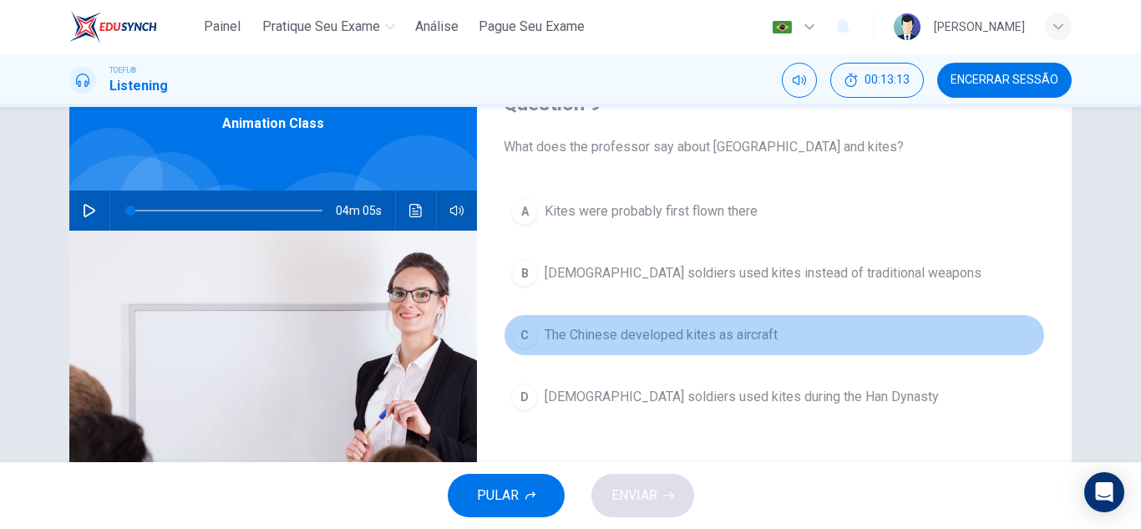
click at [550, 344] on span "The Chinese developed kites as aircraft" at bounding box center [661, 335] width 233 height 20
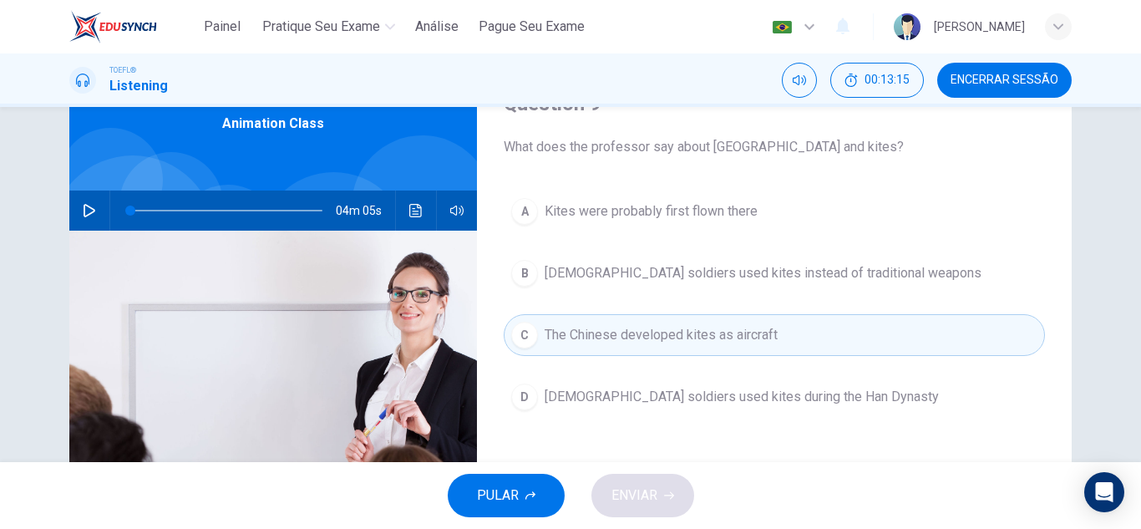
click at [657, 346] on button "C The Chinese developed kites as aircraft" at bounding box center [774, 335] width 541 height 42
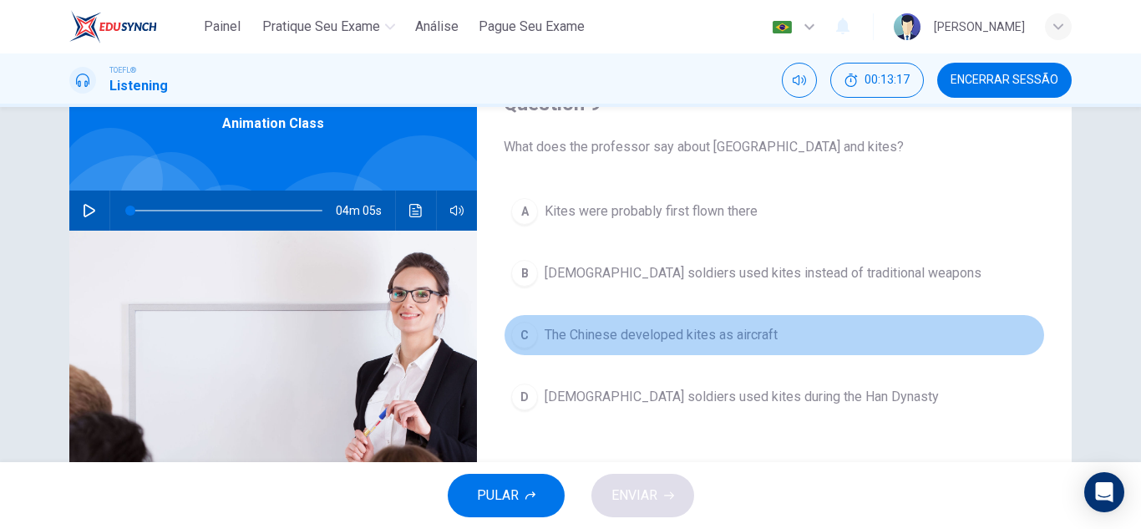
click at [657, 332] on span "The Chinese developed kites as aircraft" at bounding box center [661, 335] width 233 height 20
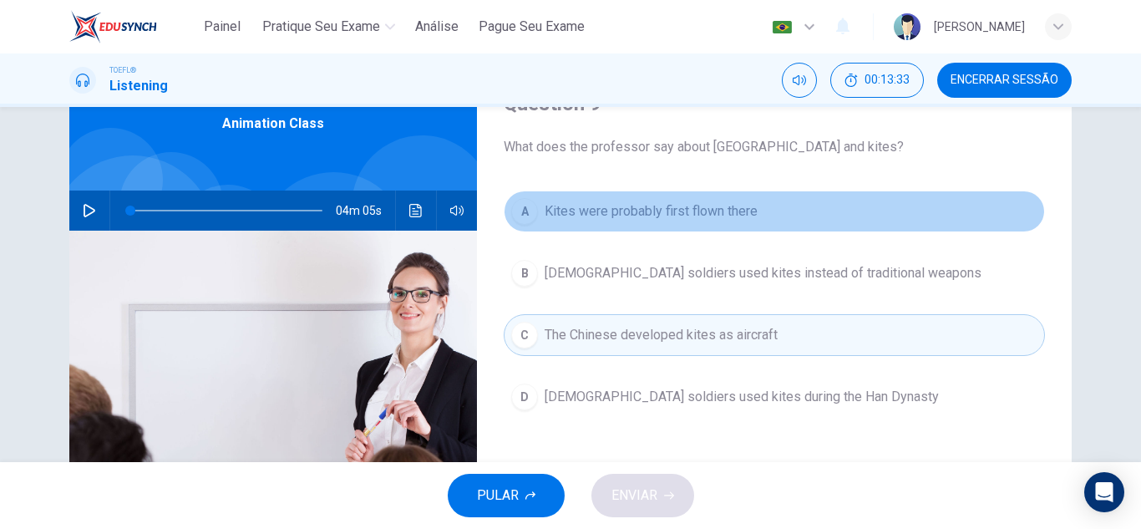
click at [671, 226] on button "A Kites were probably first flown there" at bounding box center [774, 211] width 541 height 42
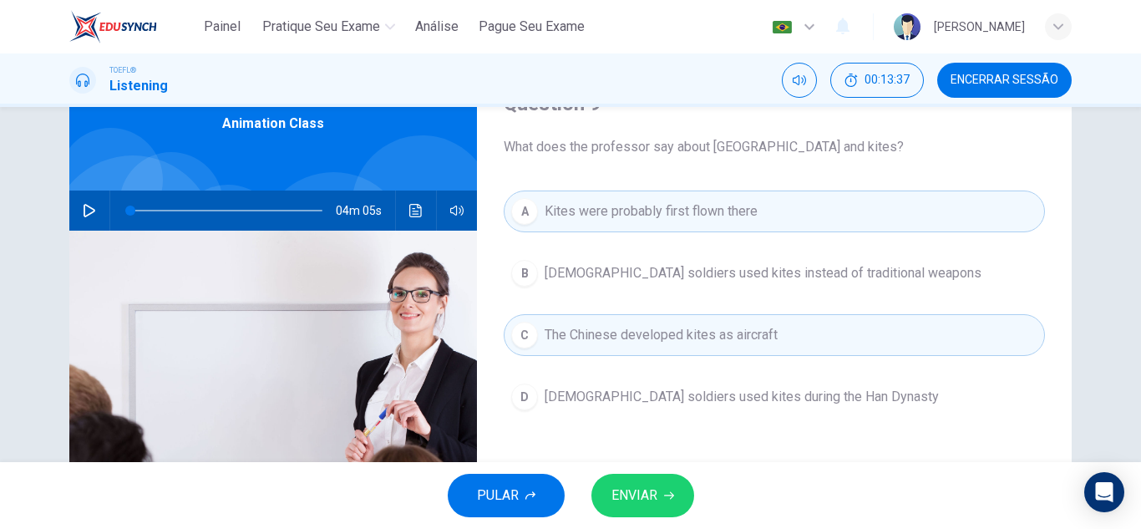
click at [661, 485] on button "ENVIAR" at bounding box center [642, 495] width 103 height 43
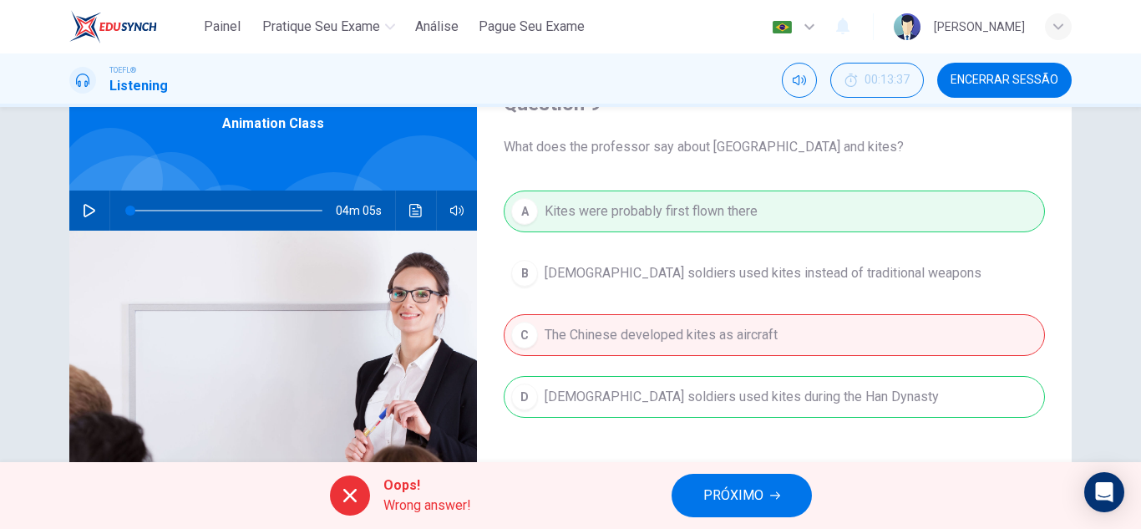
click at [644, 203] on div "A Kites were probably first flown there B [DEMOGRAPHIC_DATA] soldiers used kite…" at bounding box center [774, 320] width 541 height 261
click at [716, 338] on div "A Kites were probably first flown there B [DEMOGRAPHIC_DATA] soldiers used kite…" at bounding box center [774, 320] width 541 height 261
click at [731, 485] on span "PRÓXIMO" at bounding box center [733, 495] width 60 height 23
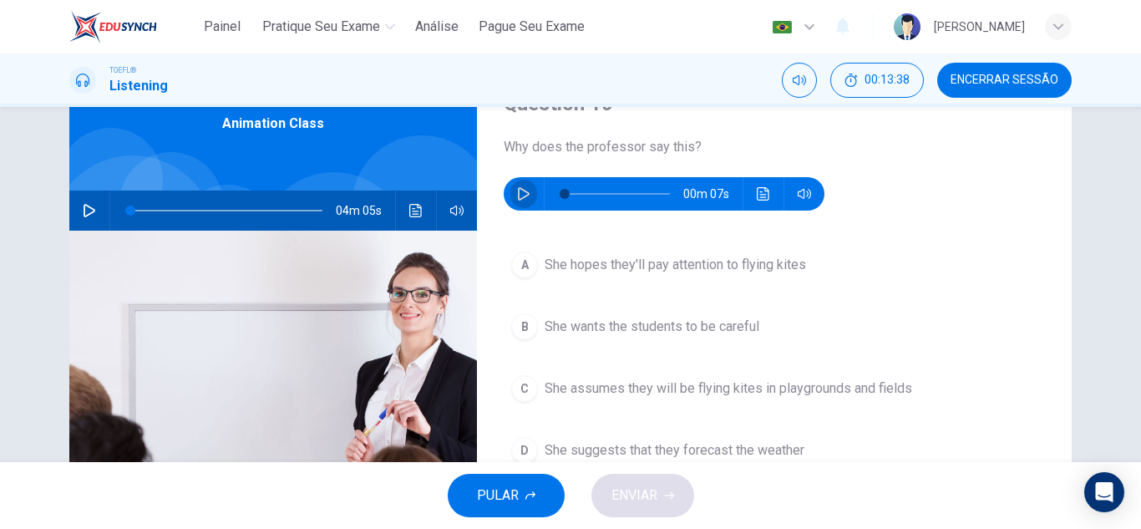
click at [519, 197] on icon "button" at bounding box center [524, 193] width 12 height 13
type input "0"
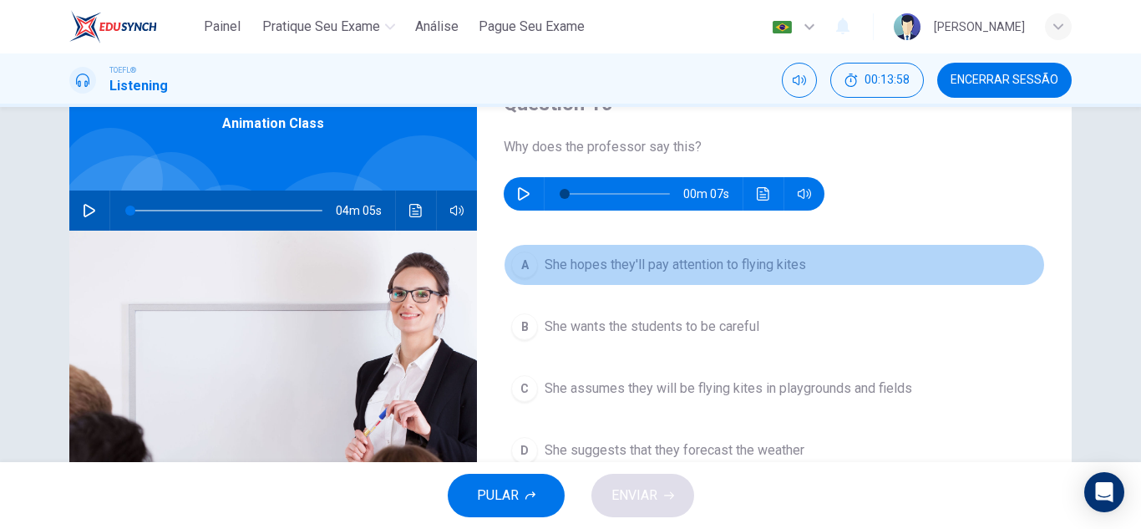
click at [772, 277] on button "A She hopes they'll pay attention to flying kites" at bounding box center [774, 265] width 541 height 42
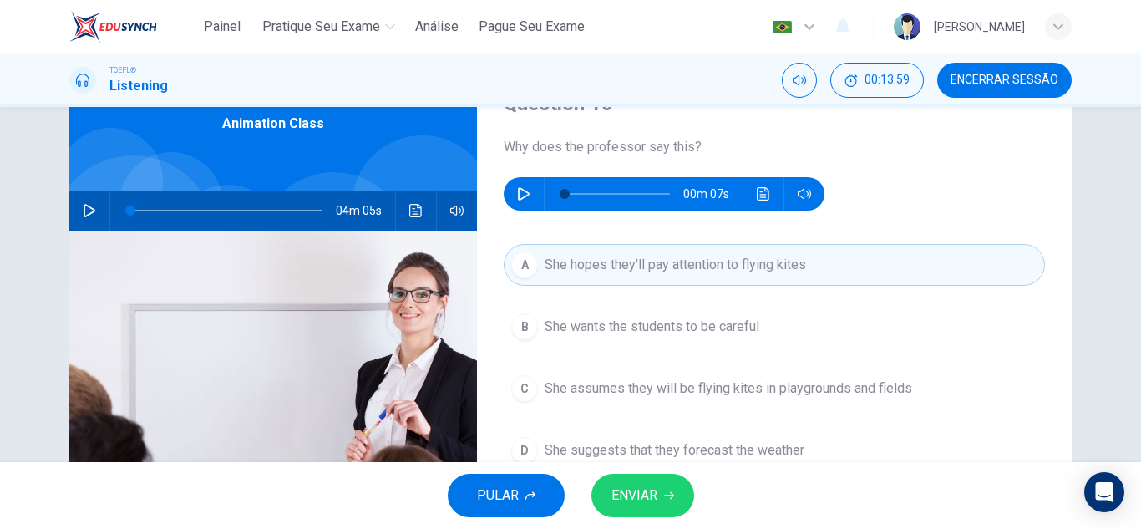
click at [641, 489] on span "ENVIAR" at bounding box center [634, 495] width 46 height 23
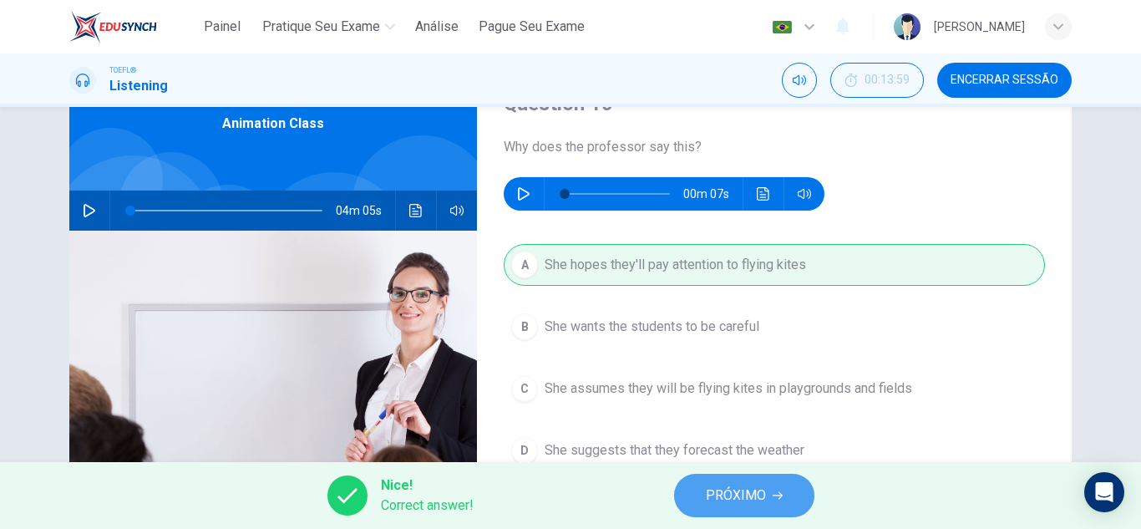
click at [794, 485] on button "PRÓXIMO" at bounding box center [744, 495] width 140 height 43
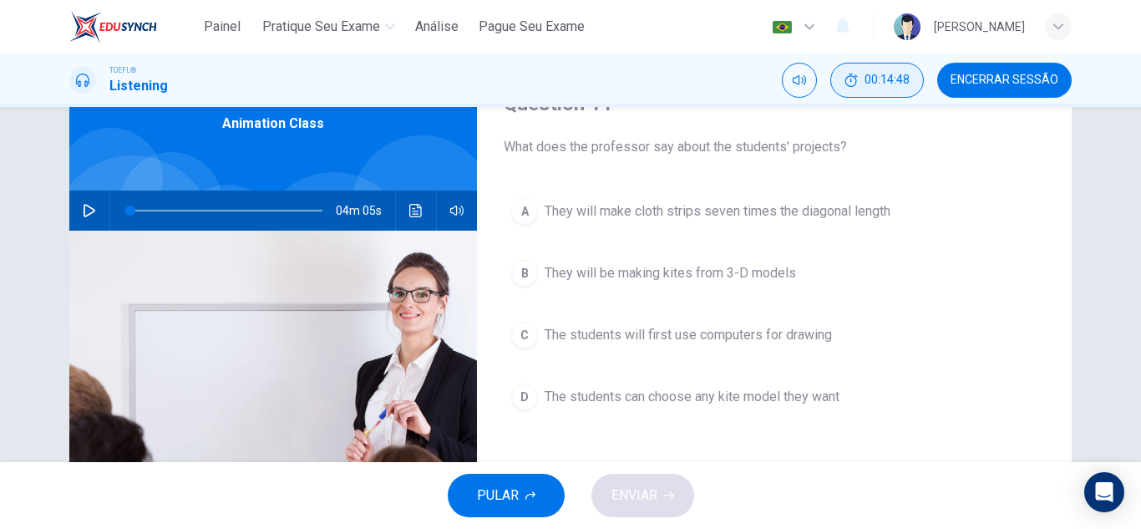
click at [893, 90] on button "00:14:48" at bounding box center [877, 80] width 94 height 35
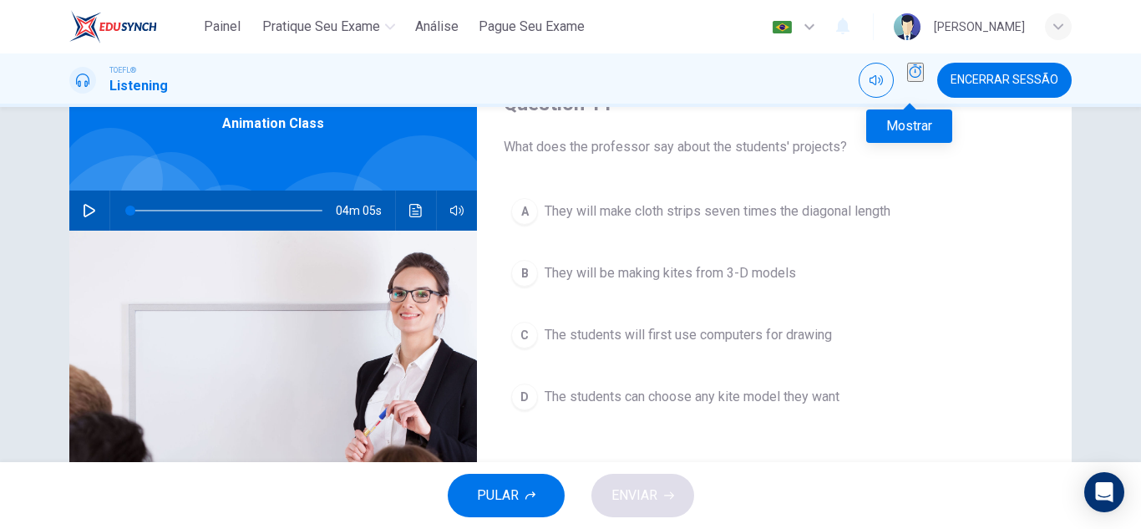
click at [913, 82] on button "Mostrar" at bounding box center [915, 72] width 17 height 19
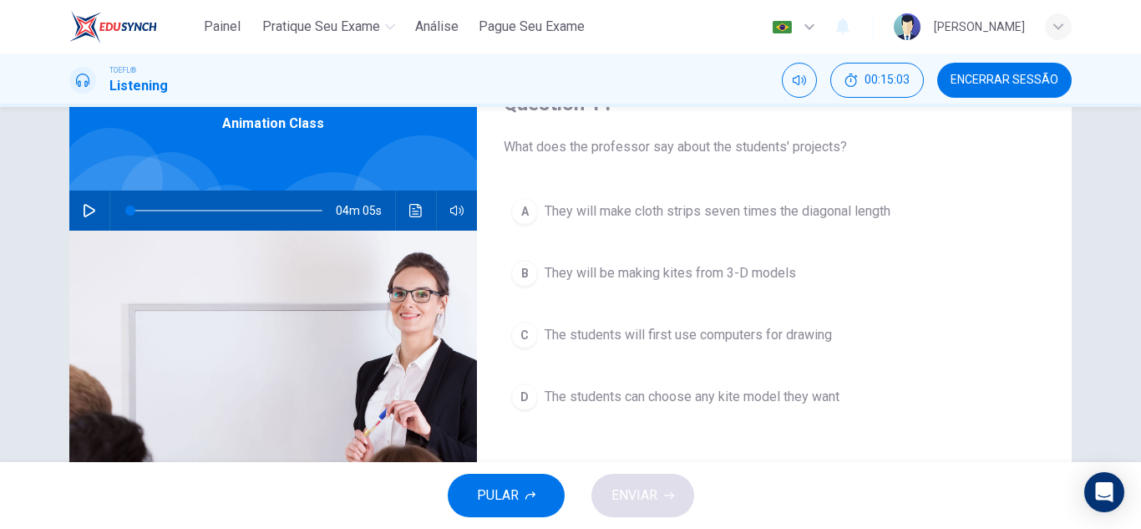
click at [755, 277] on span "They will be making kites from 3-D models" at bounding box center [670, 273] width 251 height 20
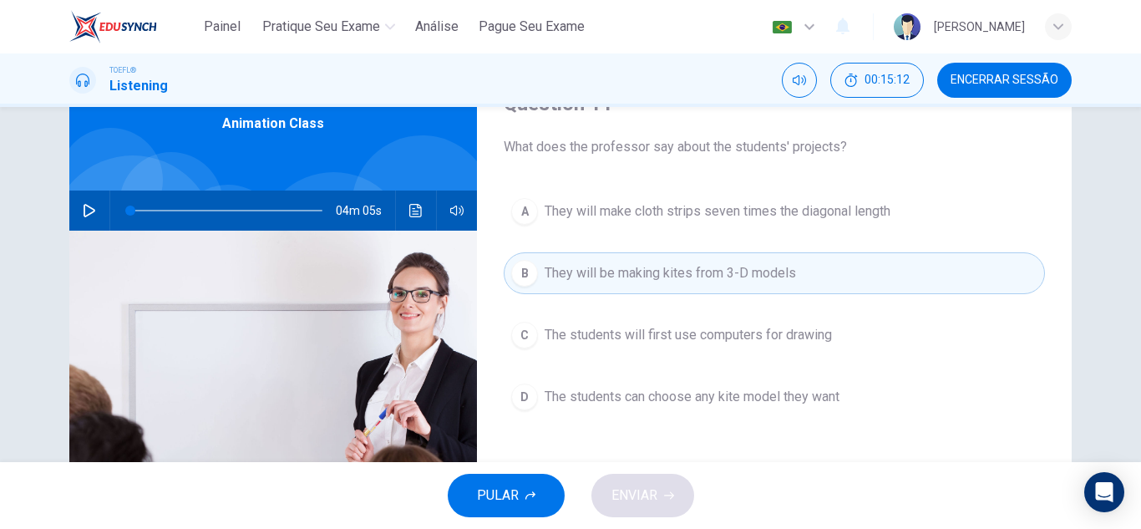
click at [755, 404] on span "The students can choose any kite model they want" at bounding box center [692, 397] width 295 height 20
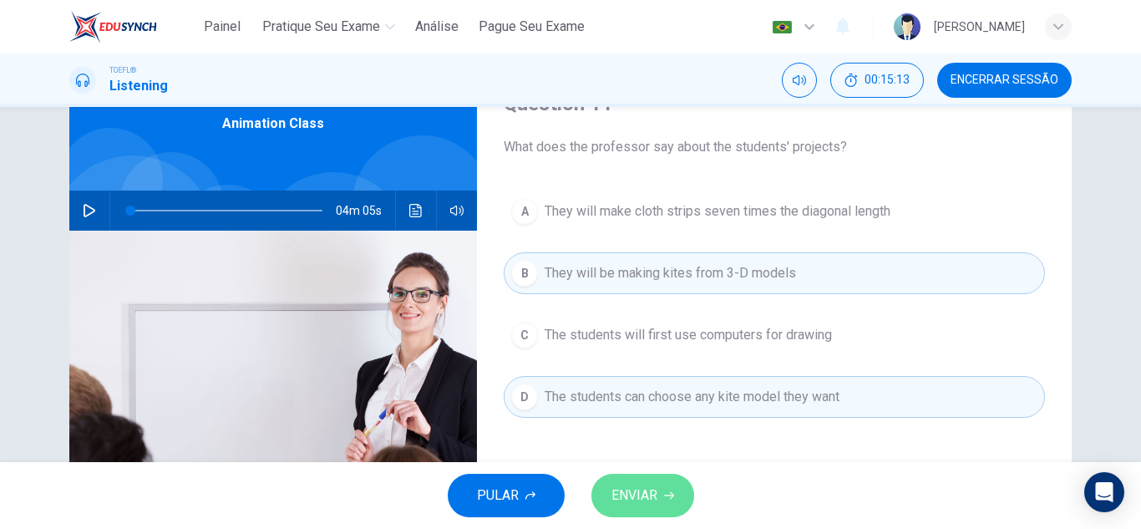
click at [667, 503] on button "ENVIAR" at bounding box center [642, 495] width 103 height 43
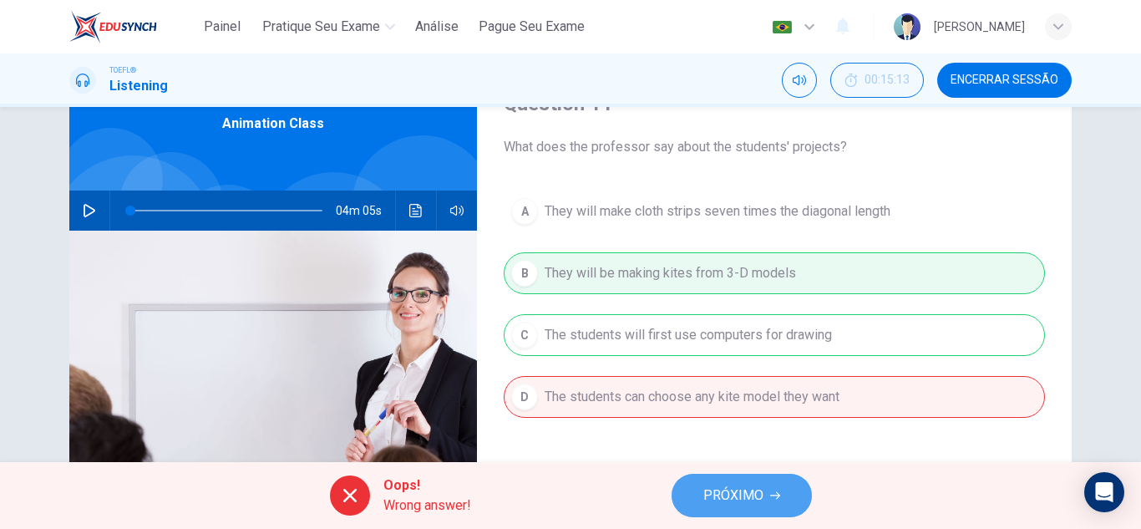
click at [753, 496] on span "PRÓXIMO" at bounding box center [733, 495] width 60 height 23
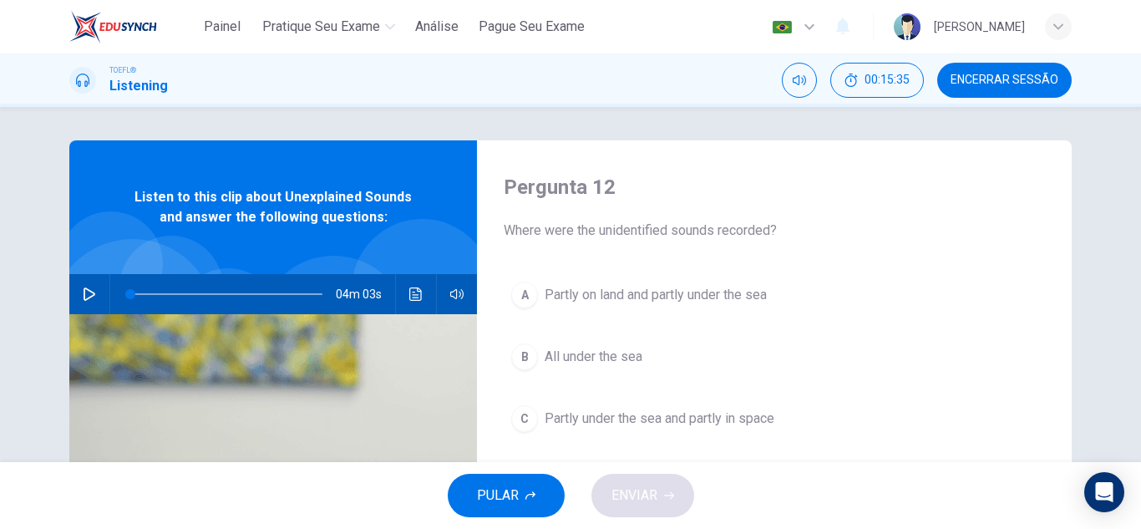
click at [175, 246] on div at bounding box center [171, 288] width 104 height 104
click at [76, 305] on div "04m 03s" at bounding box center [273, 294] width 408 height 40
click at [90, 302] on button "button" at bounding box center [89, 294] width 27 height 40
drag, startPoint x: 133, startPoint y: 297, endPoint x: 104, endPoint y: 296, distance: 29.2
click at [104, 296] on div "04m 02s" at bounding box center [273, 294] width 408 height 40
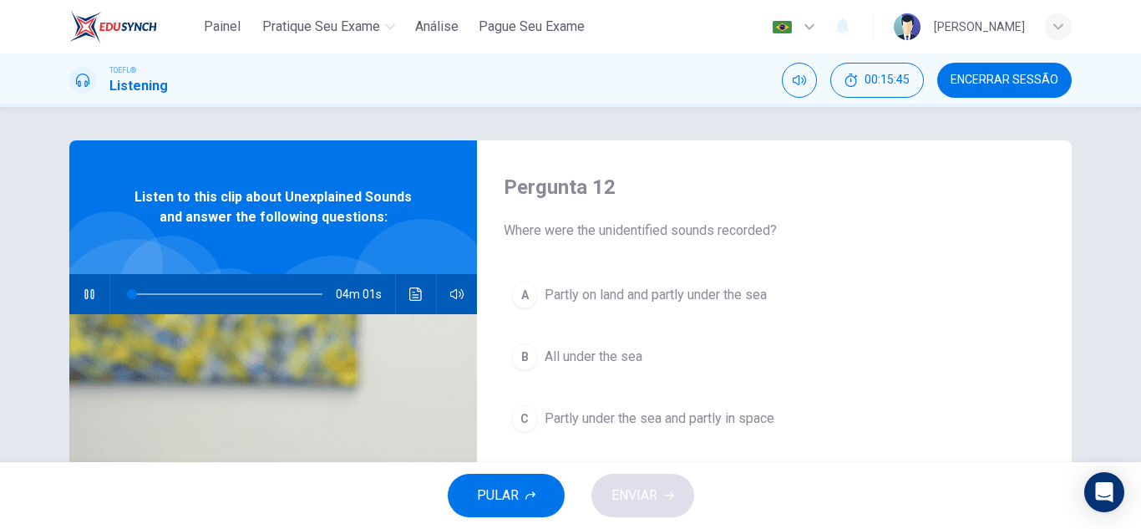
click at [84, 296] on icon "button" at bounding box center [88, 294] width 9 height 10
click at [83, 296] on icon "button" at bounding box center [89, 293] width 13 height 13
type input "0"
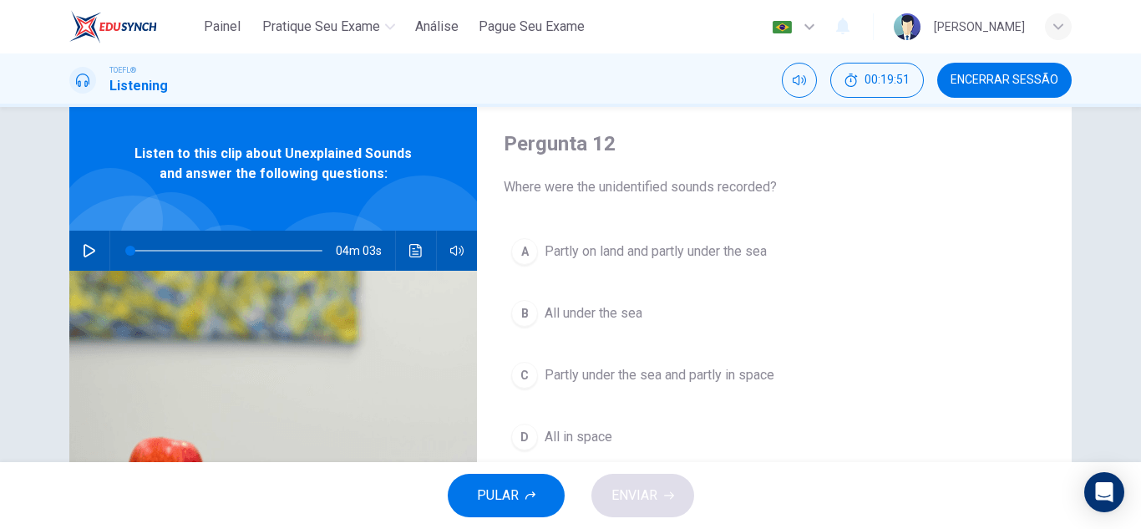
scroll to position [84, 0]
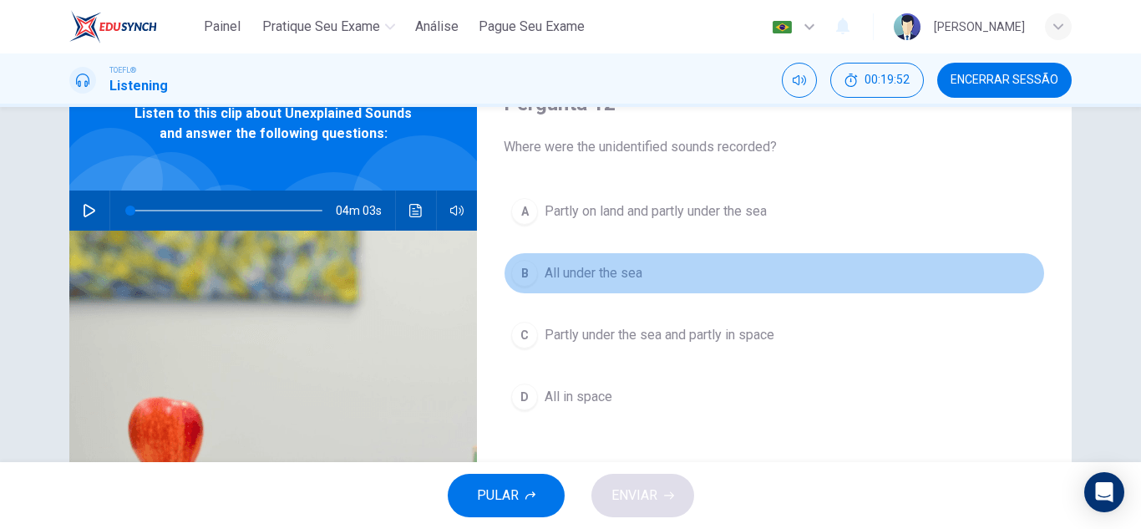
click at [634, 279] on span "All under the sea" at bounding box center [594, 273] width 98 height 20
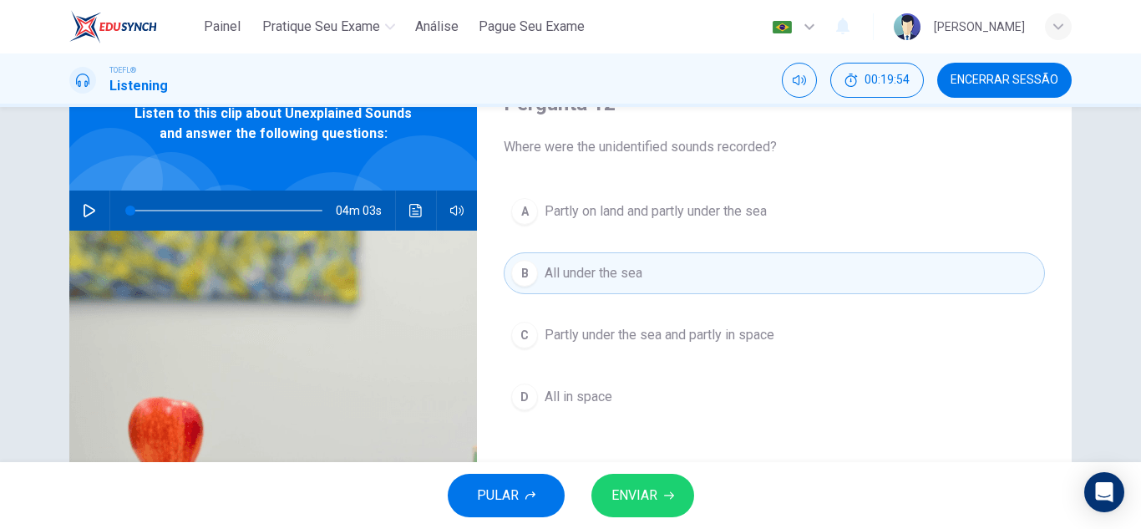
click at [657, 500] on button "ENVIAR" at bounding box center [642, 495] width 103 height 43
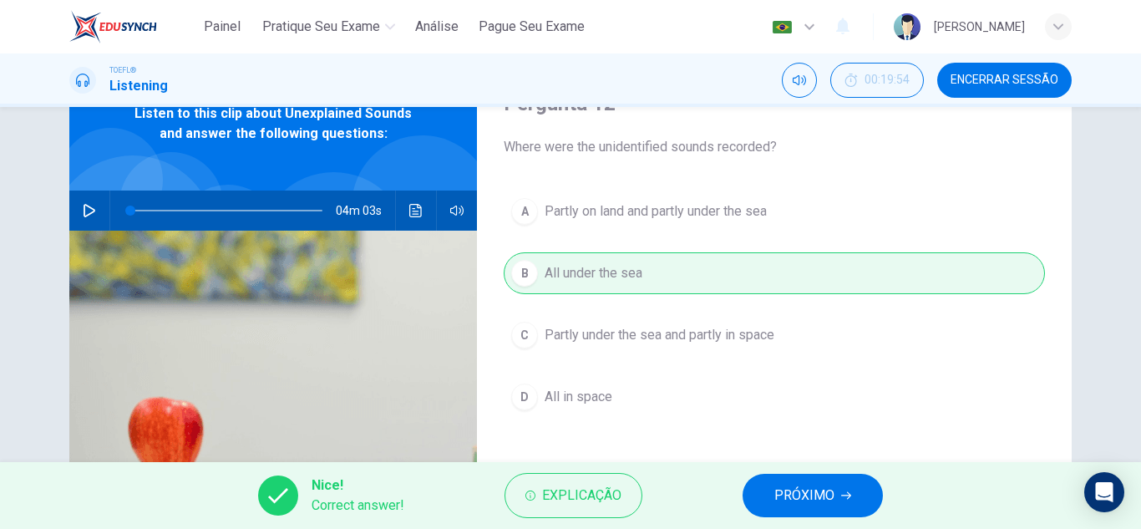
click at [794, 492] on span "PRÓXIMO" at bounding box center [804, 495] width 60 height 23
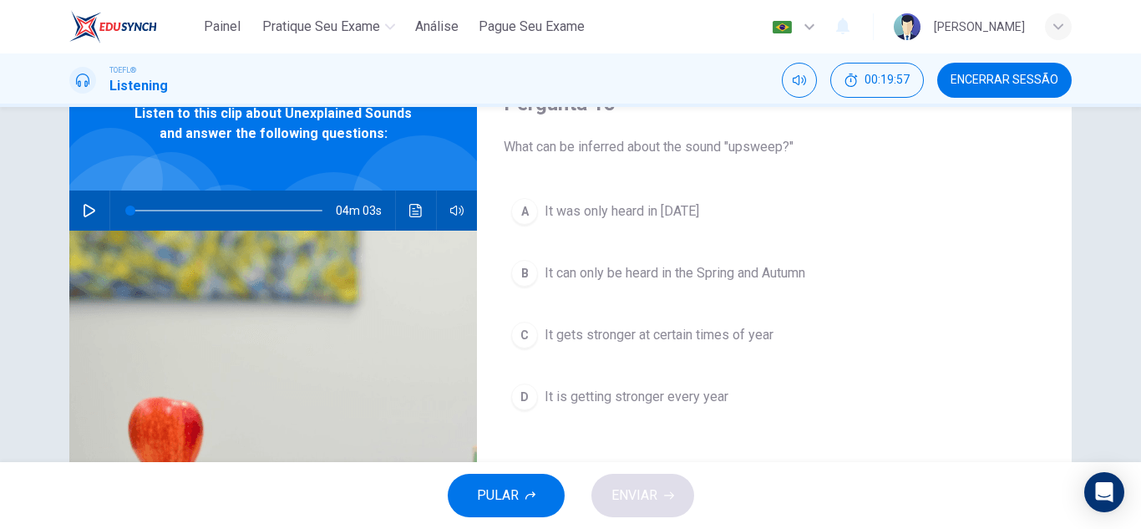
click at [743, 141] on span "What can be inferred about the sound "upsweep?"" at bounding box center [774, 147] width 541 height 20
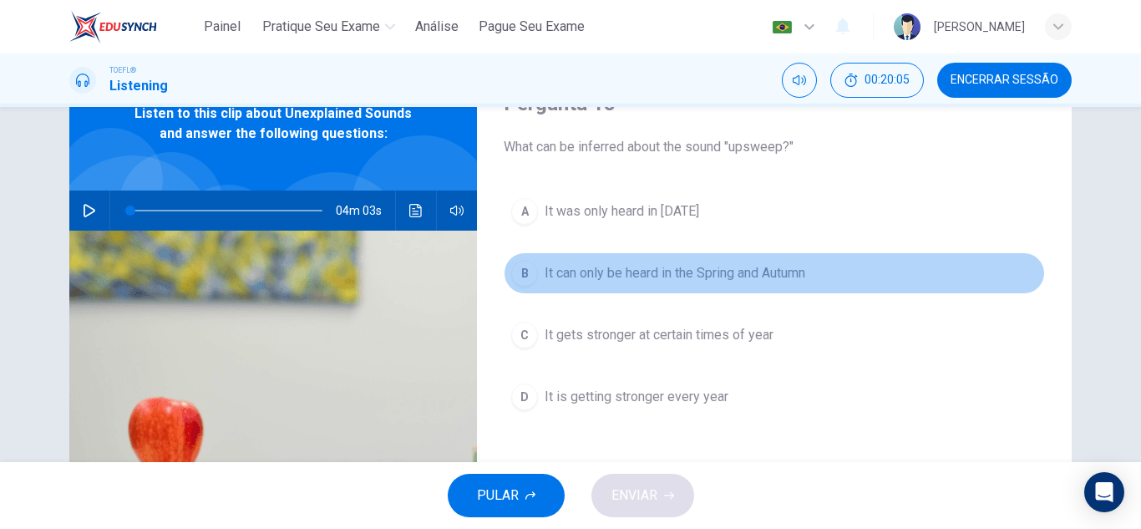
click at [750, 268] on span "It can only be heard in the Spring and Autumn" at bounding box center [675, 273] width 261 height 20
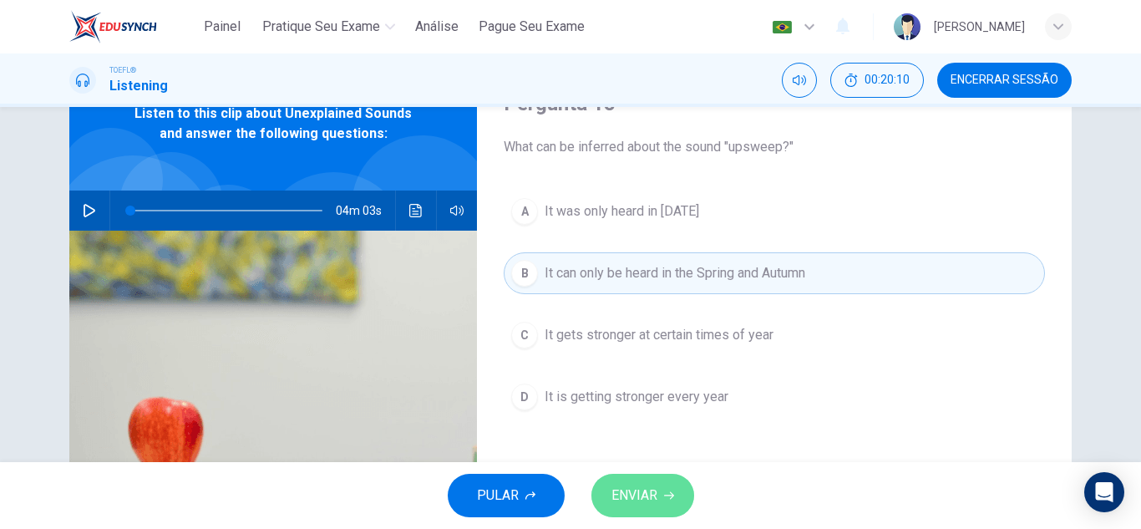
click at [659, 494] on button "ENVIAR" at bounding box center [642, 495] width 103 height 43
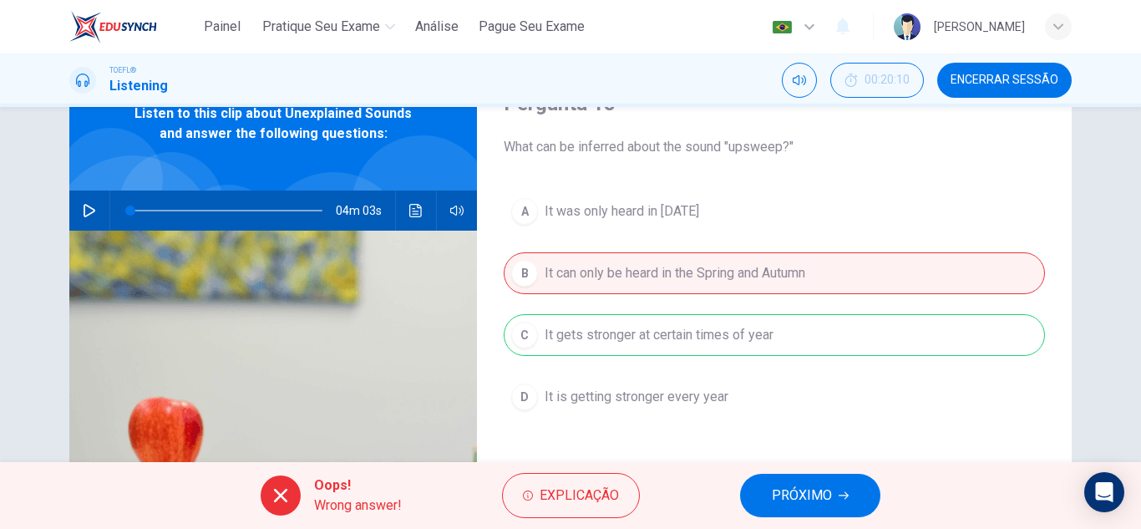
click at [812, 496] on span "PRÓXIMO" at bounding box center [802, 495] width 60 height 23
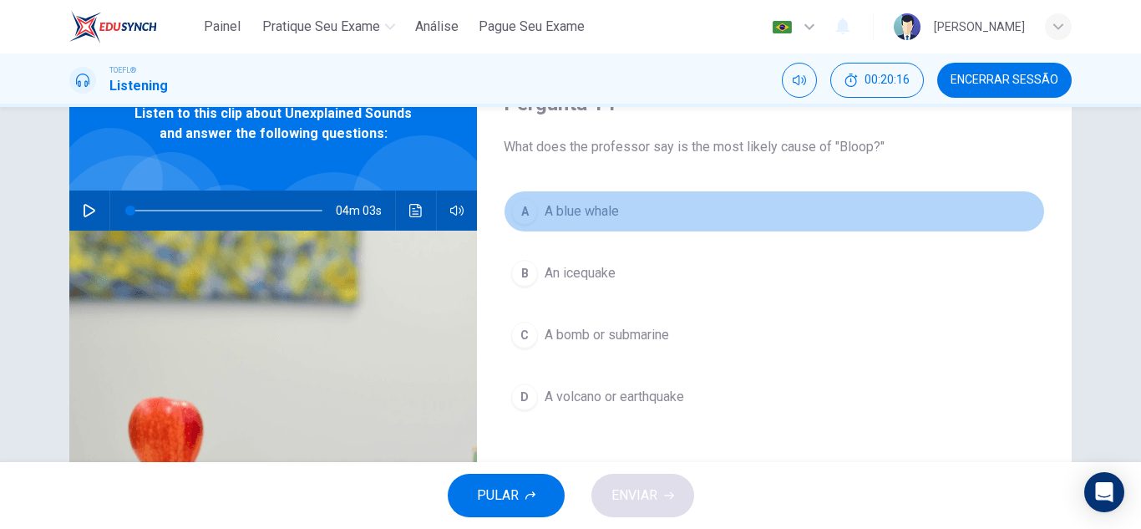
click at [696, 197] on button "A A blue whale" at bounding box center [774, 211] width 541 height 42
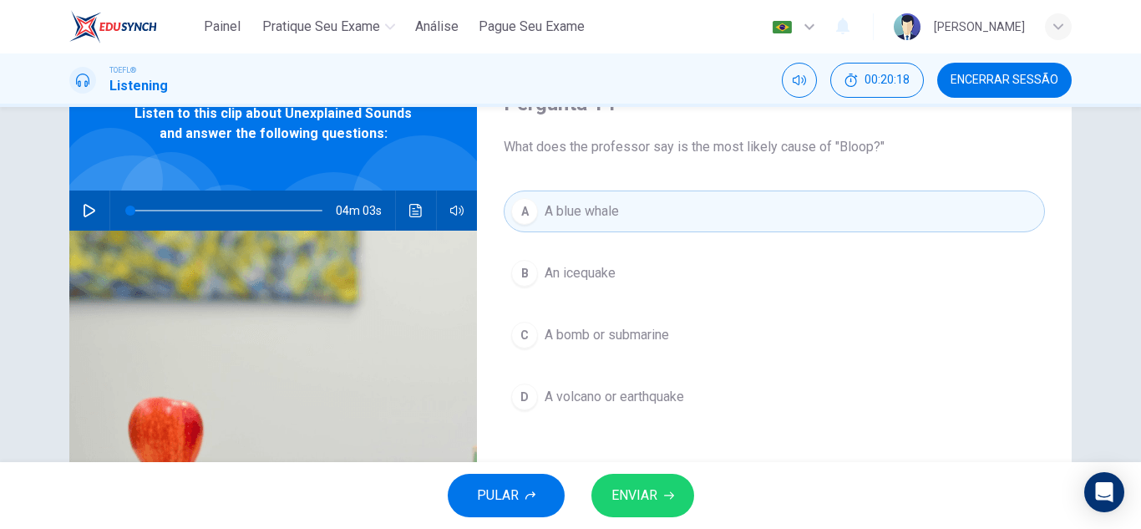
click at [650, 393] on span "A volcano or earthquake" at bounding box center [615, 397] width 140 height 20
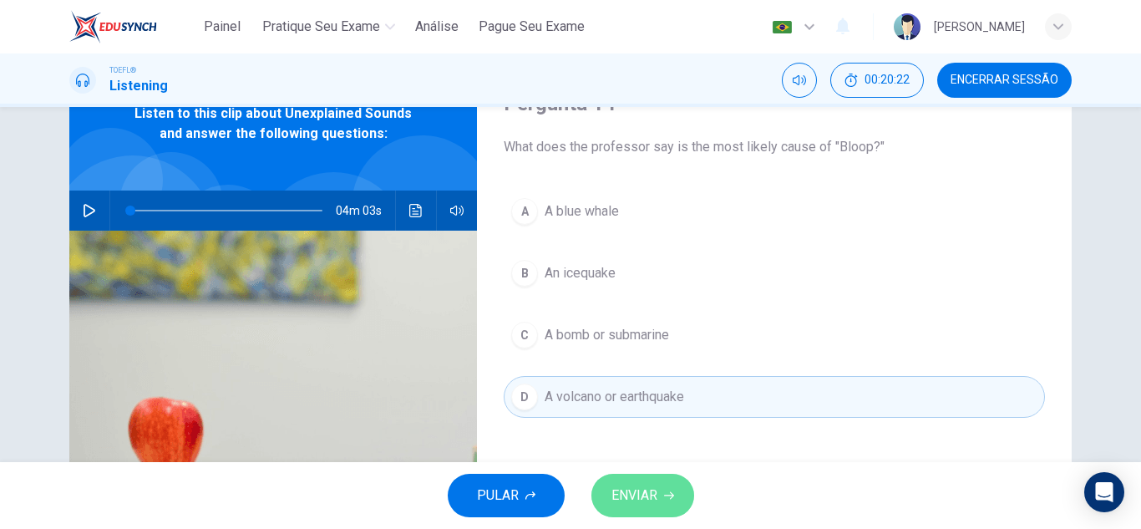
click at [659, 484] on button "ENVIAR" at bounding box center [642, 495] width 103 height 43
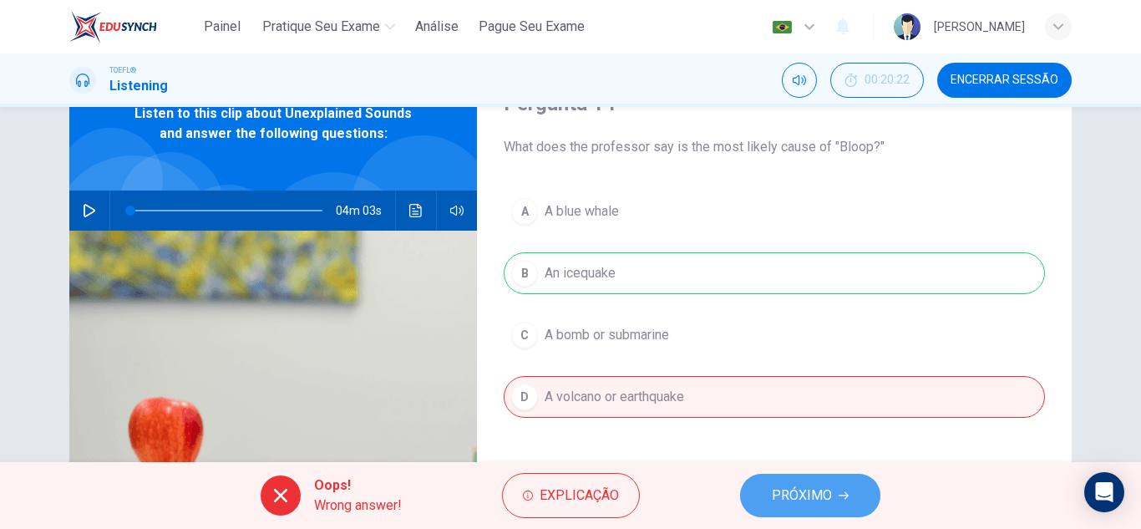
click at [781, 499] on span "PRÓXIMO" at bounding box center [802, 495] width 60 height 23
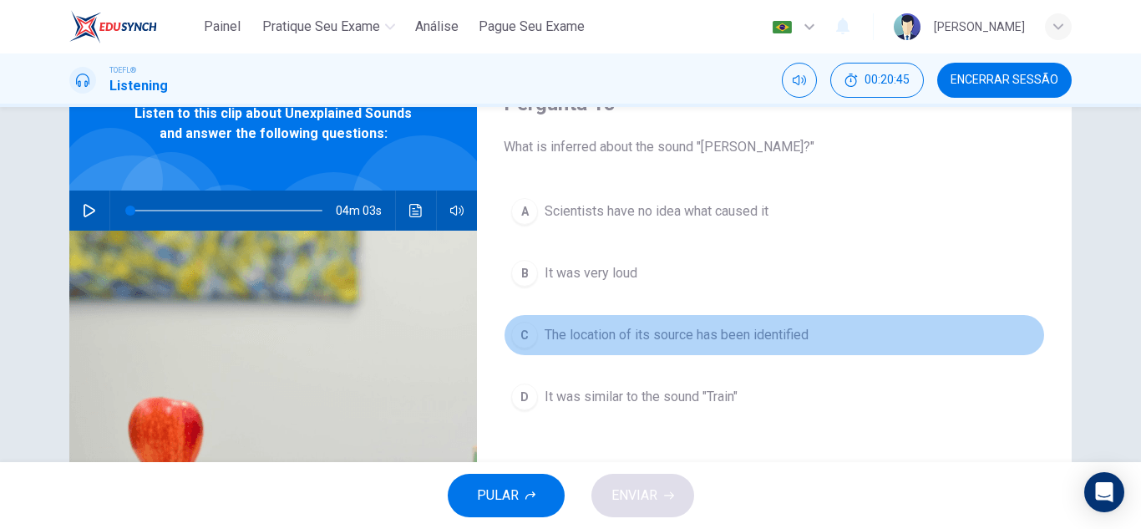
click at [696, 346] on button "C The location of its source has been identified" at bounding box center [774, 335] width 541 height 42
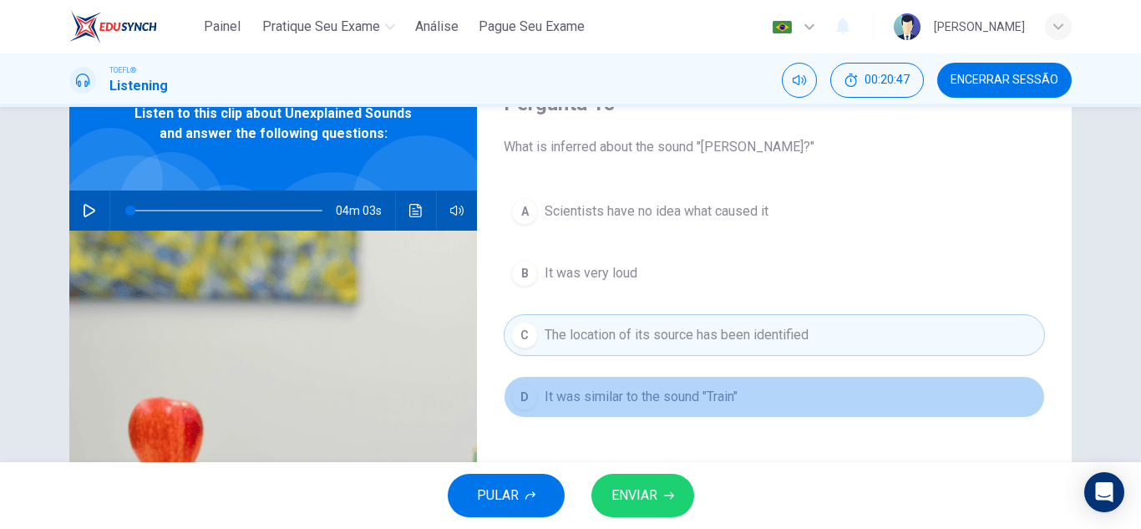
click at [662, 407] on button "D It was similar to the sound "Train"" at bounding box center [774, 397] width 541 height 42
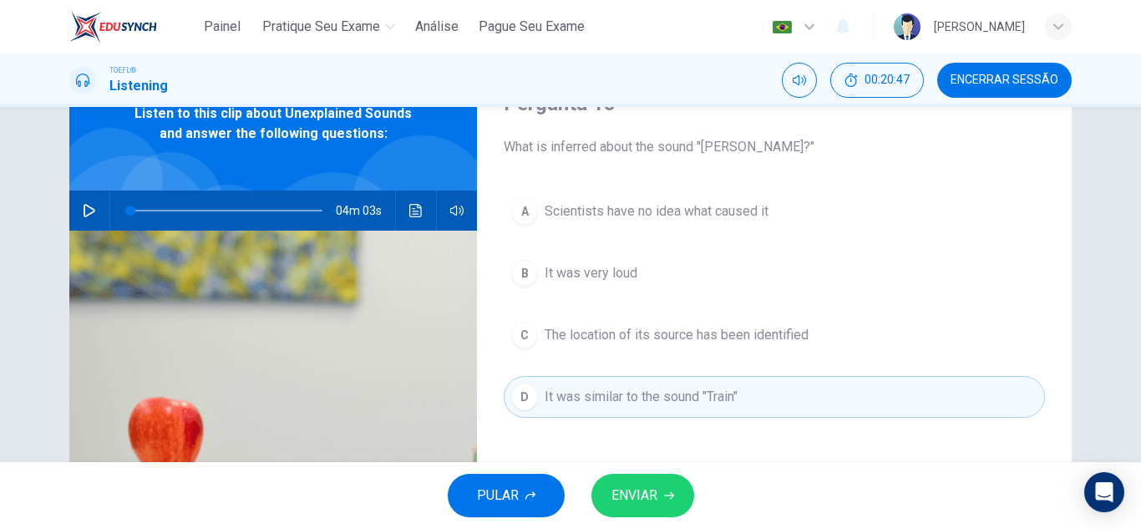
click at [657, 327] on span "The location of its source has been identified" at bounding box center [677, 335] width 264 height 20
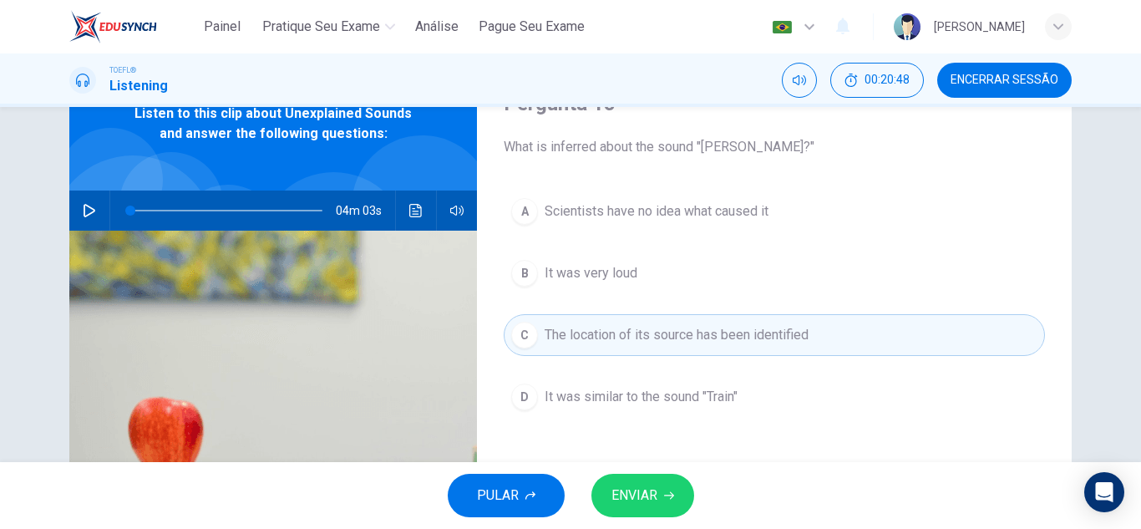
click at [635, 475] on div "PULAR ENVIAR" at bounding box center [570, 495] width 1141 height 67
click at [635, 490] on span "ENVIAR" at bounding box center [634, 495] width 46 height 23
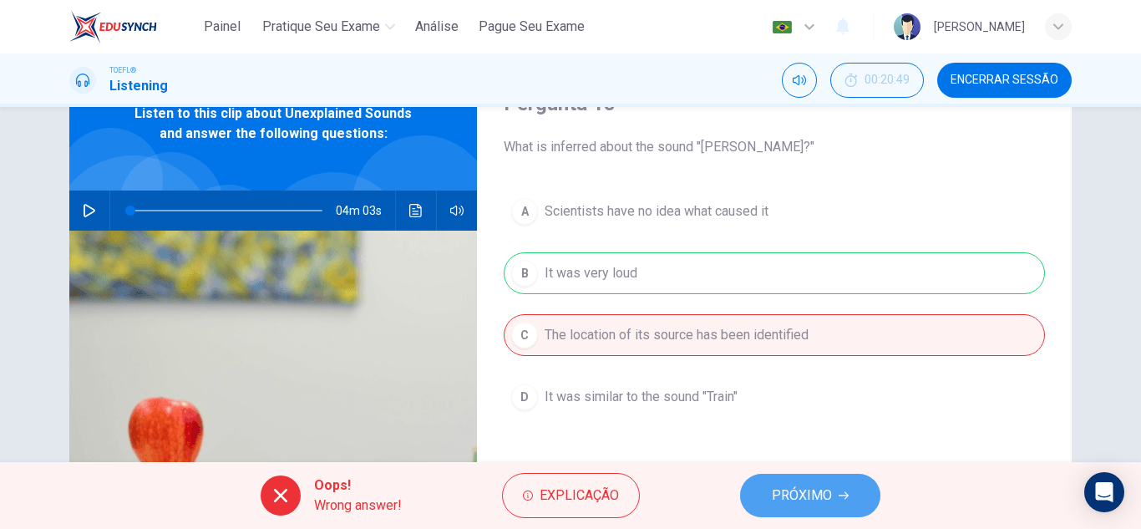
click at [748, 488] on button "PRÓXIMO" at bounding box center [810, 495] width 140 height 43
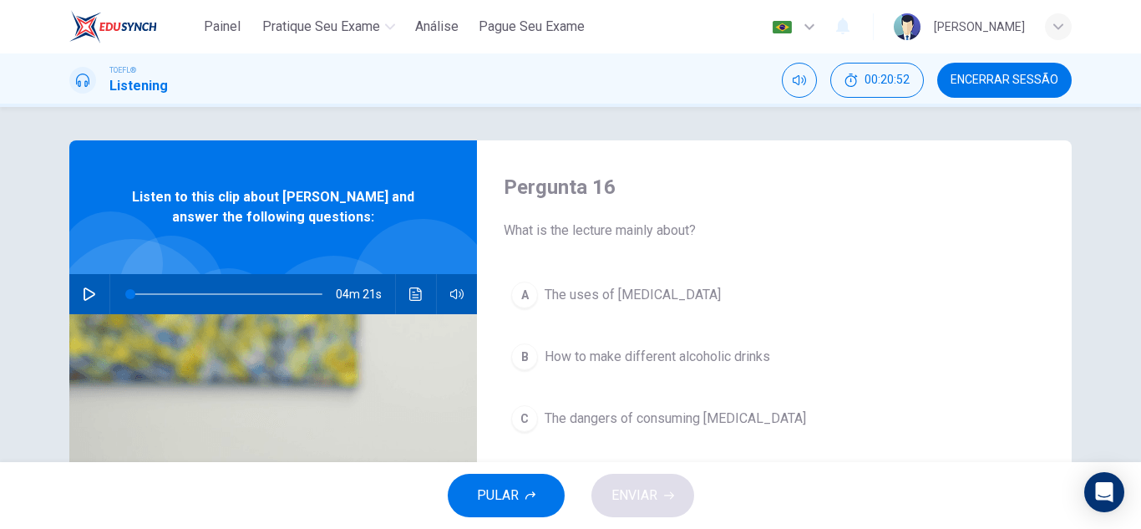
click at [84, 289] on icon "button" at bounding box center [90, 293] width 12 height 13
click at [164, 292] on span at bounding box center [169, 294] width 10 height 10
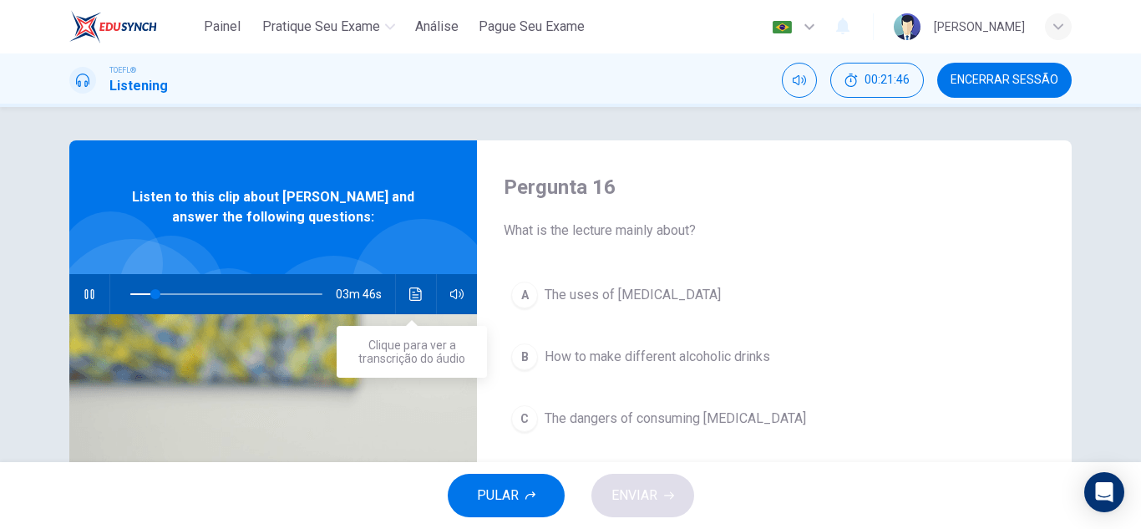
click at [403, 301] on button "Clique para ver a transcrição do áudio" at bounding box center [416, 294] width 27 height 40
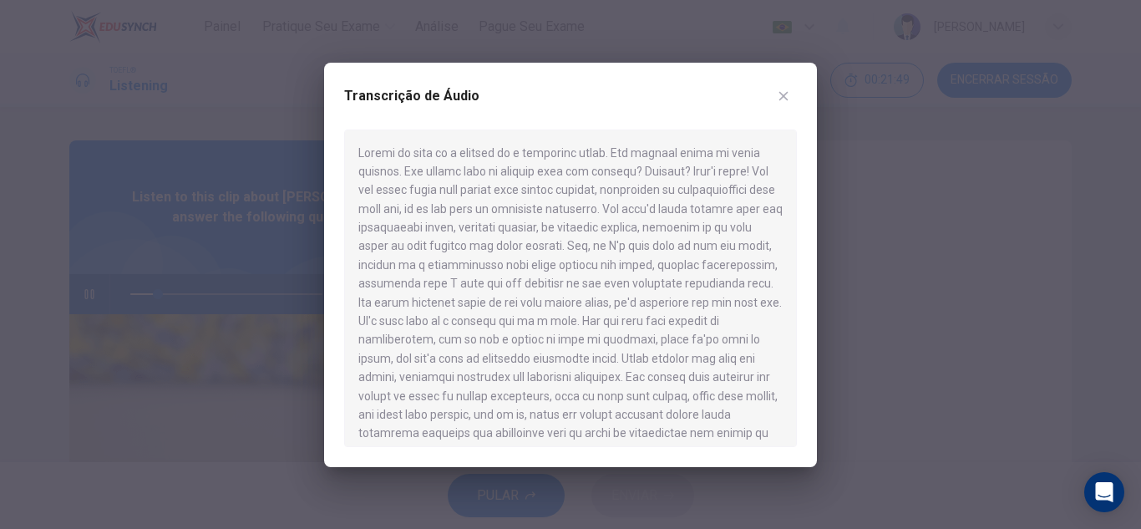
click at [904, 239] on div at bounding box center [570, 264] width 1141 height 529
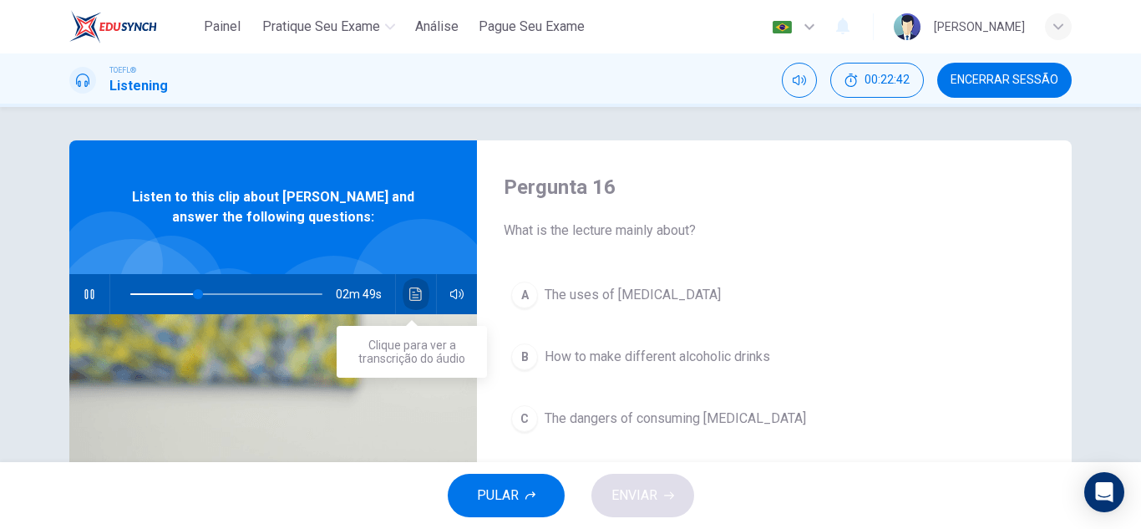
click at [415, 309] on button "Clique para ver a transcrição do áudio" at bounding box center [416, 294] width 27 height 40
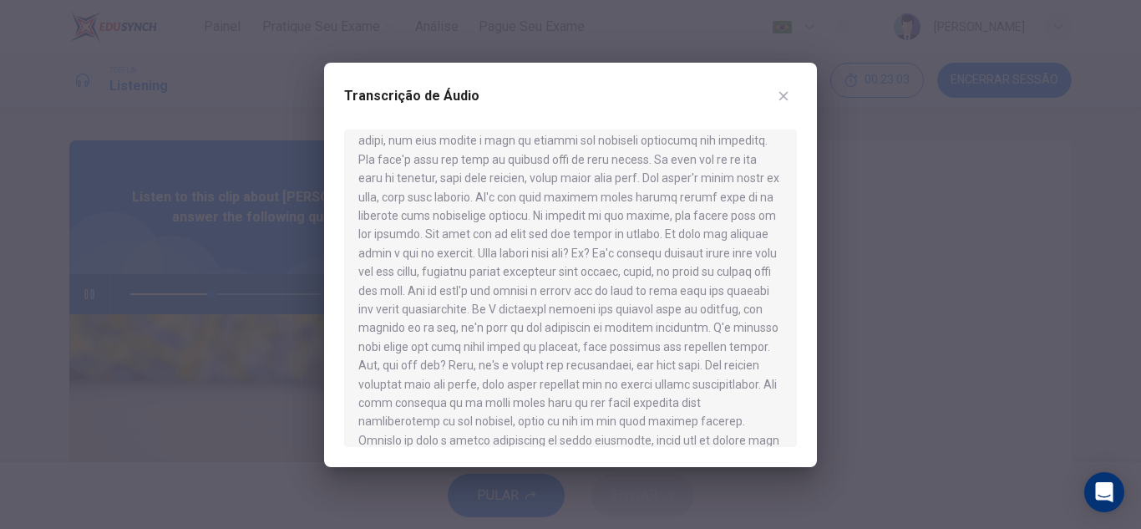
scroll to position [506, 0]
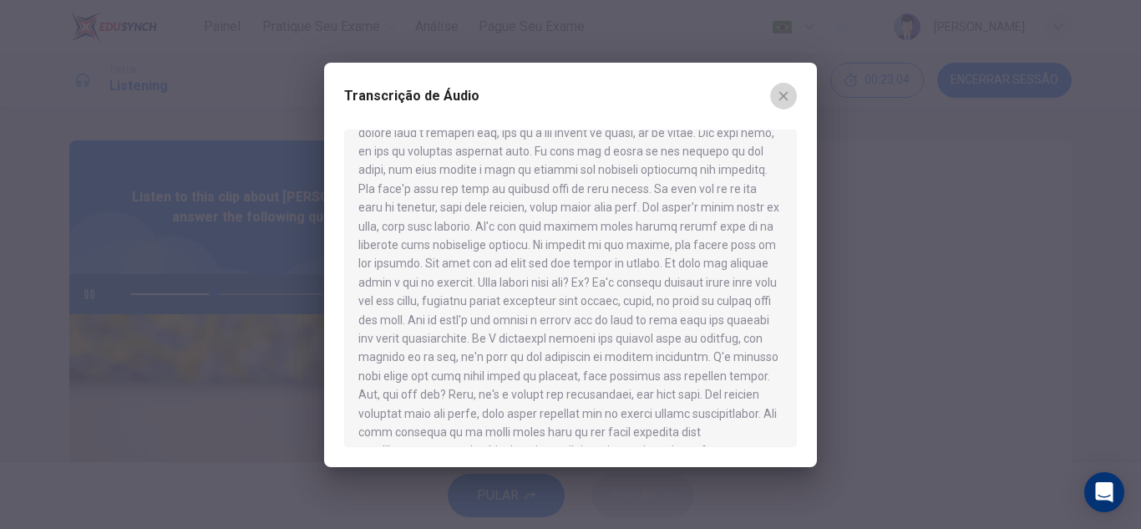
click at [786, 94] on icon "button" at bounding box center [783, 95] width 13 height 13
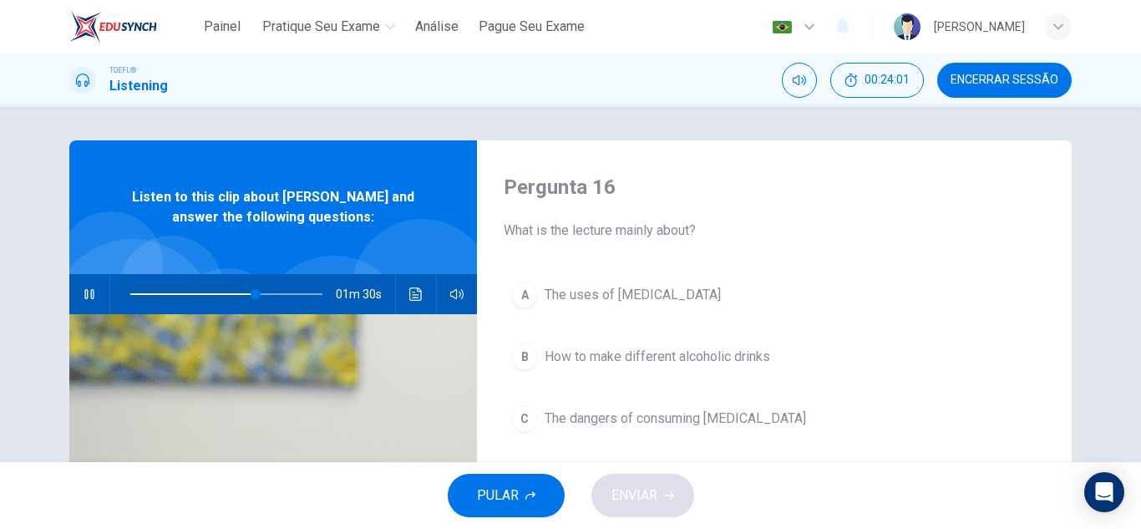
click at [425, 303] on div "01m 30s" at bounding box center [273, 294] width 408 height 40
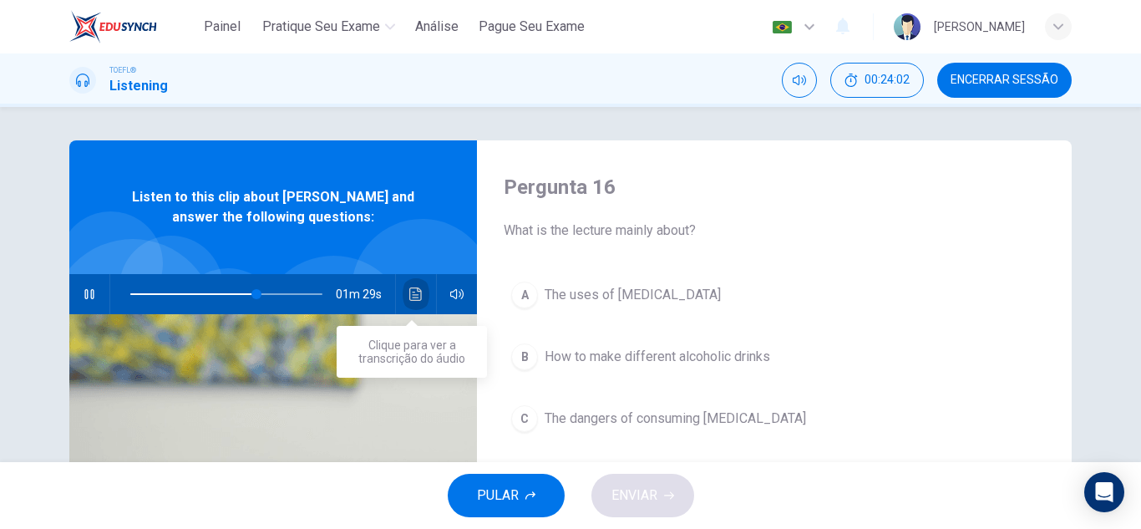
click at [420, 297] on button "Clique para ver a transcrição do áudio" at bounding box center [416, 294] width 27 height 40
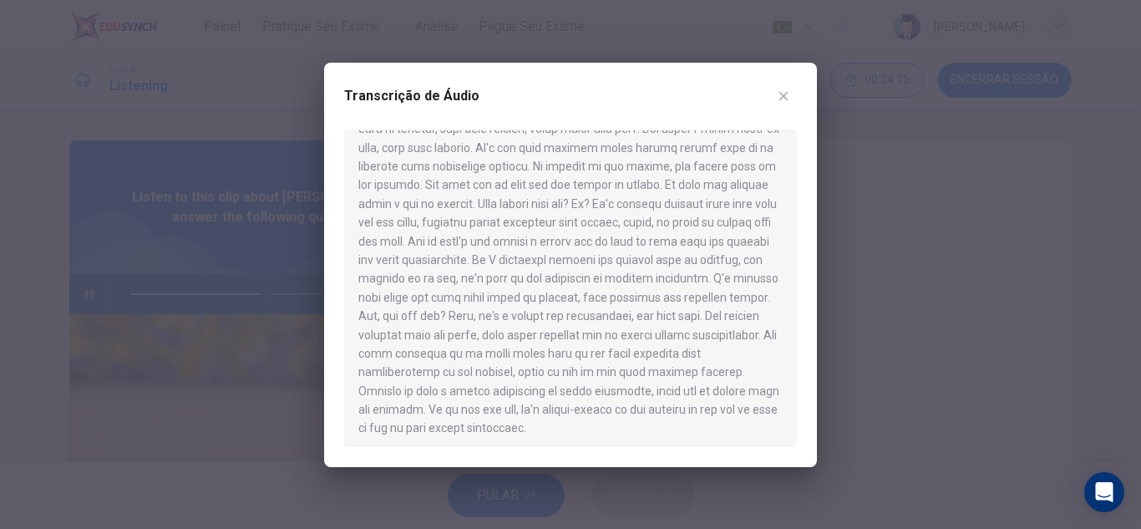
scroll to position [590, 0]
click at [782, 89] on icon "button" at bounding box center [783, 95] width 13 height 13
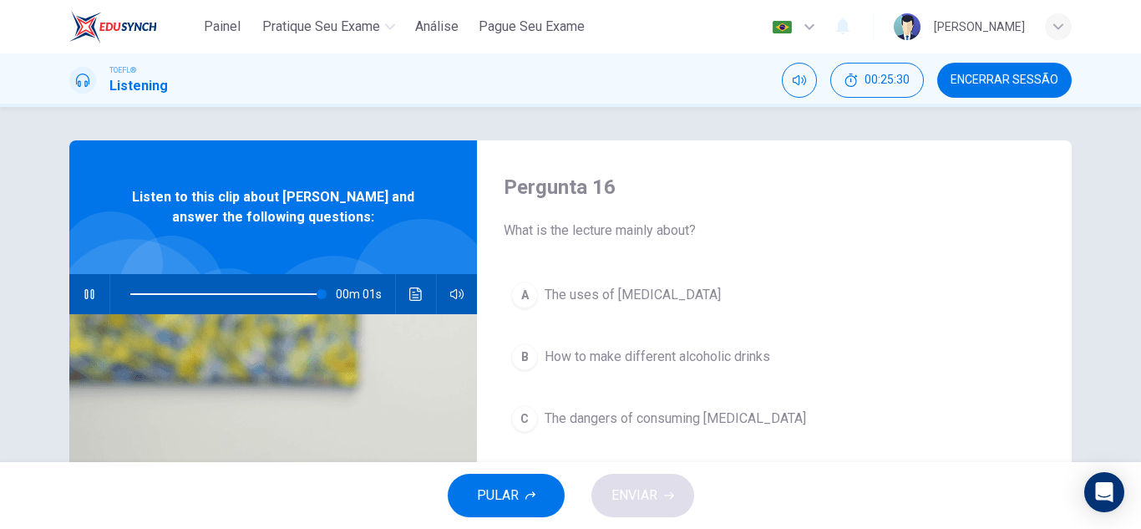
scroll to position [84, 0]
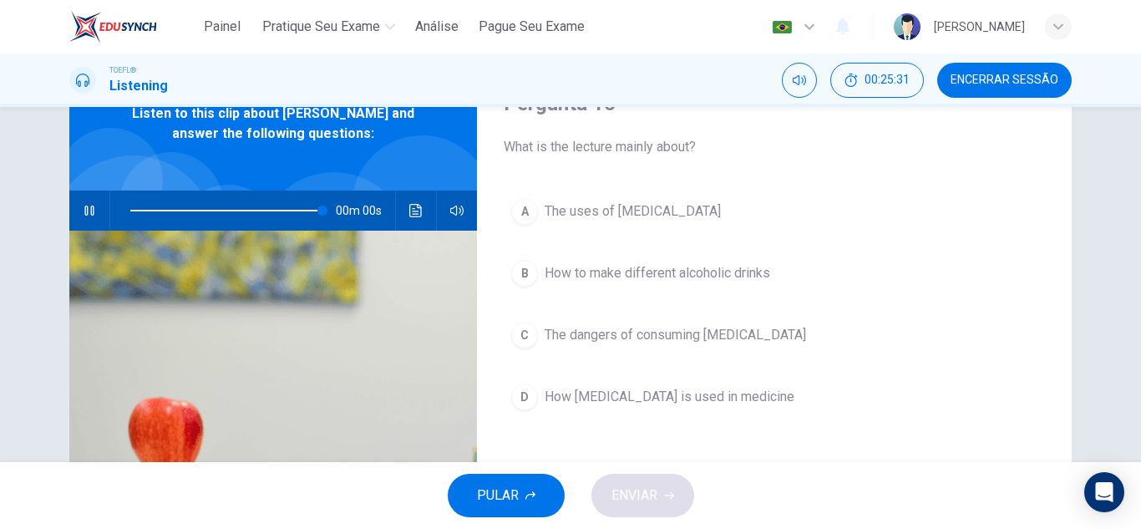
type input "0"
click at [681, 217] on button "A The uses of [MEDICAL_DATA]" at bounding box center [774, 211] width 541 height 42
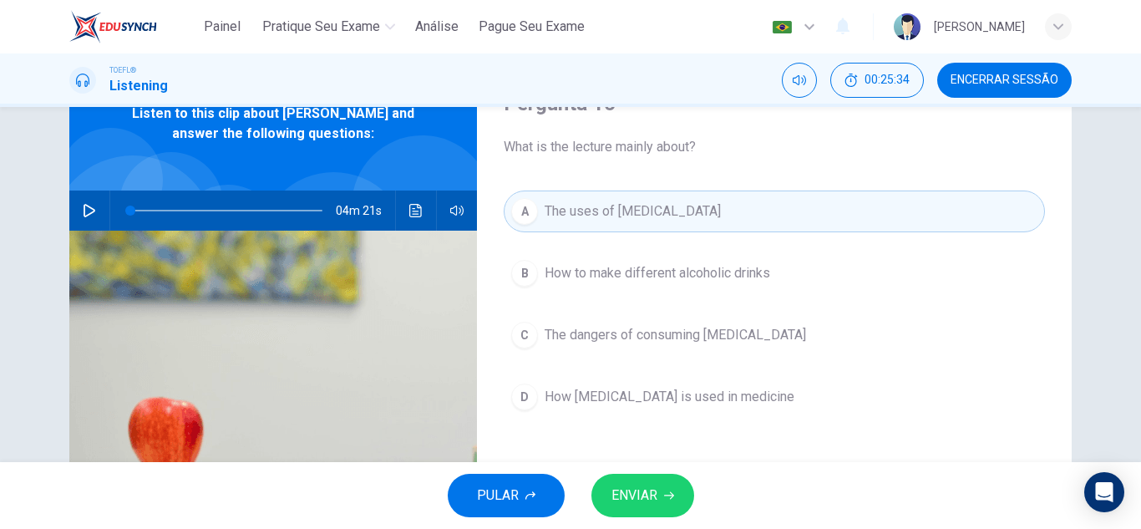
click at [656, 501] on span "ENVIAR" at bounding box center [634, 495] width 46 height 23
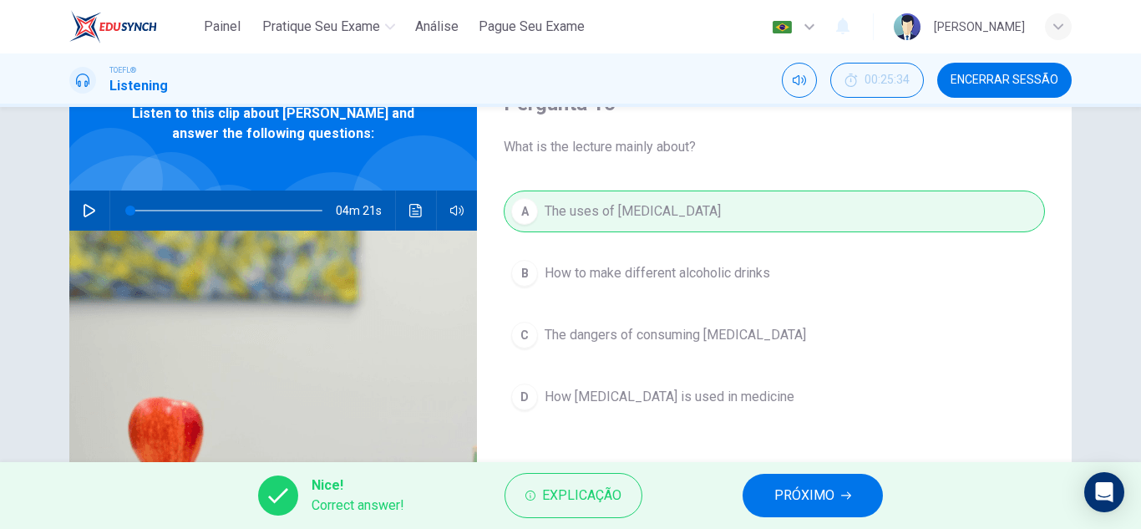
click at [800, 505] on span "PRÓXIMO" at bounding box center [804, 495] width 60 height 23
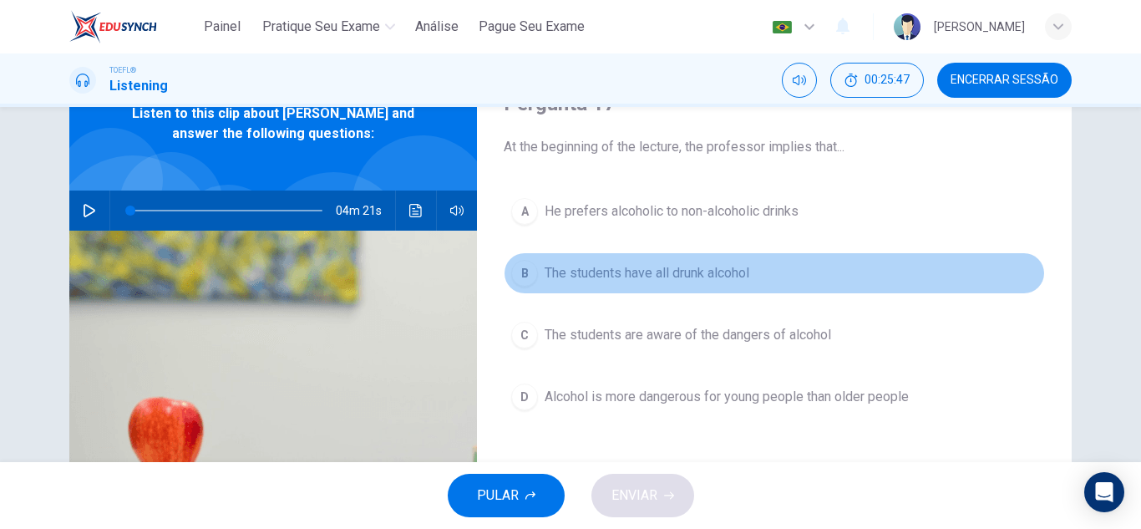
click at [667, 269] on span "The students have all drunk alcohol" at bounding box center [647, 273] width 205 height 20
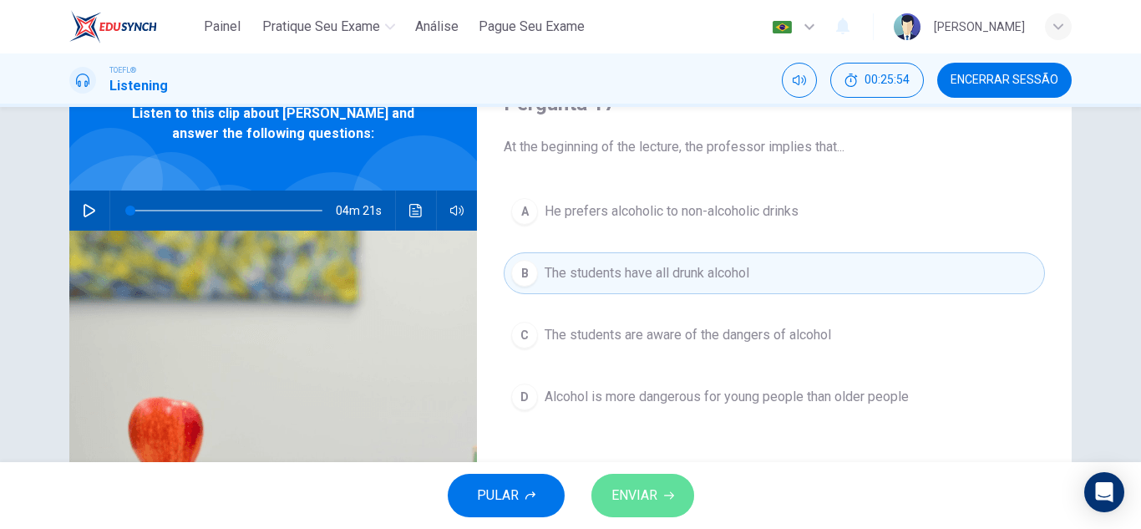
click at [652, 494] on span "ENVIAR" at bounding box center [634, 495] width 46 height 23
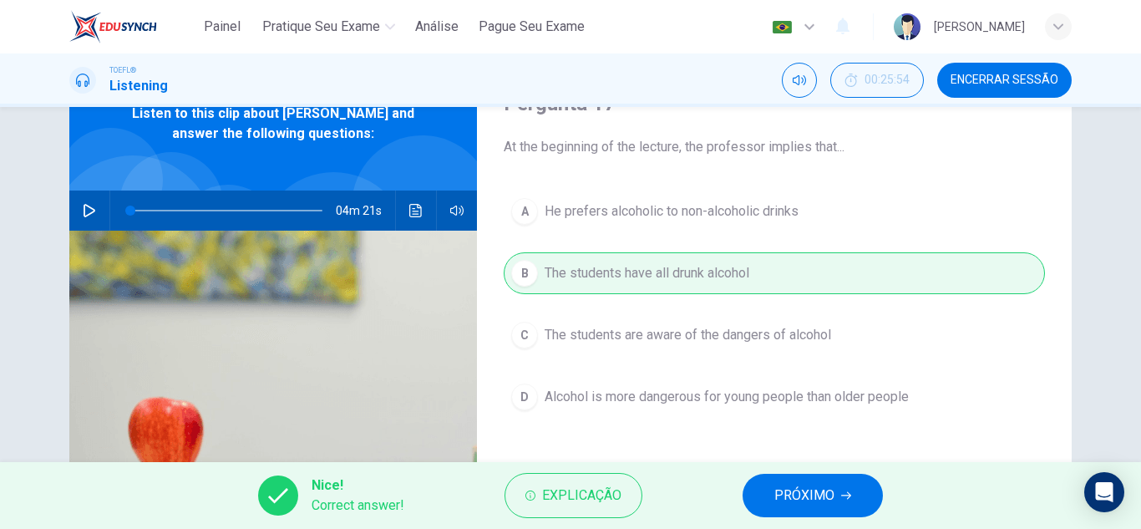
click at [813, 485] on span "PRÓXIMO" at bounding box center [804, 495] width 60 height 23
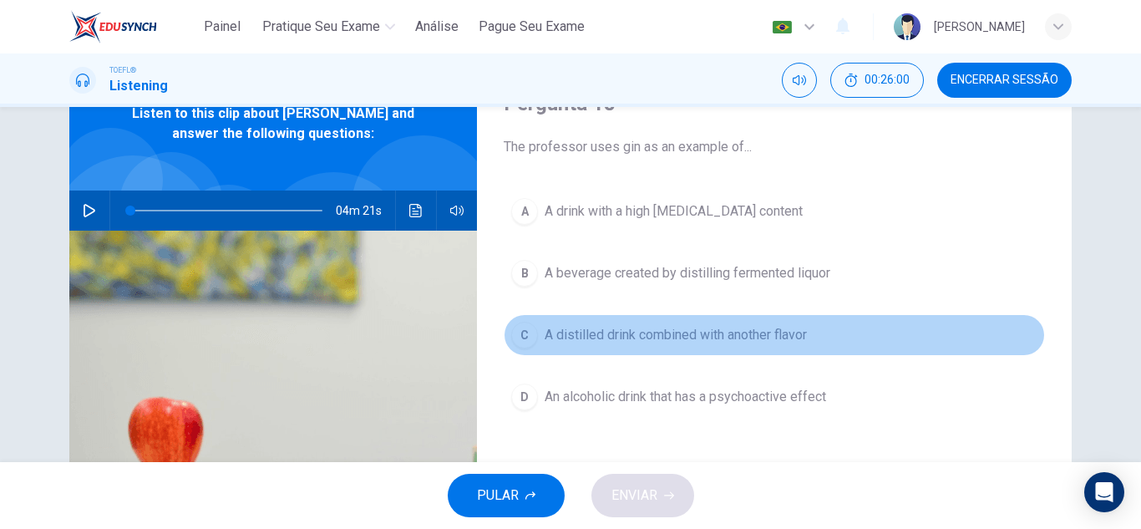
click at [724, 342] on span "A distilled drink combined with another flavor" at bounding box center [676, 335] width 262 height 20
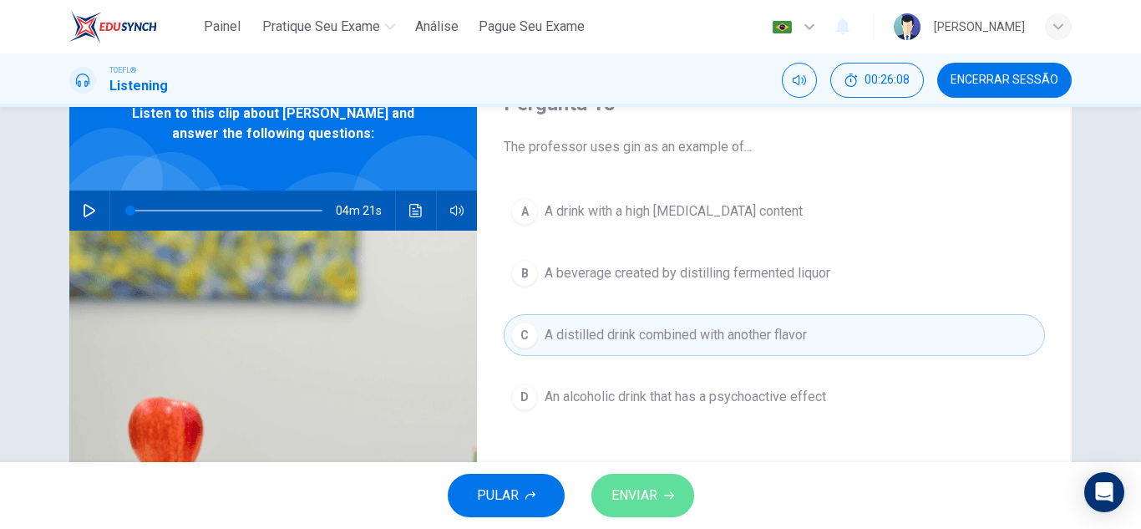
click at [644, 490] on span "ENVIAR" at bounding box center [634, 495] width 46 height 23
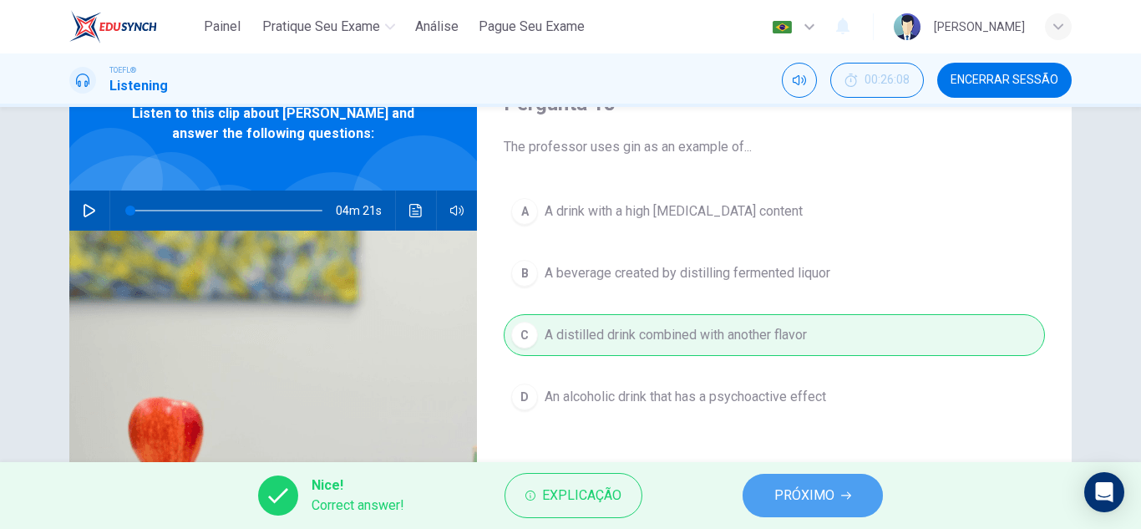
click at [758, 490] on button "PRÓXIMO" at bounding box center [813, 495] width 140 height 43
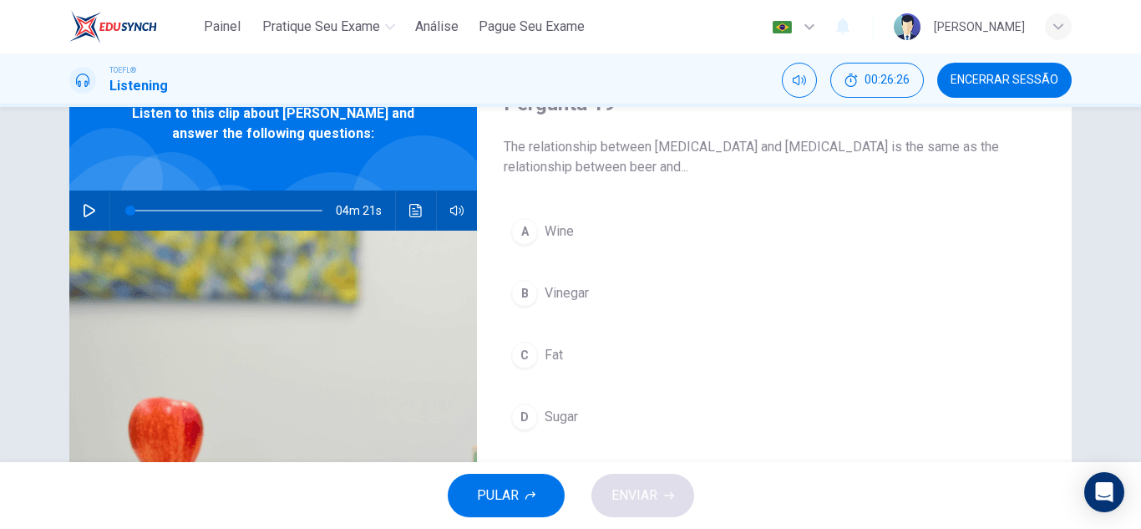
click at [596, 424] on button "D Sugar" at bounding box center [774, 417] width 541 height 42
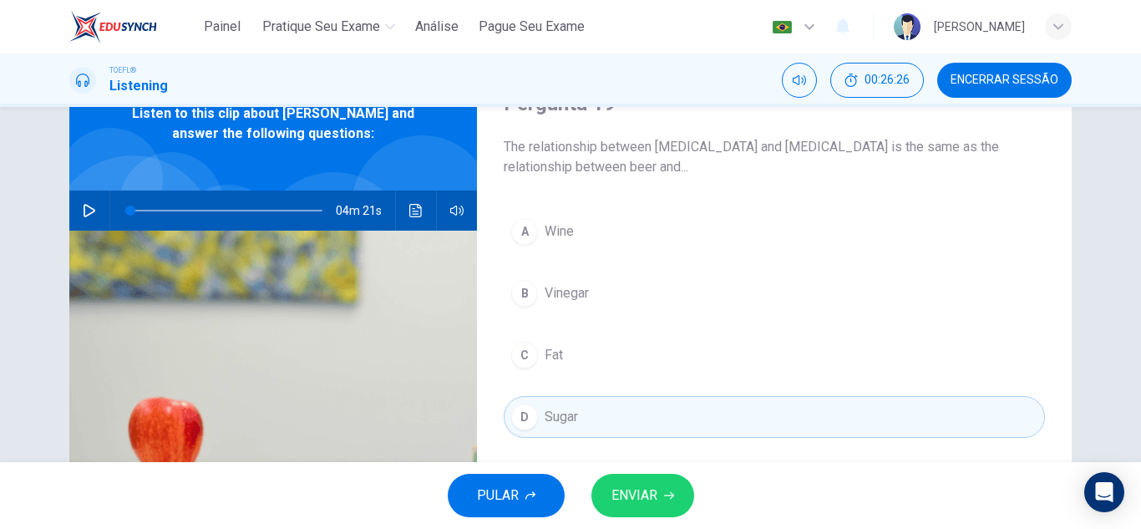
click at [633, 494] on span "ENVIAR" at bounding box center [634, 495] width 46 height 23
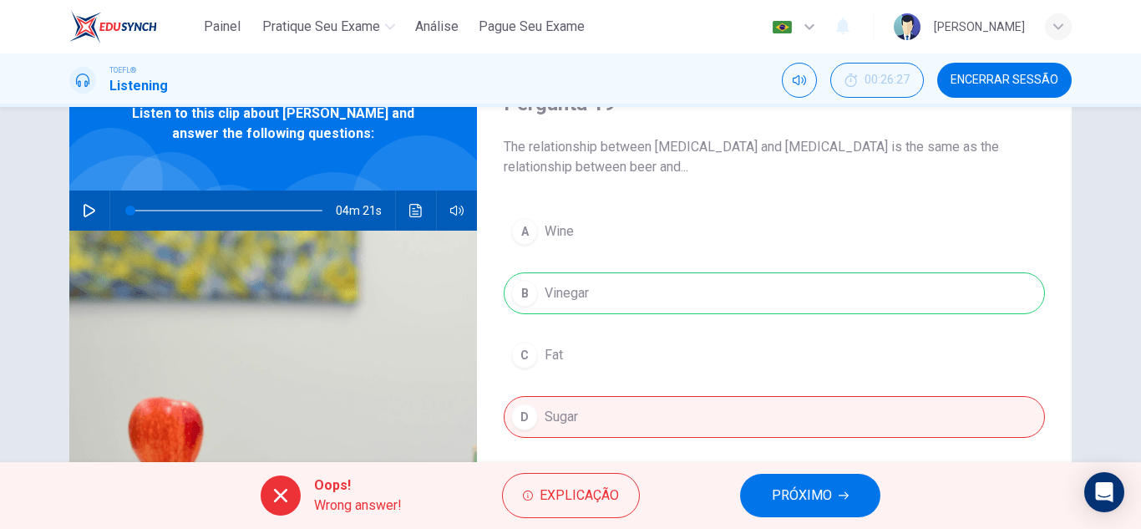
click at [797, 490] on span "PRÓXIMO" at bounding box center [802, 495] width 60 height 23
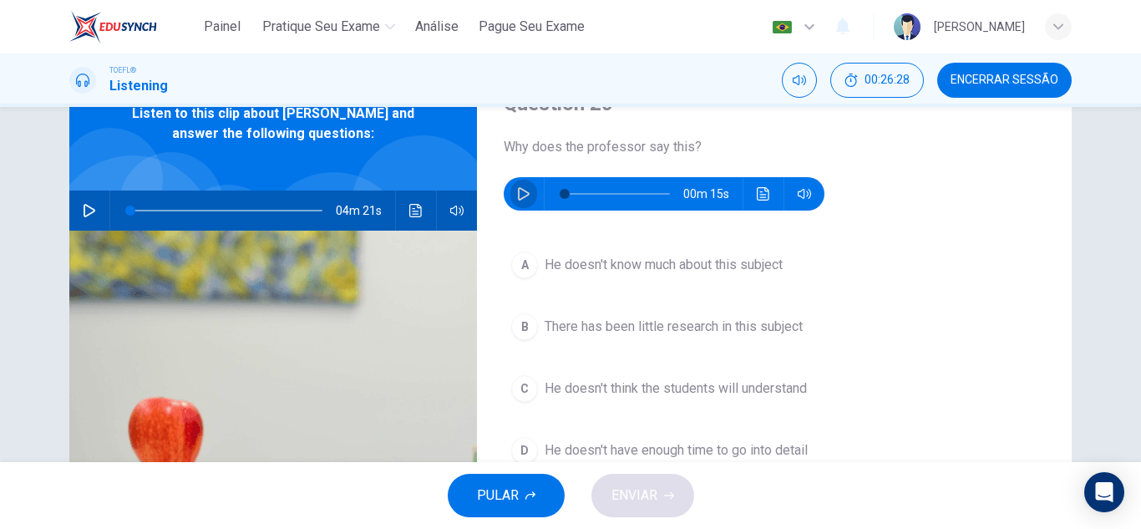
click at [519, 187] on icon "button" at bounding box center [523, 193] width 13 height 13
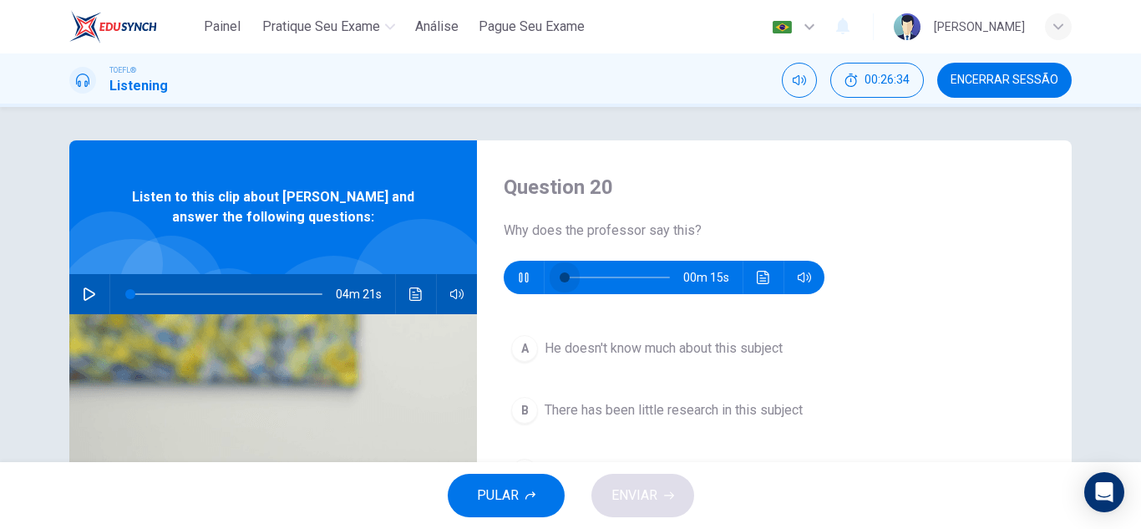
drag, startPoint x: 597, startPoint y: 274, endPoint x: 474, endPoint y: 262, distance: 123.4
click at [477, 262] on div "Question 20 Why does the professor say this? 00m 15s A He doesn't know much abo…" at bounding box center [774, 430] width 595 height 581
click at [757, 280] on icon "Clique para ver a transcrição do áudio" at bounding box center [763, 277] width 13 height 13
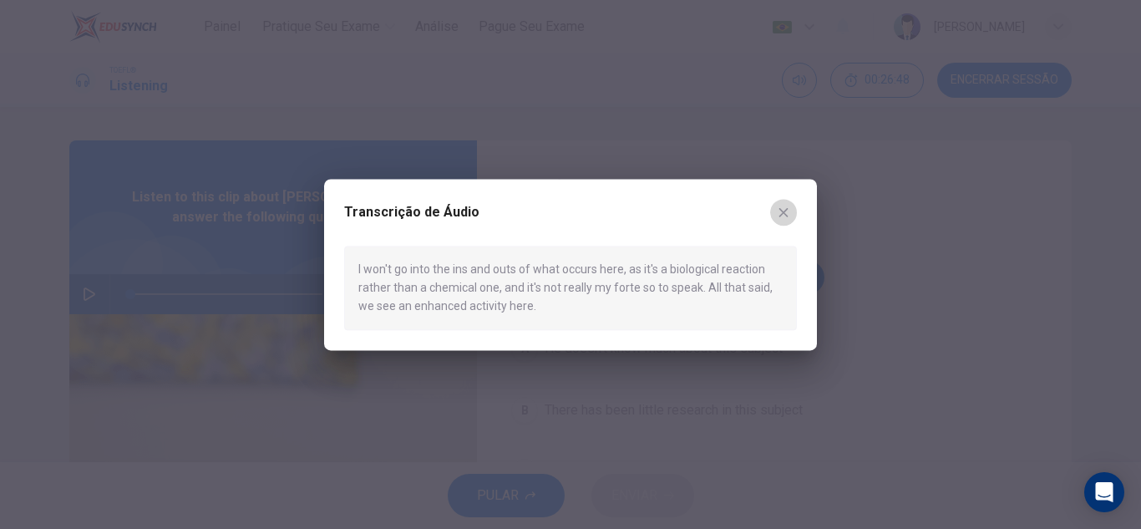
click at [786, 214] on icon "button" at bounding box center [783, 212] width 9 height 9
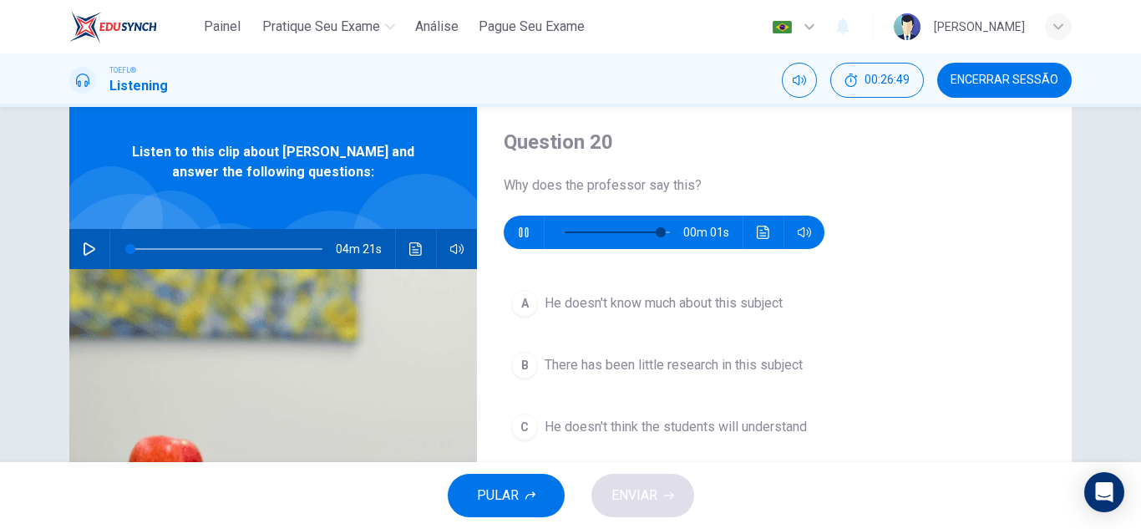
scroll to position [84, 0]
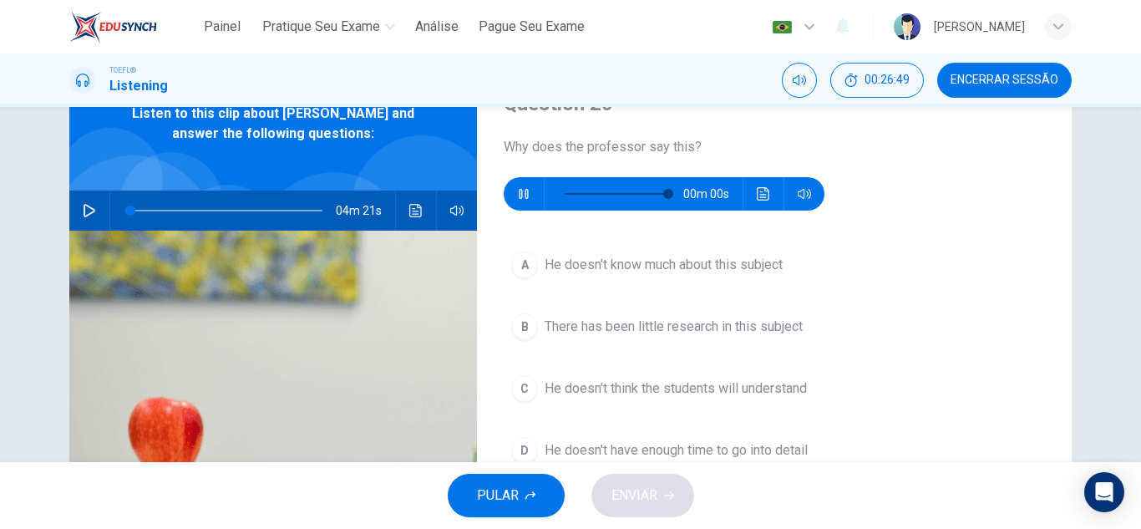
type input "0"
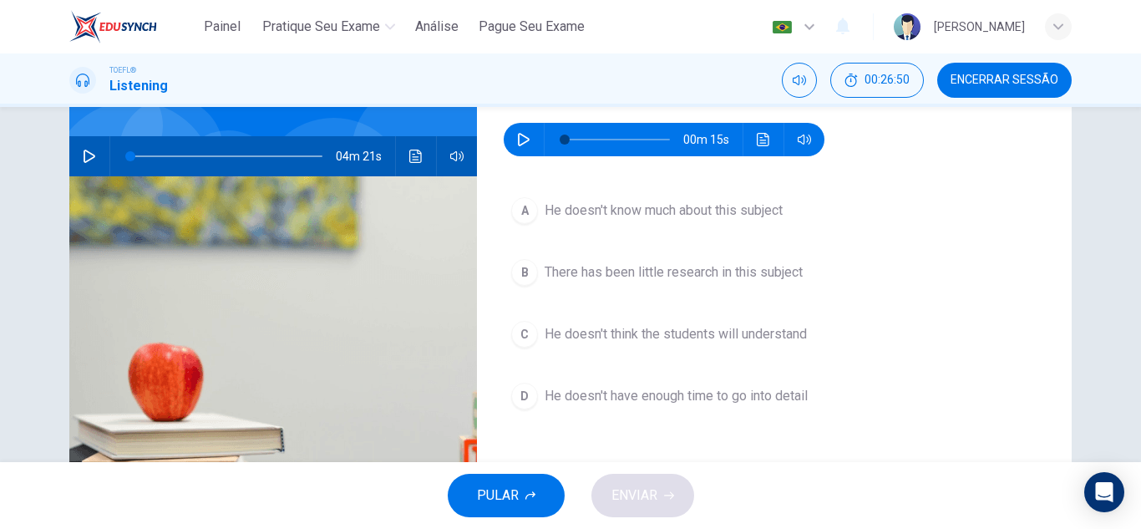
scroll to position [167, 0]
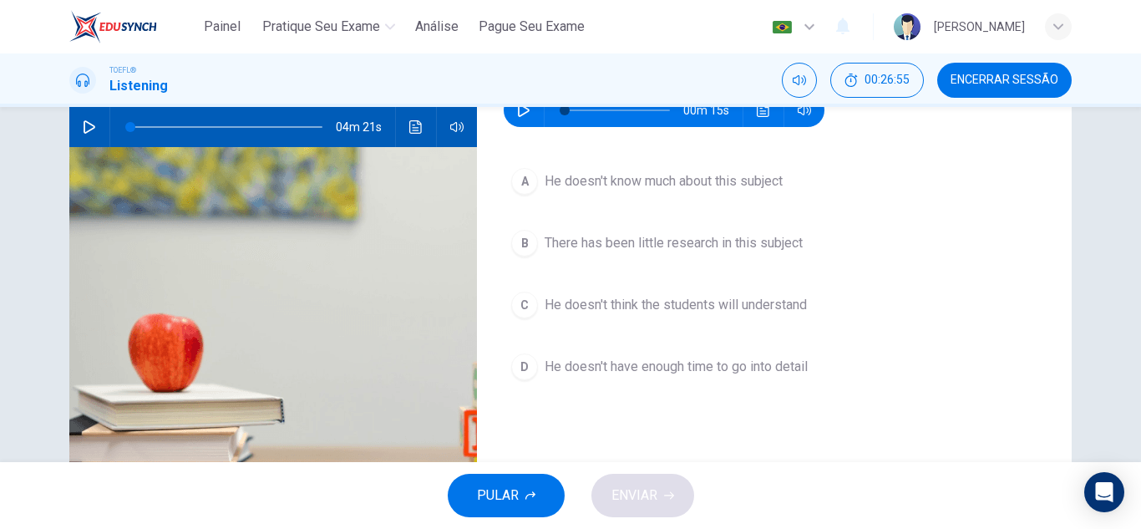
click at [726, 189] on span "He doesn't know much about this subject" at bounding box center [664, 181] width 238 height 20
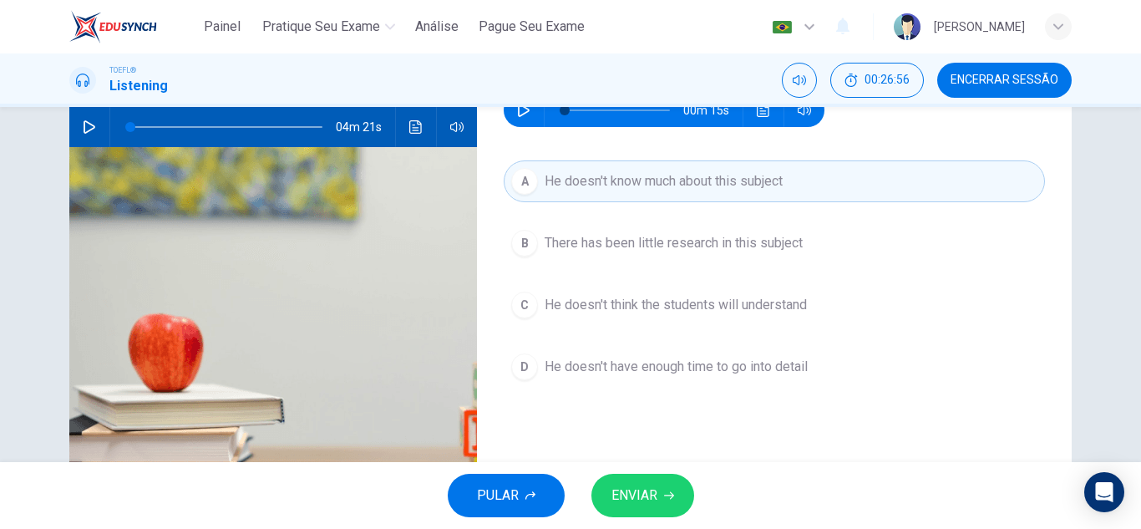
click at [676, 500] on button "ENVIAR" at bounding box center [642, 495] width 103 height 43
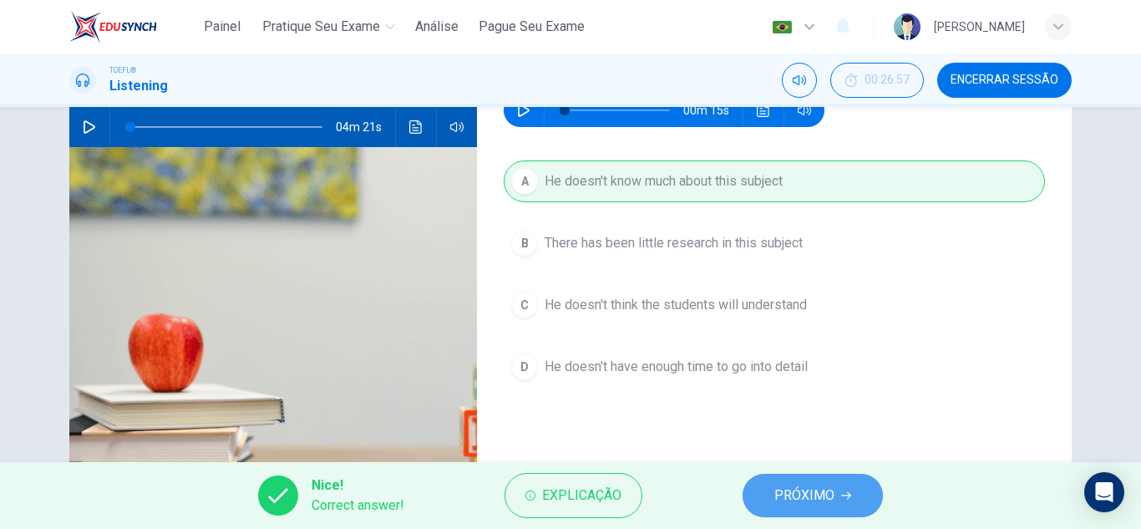
click at [812, 504] on span "PRÓXIMO" at bounding box center [804, 495] width 60 height 23
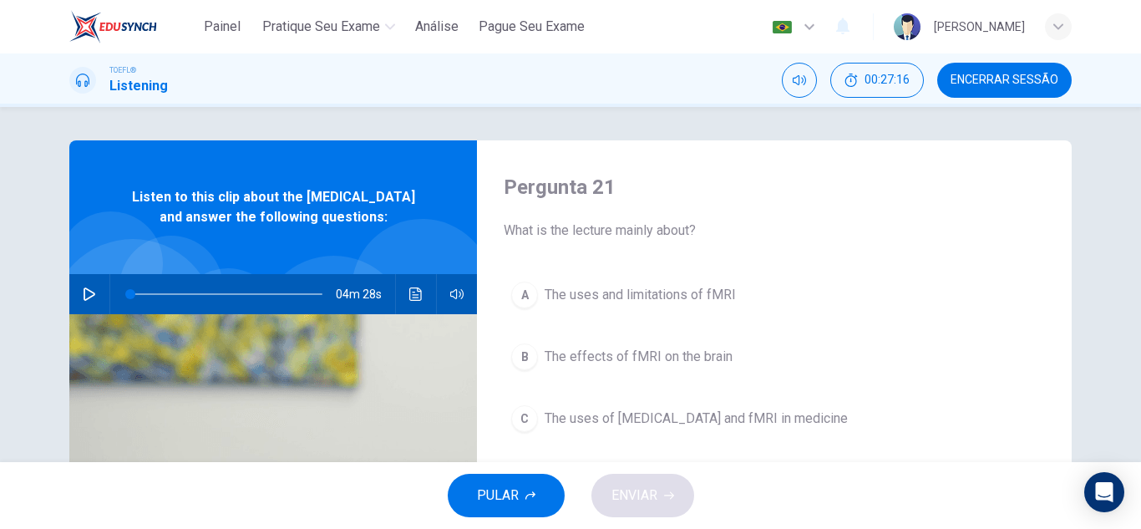
click at [83, 301] on icon "button" at bounding box center [89, 293] width 13 height 13
click at [134, 299] on span at bounding box center [139, 294] width 10 height 10
drag, startPoint x: 130, startPoint y: 316, endPoint x: 117, endPoint y: 314, distance: 13.5
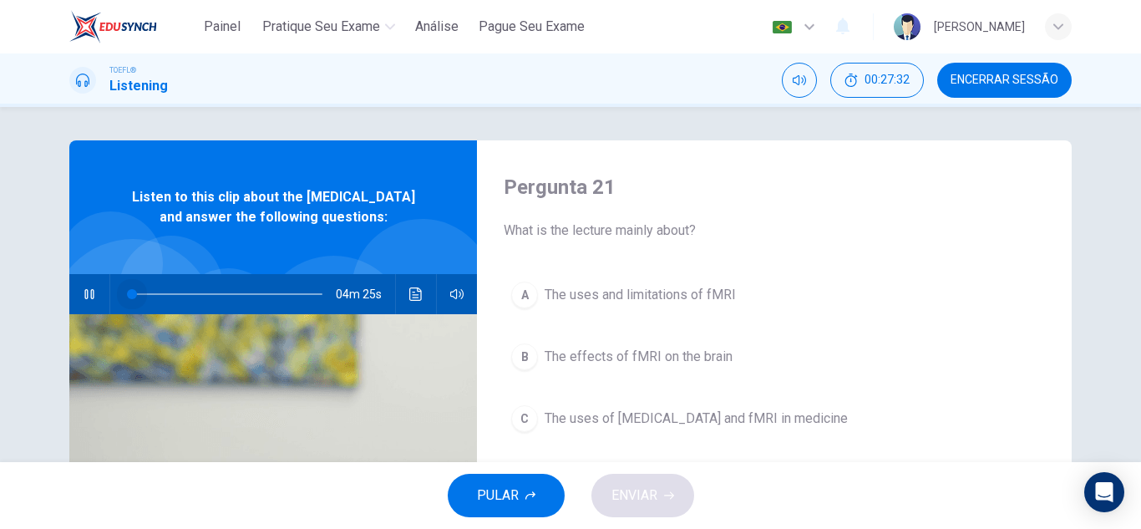
click at [127, 299] on span at bounding box center [132, 294] width 10 height 10
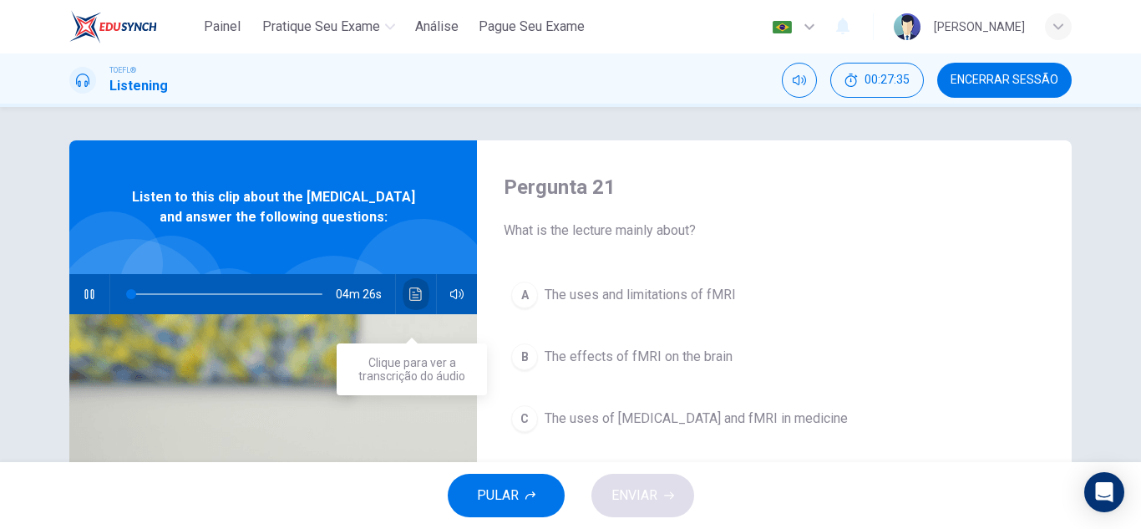
click at [403, 312] on button "Clique para ver a transcrição do áudio" at bounding box center [416, 294] width 27 height 40
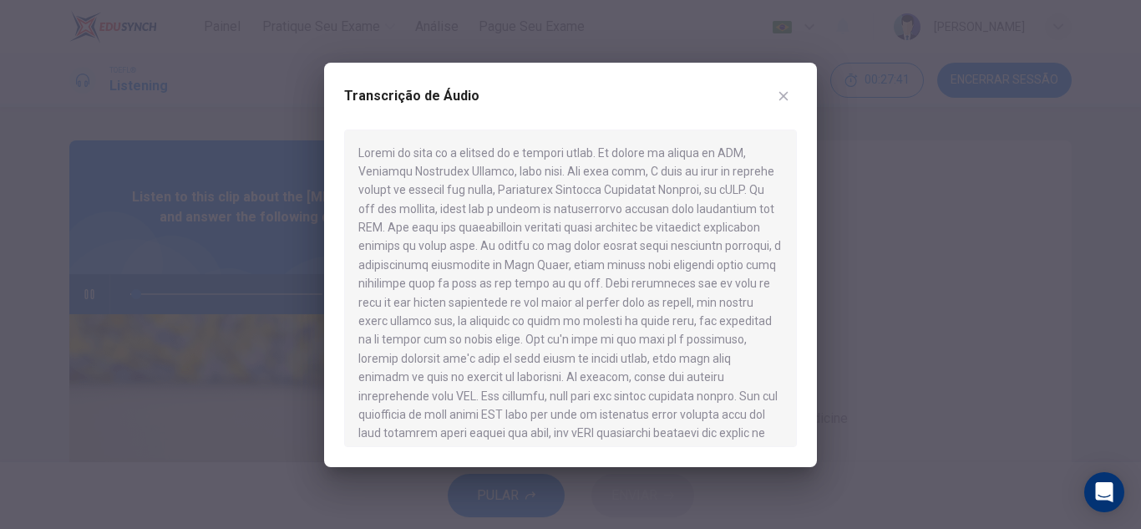
click at [814, 89] on div "Transcrição de Áudio" at bounding box center [570, 265] width 493 height 404
click at [777, 98] on icon "button" at bounding box center [783, 95] width 13 height 13
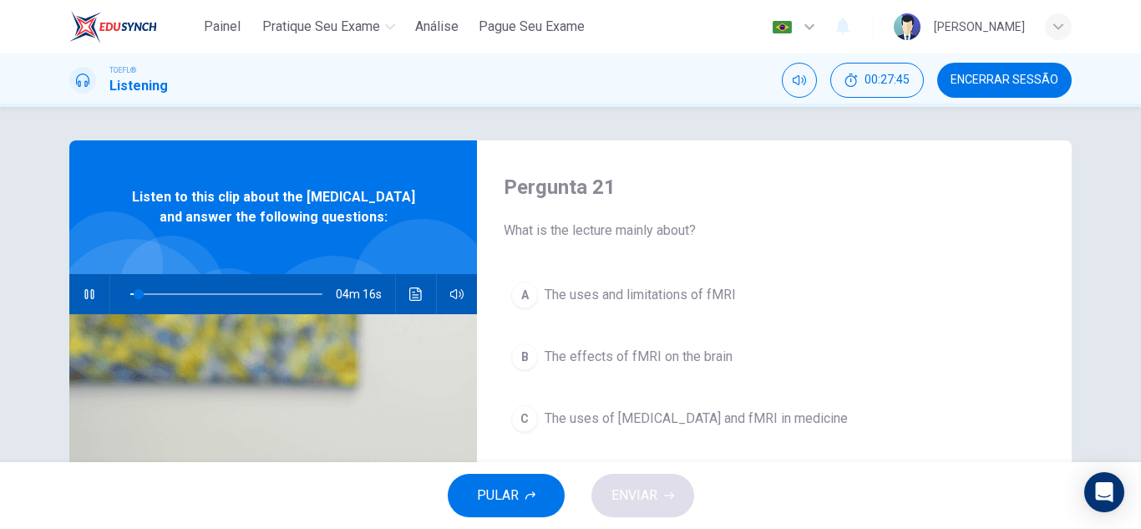
click at [412, 301] on icon "Clique para ver a transcrição do áudio" at bounding box center [415, 293] width 13 height 13
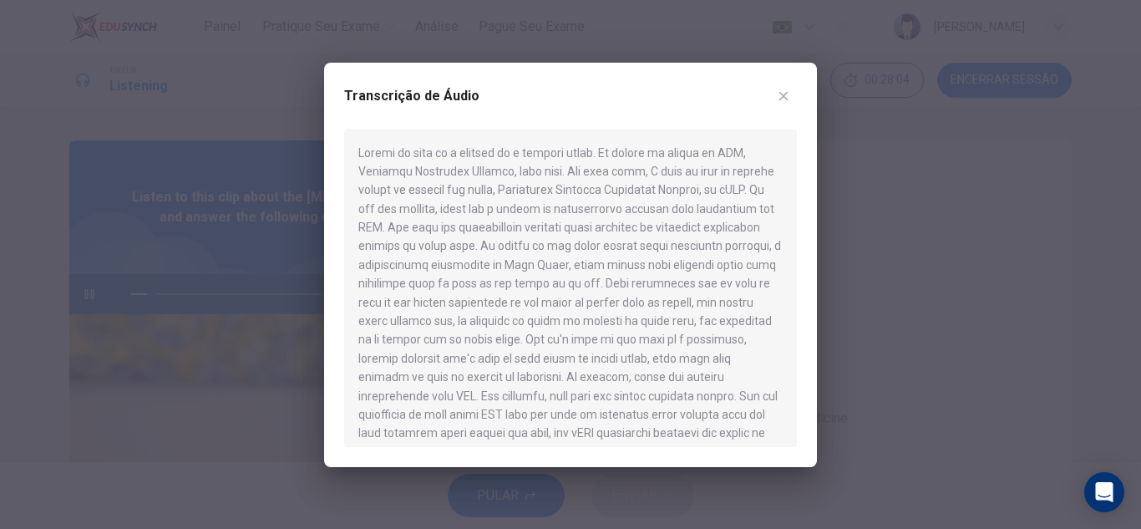
click at [786, 86] on button "button" at bounding box center [783, 96] width 27 height 27
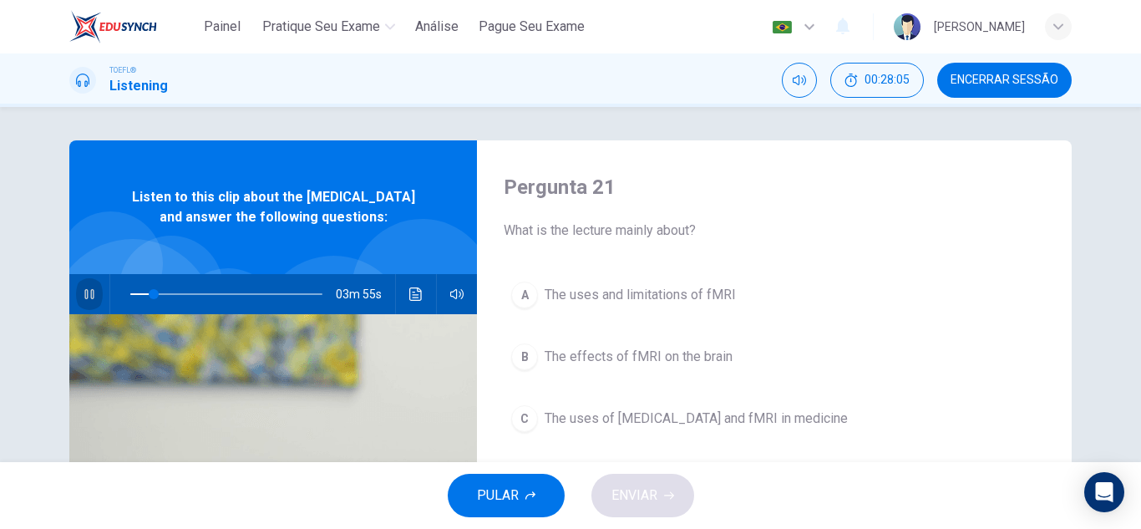
drag, startPoint x: 89, startPoint y: 327, endPoint x: 112, endPoint y: 324, distance: 23.6
click at [89, 314] on button "button" at bounding box center [89, 294] width 27 height 40
drag, startPoint x: 395, startPoint y: 323, endPoint x: 408, endPoint y: 323, distance: 12.5
click at [401, 314] on div "03m 55s" at bounding box center [273, 294] width 408 height 40
click at [418, 314] on button "Clique para ver a transcrição do áudio" at bounding box center [416, 294] width 27 height 40
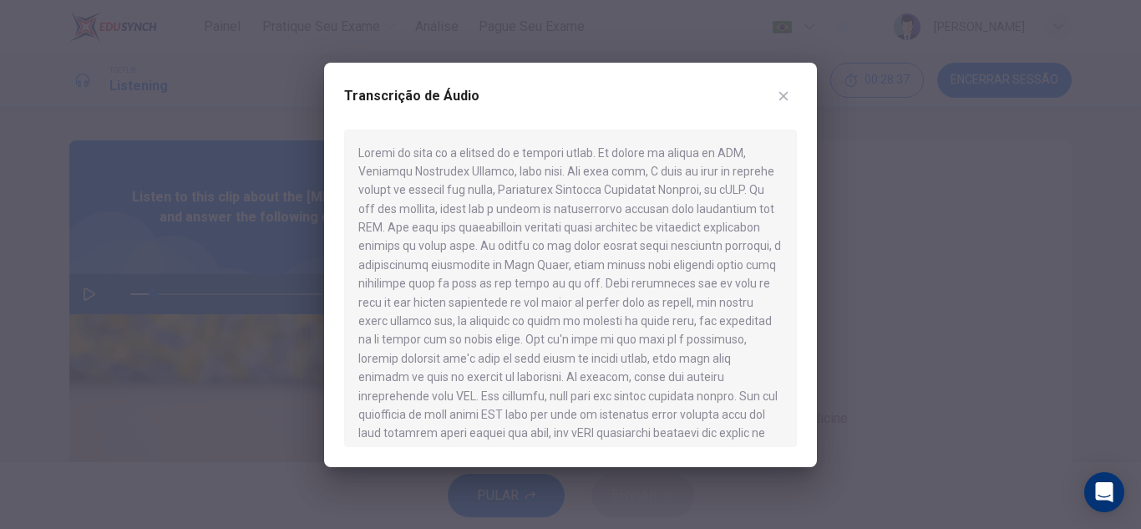
click at [791, 89] on button "button" at bounding box center [783, 96] width 27 height 27
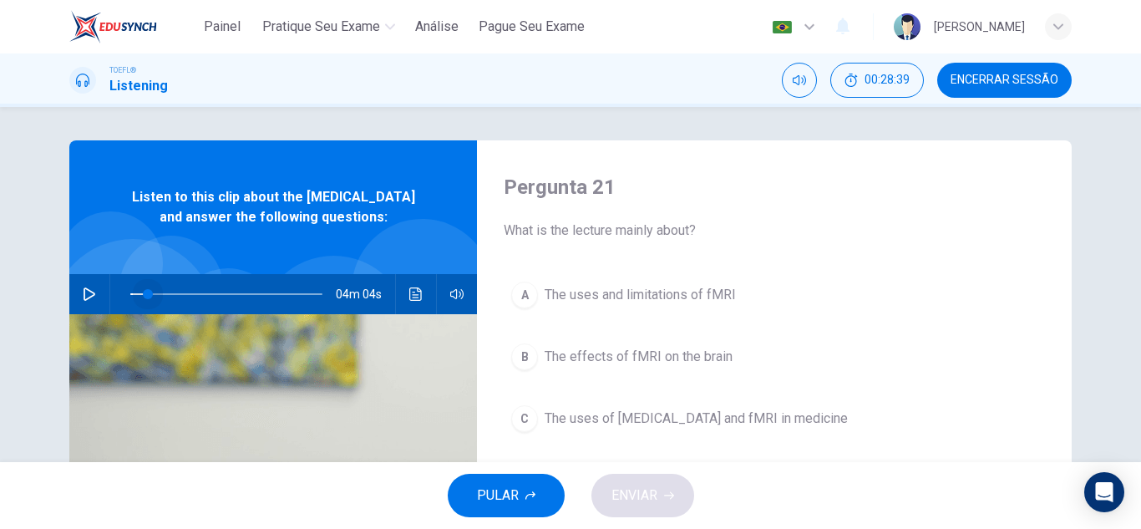
click at [143, 299] on span at bounding box center [148, 294] width 10 height 10
click at [137, 299] on span at bounding box center [142, 294] width 10 height 10
click at [77, 314] on button "button" at bounding box center [89, 294] width 27 height 40
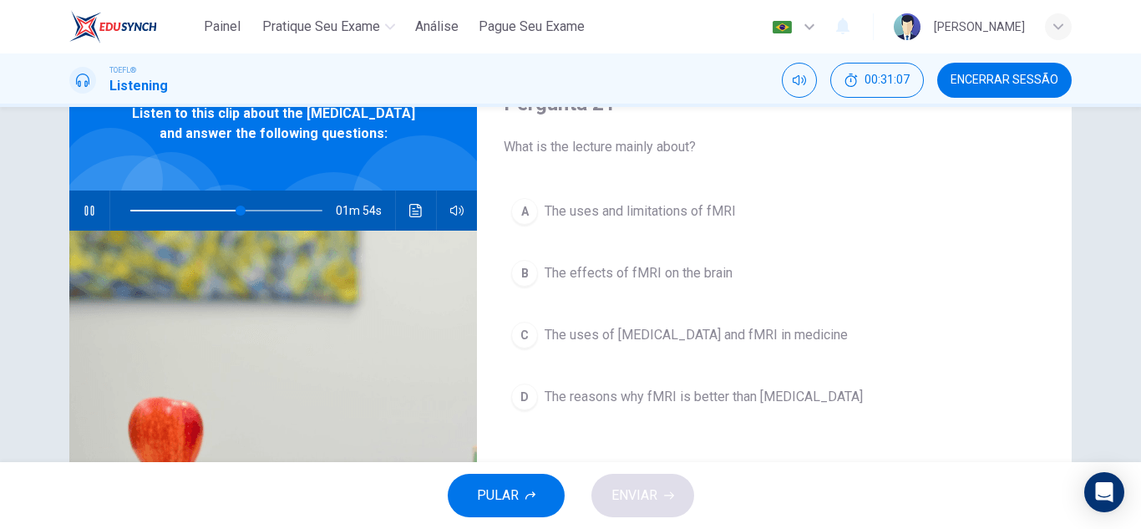
click at [625, 266] on span "The effects of fMRI on the brain" at bounding box center [639, 273] width 188 height 20
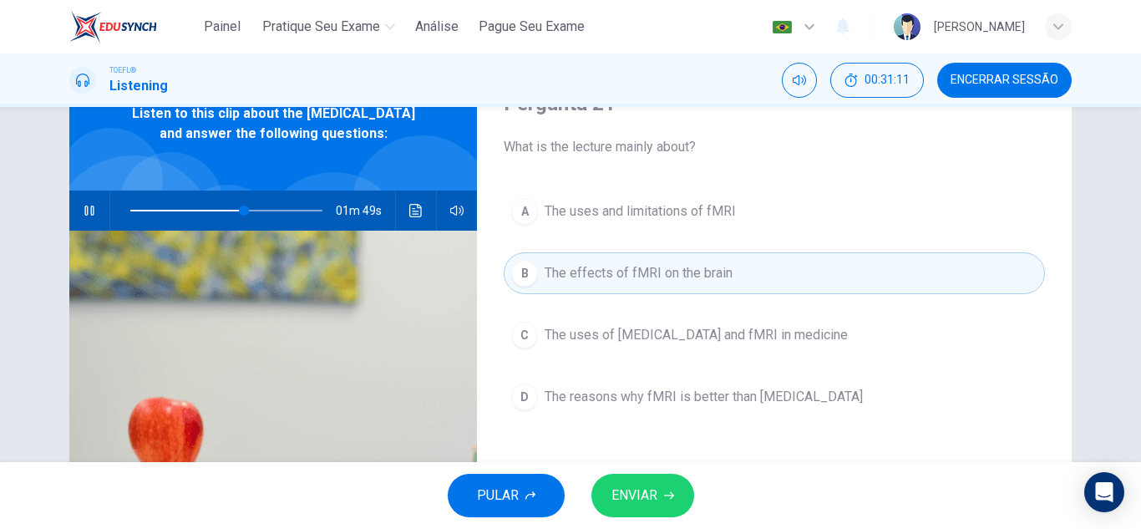
click at [779, 197] on button "A The uses and limitations of fMRI" at bounding box center [774, 211] width 541 height 42
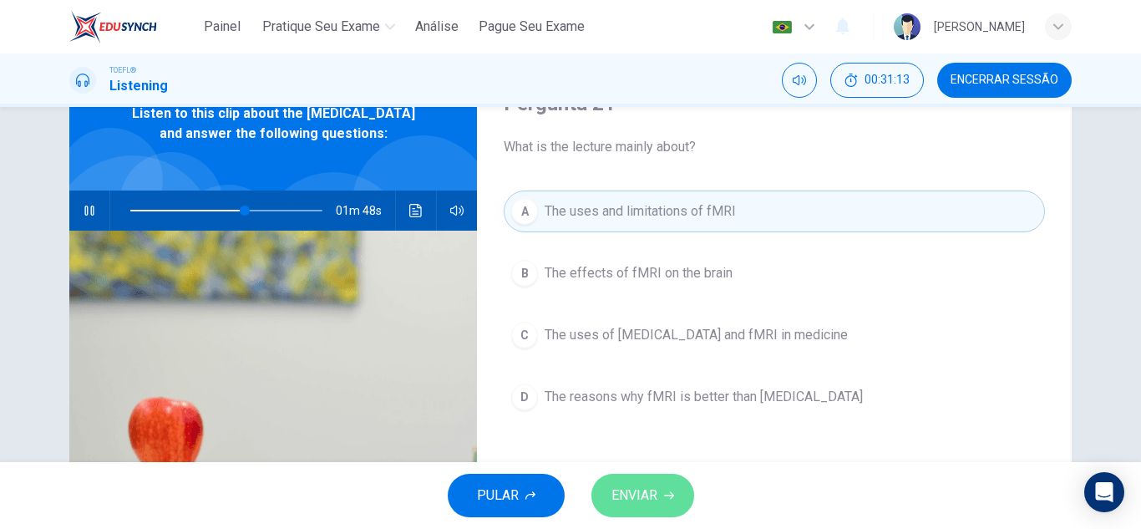
click at [675, 509] on button "ENVIAR" at bounding box center [642, 495] width 103 height 43
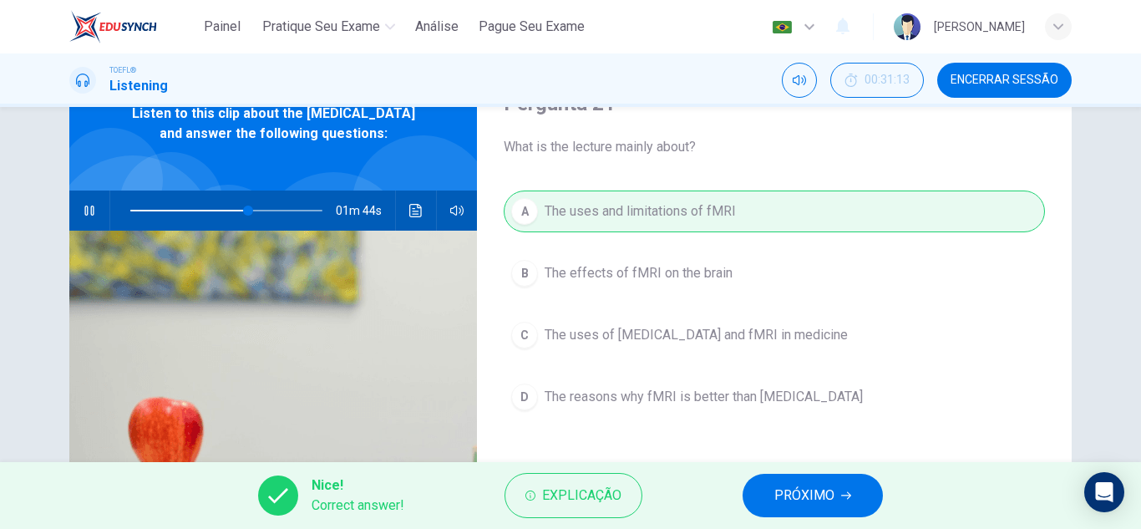
click at [805, 505] on span "PRÓXIMO" at bounding box center [804, 495] width 60 height 23
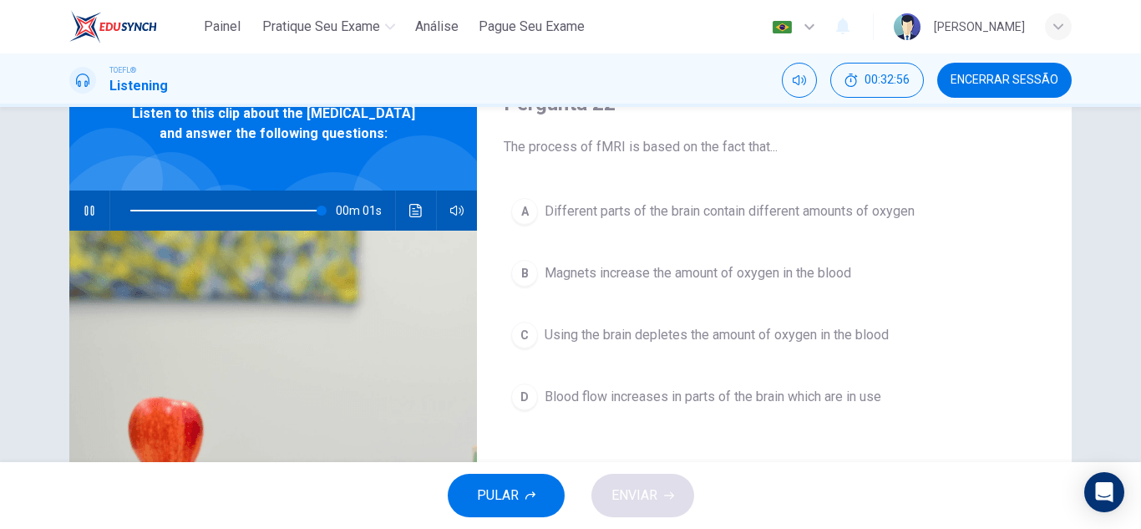
click at [83, 217] on icon "button" at bounding box center [89, 210] width 13 height 13
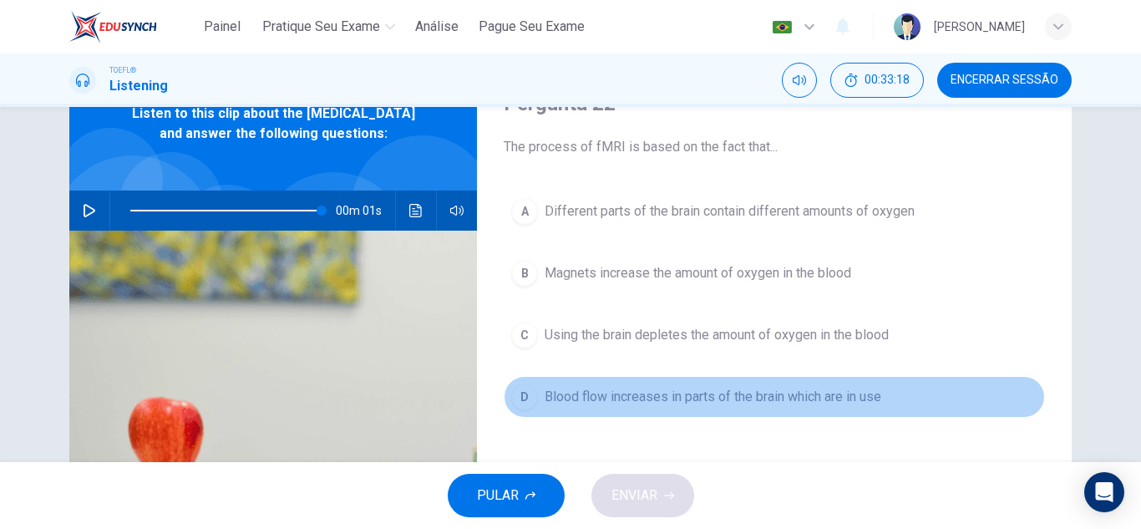
click at [645, 392] on span "Blood flow increases in parts of the brain which are in use" at bounding box center [713, 397] width 337 height 20
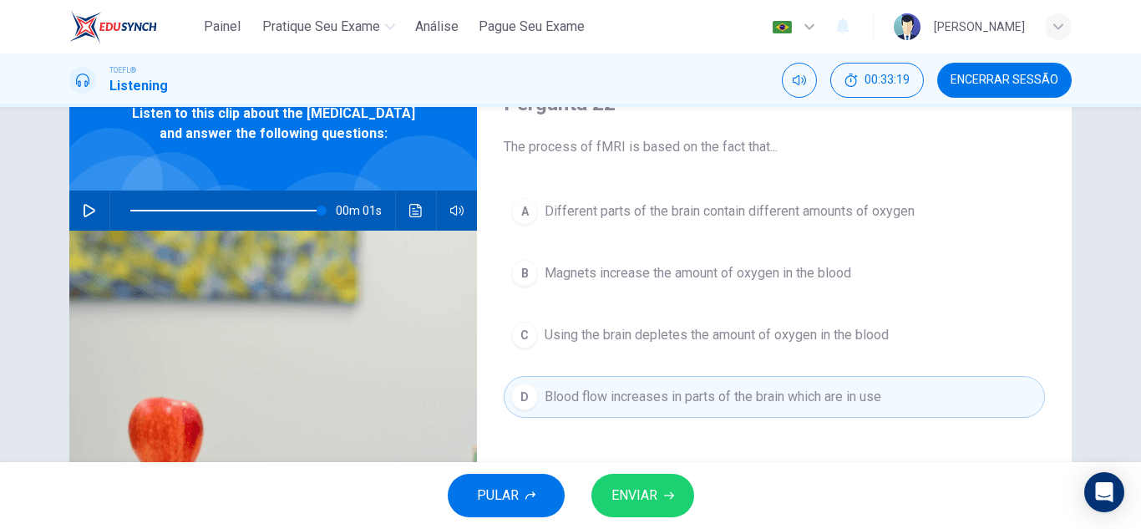
click at [642, 489] on span "ENVIAR" at bounding box center [634, 495] width 46 height 23
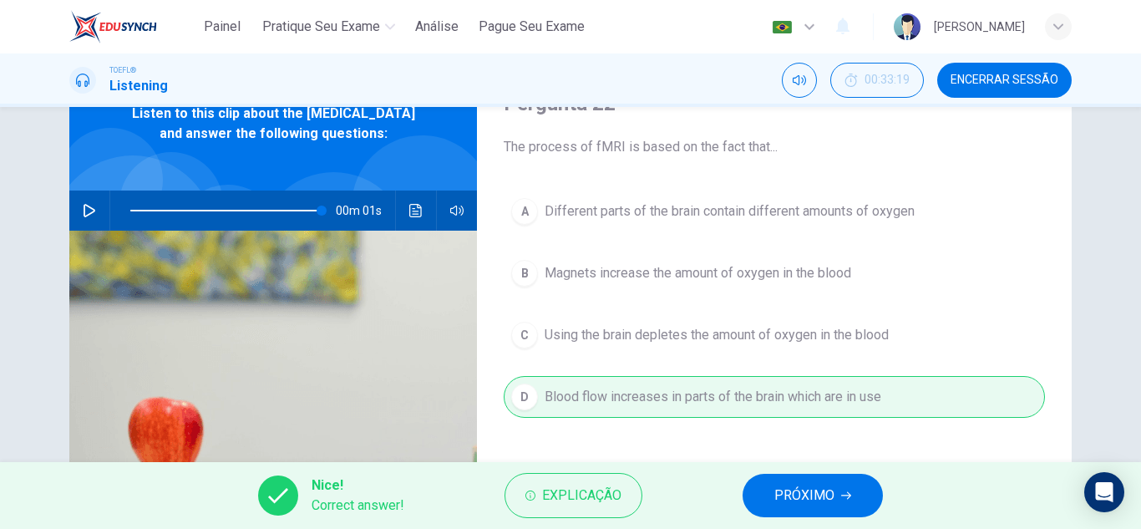
click at [818, 504] on span "PRÓXIMO" at bounding box center [804, 495] width 60 height 23
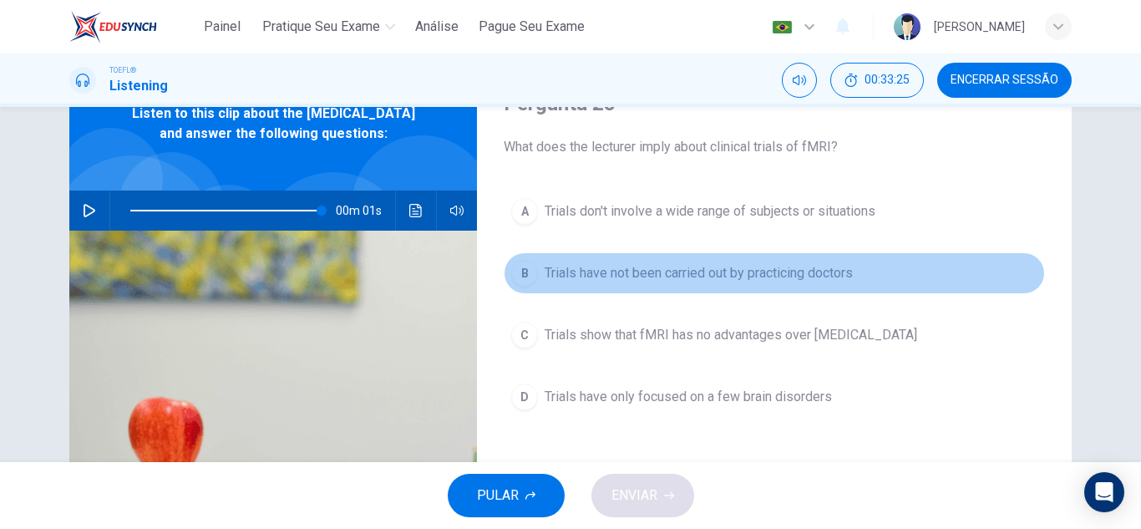
click at [700, 268] on span "Trials have not been carried out by practicing doctors" at bounding box center [699, 273] width 308 height 20
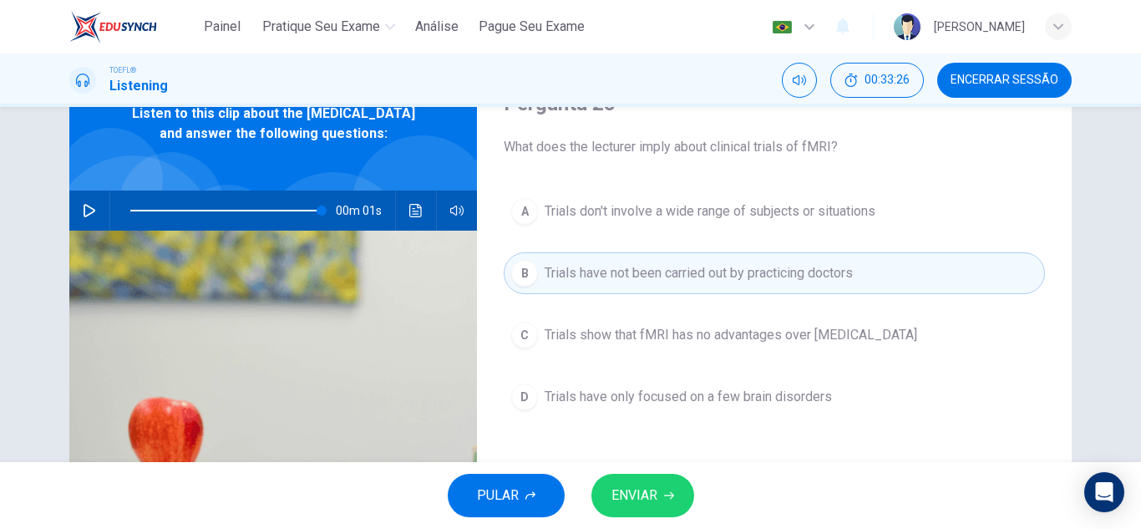
click at [695, 354] on button "C Trials show that fMRI has no advantages over [MEDICAL_DATA]" at bounding box center [774, 335] width 541 height 42
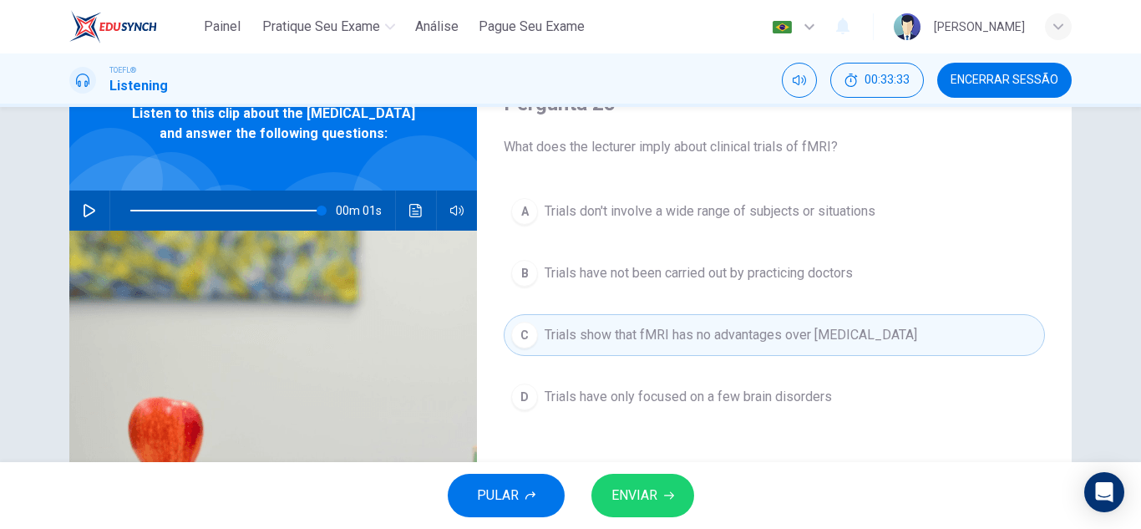
click at [681, 390] on span "Trials have only focused on a few brain disorders" at bounding box center [688, 397] width 287 height 20
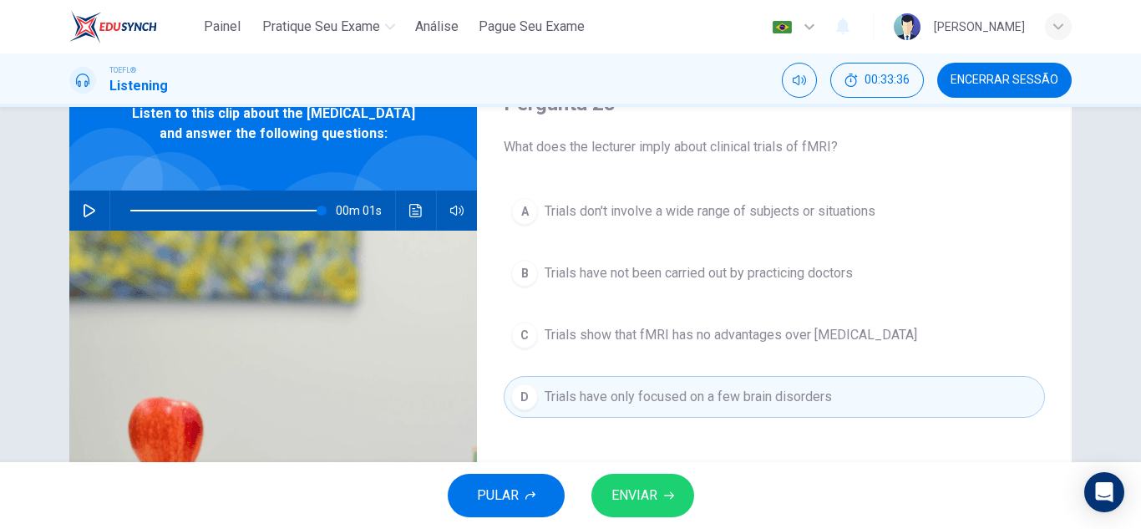
click at [708, 295] on div "A Trials don't involve a wide range of subjects or situations B Trials have not…" at bounding box center [774, 320] width 541 height 261
click at [704, 284] on button "B Trials have not been carried out by practicing doctors" at bounding box center [774, 273] width 541 height 42
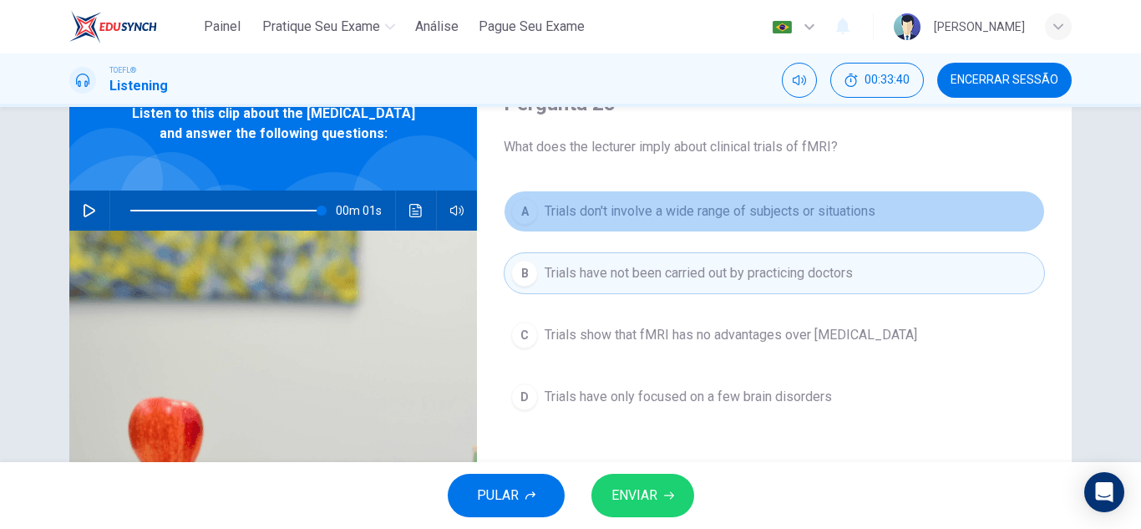
click at [675, 218] on span "Trials don't involve a wide range of subjects or situations" at bounding box center [710, 211] width 331 height 20
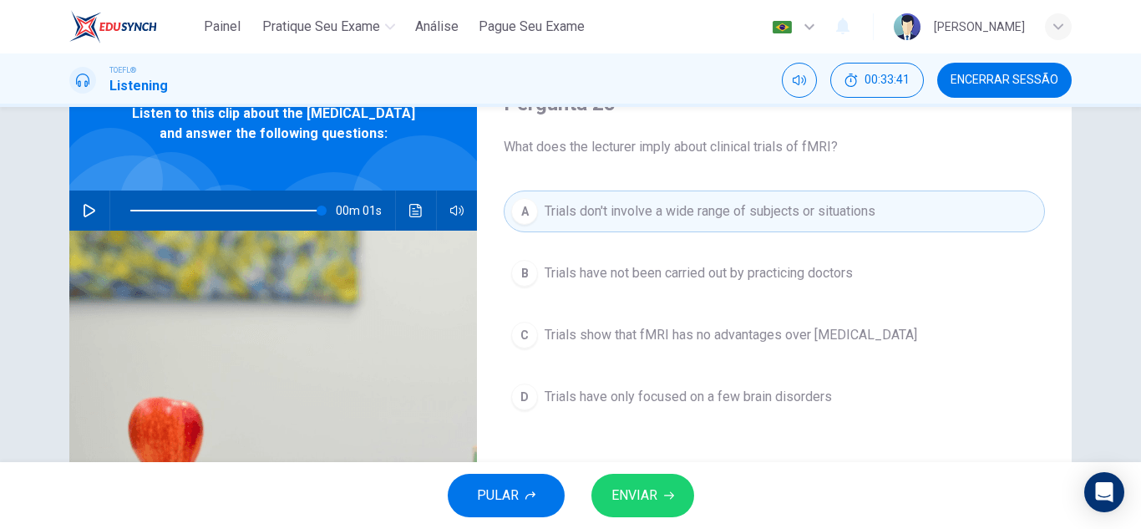
click at [657, 488] on span "ENVIAR" at bounding box center [634, 495] width 46 height 23
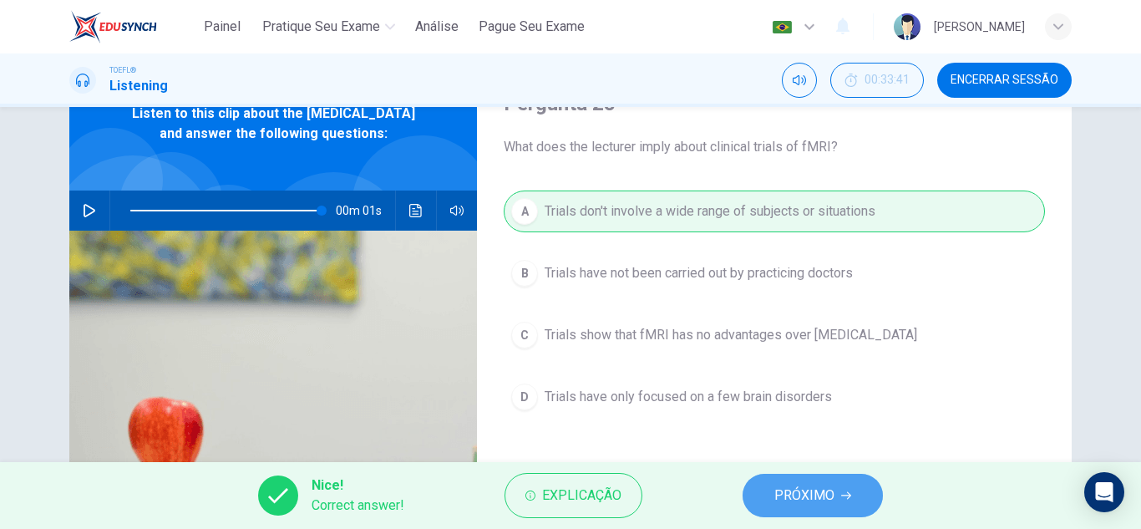
click at [781, 490] on span "PRÓXIMO" at bounding box center [804, 495] width 60 height 23
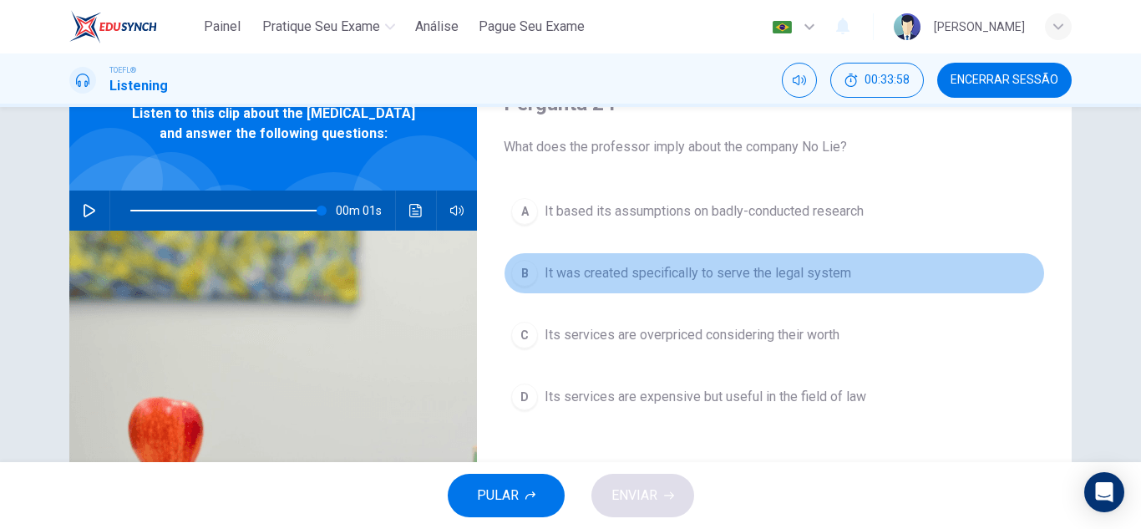
click at [705, 270] on span "It was created specifically to serve the legal system" at bounding box center [698, 273] width 307 height 20
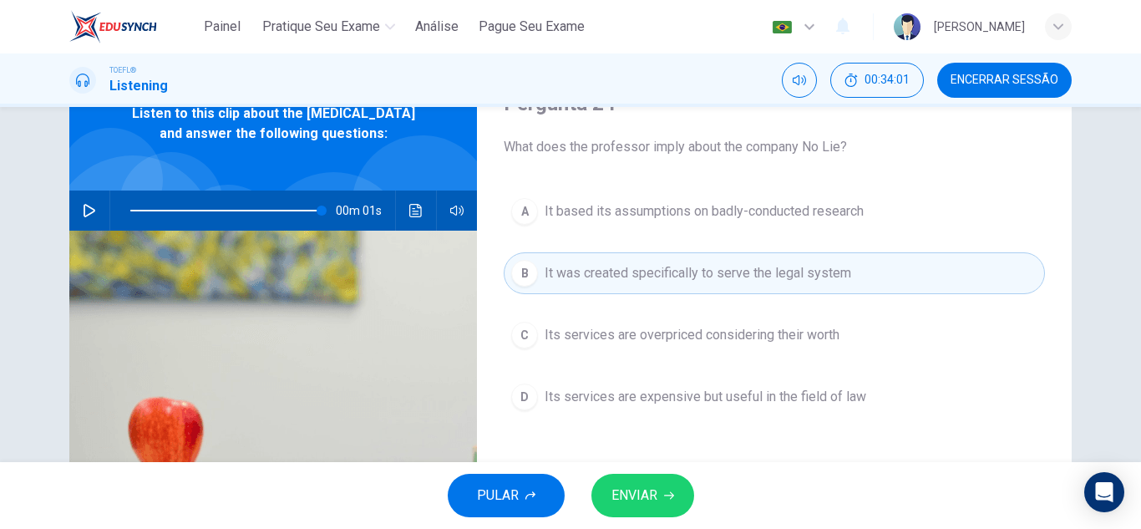
click at [662, 473] on div "PULAR ENVIAR" at bounding box center [570, 495] width 1141 height 67
click at [668, 492] on icon "button" at bounding box center [669, 495] width 10 height 10
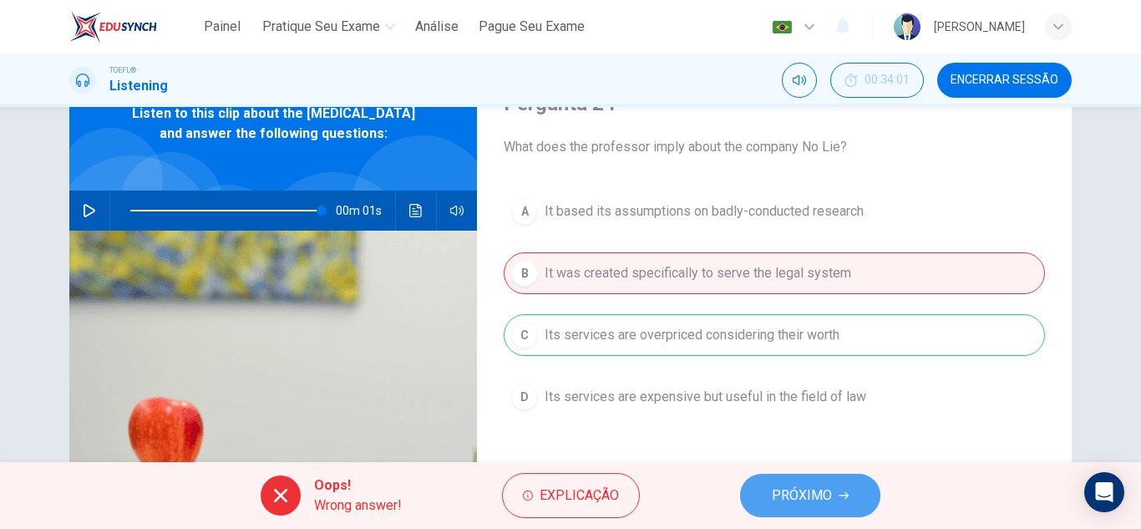
click at [794, 500] on span "PRÓXIMO" at bounding box center [802, 495] width 60 height 23
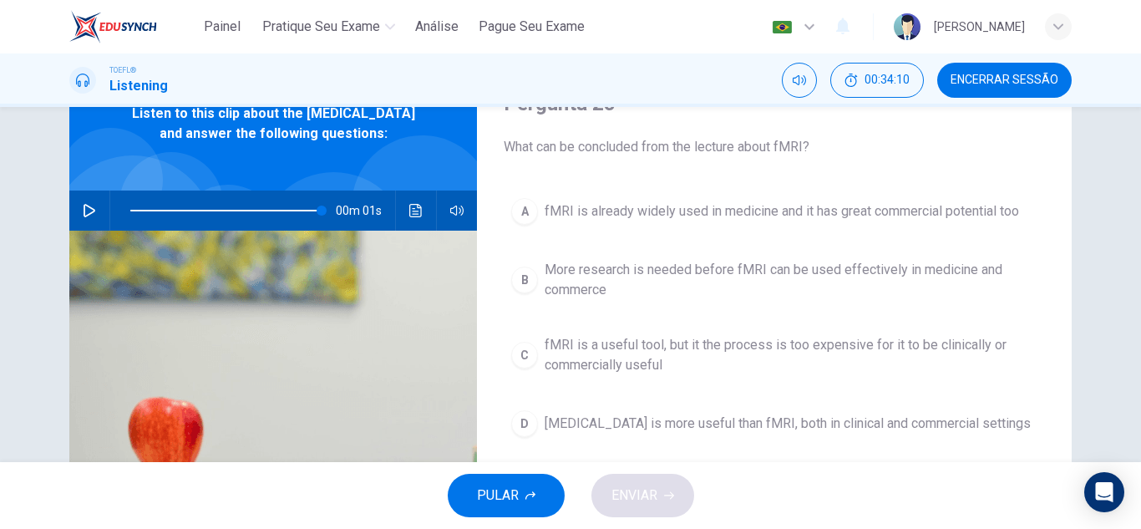
click at [641, 285] on span "More research is needed before fMRI can be used effectively in medicine and com…" at bounding box center [791, 280] width 493 height 40
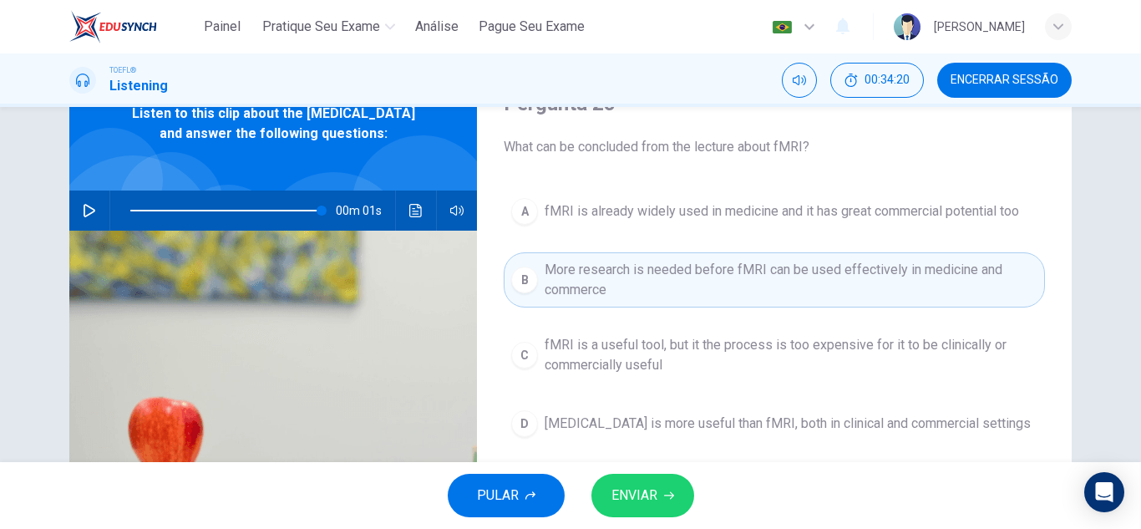
scroll to position [167, 0]
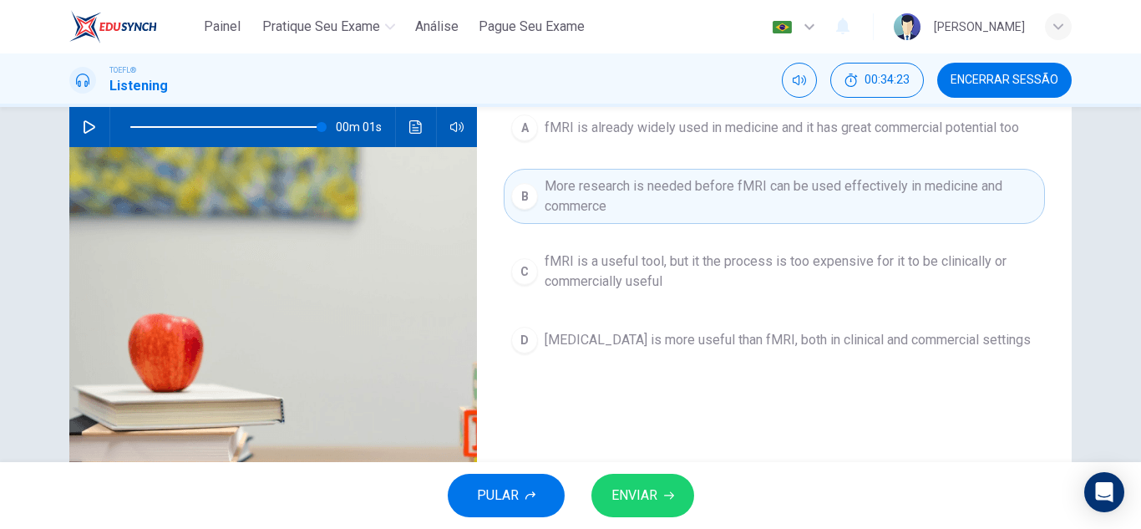
click at [665, 492] on icon "button" at bounding box center [669, 495] width 10 height 10
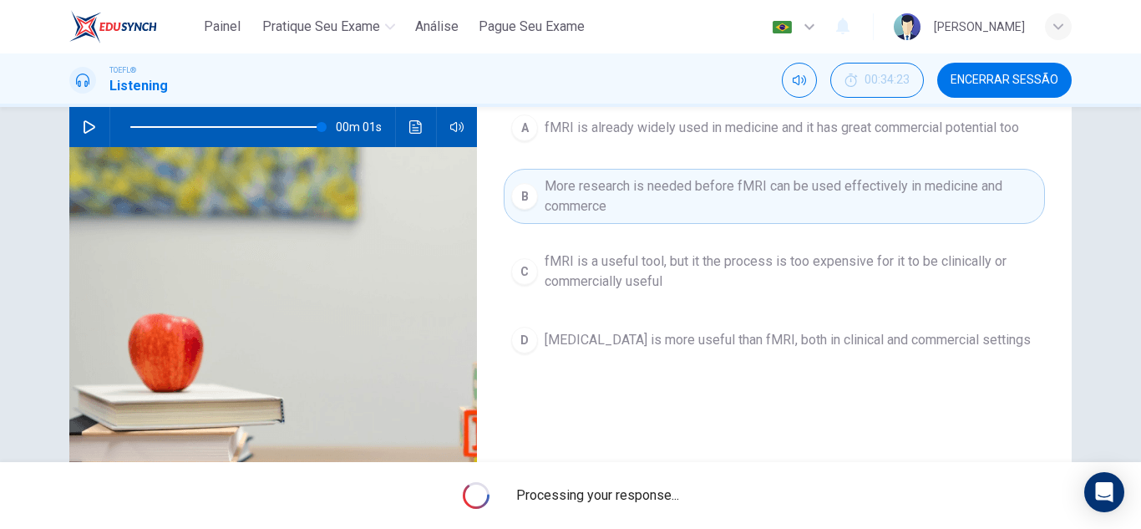
type input "100"
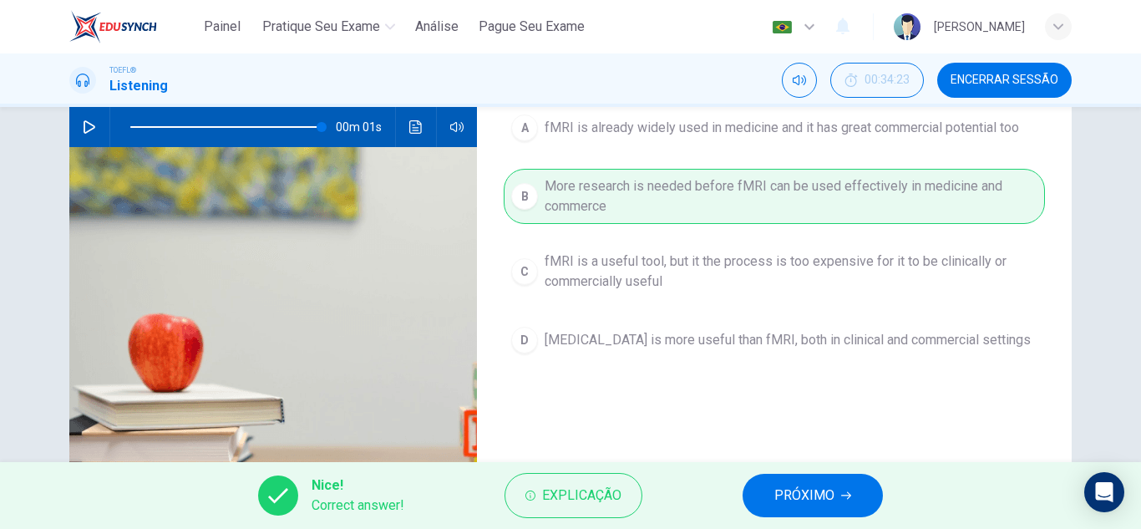
click at [828, 504] on span "PRÓXIMO" at bounding box center [804, 495] width 60 height 23
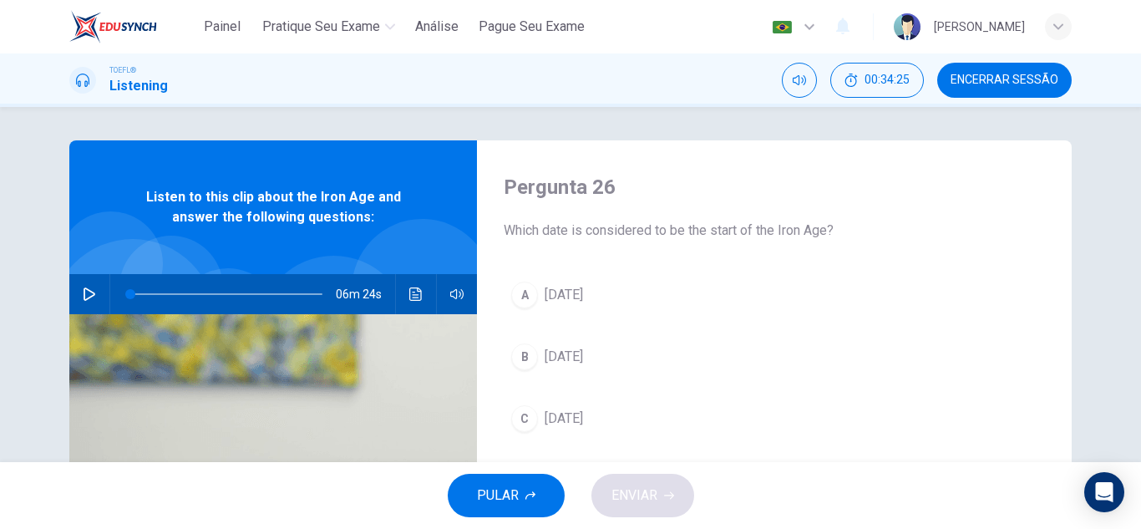
click at [1046, 91] on button "Encerrar Sessão" at bounding box center [1004, 80] width 134 height 35
